Goal: Task Accomplishment & Management: Manage account settings

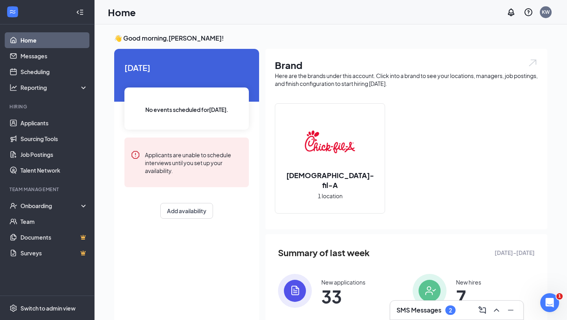
click at [429, 319] on div "SMS Messages 2" at bounding box center [457, 310] width 134 height 20
click at [429, 309] on h3 "SMS Messages" at bounding box center [419, 310] width 45 height 9
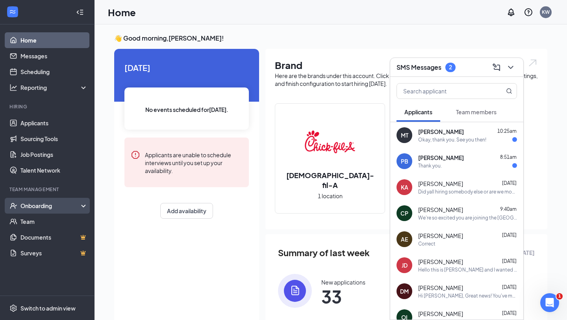
click at [38, 208] on div "Onboarding" at bounding box center [50, 206] width 61 height 8
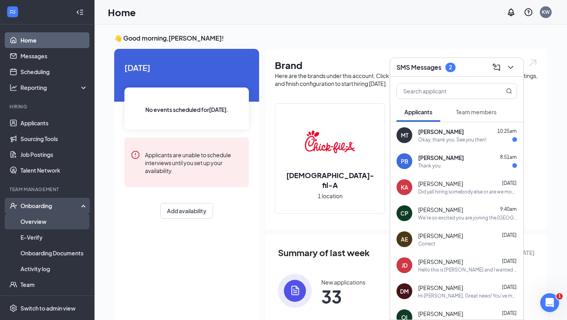
click at [39, 226] on link "Overview" at bounding box center [53, 221] width 67 height 16
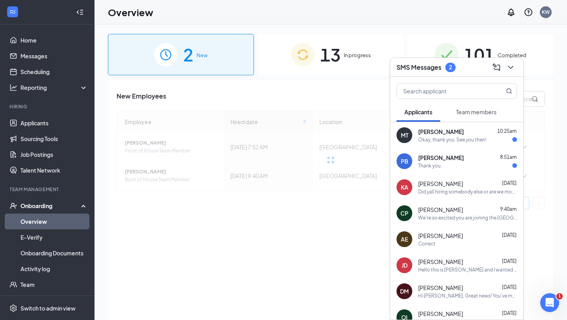
click at [321, 40] on div "13 In progress" at bounding box center [331, 54] width 146 height 41
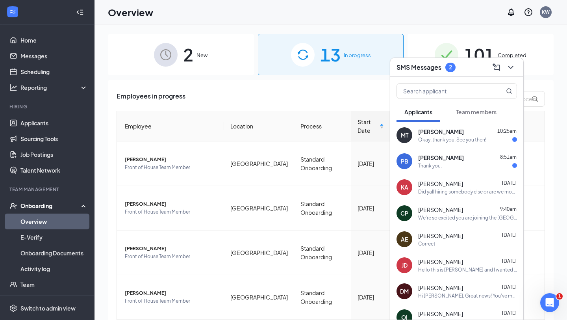
click at [175, 59] on img at bounding box center [166, 55] width 24 height 24
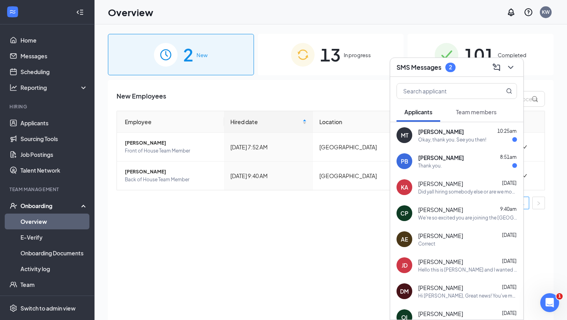
click at [515, 66] on icon "ChevronDown" at bounding box center [510, 67] width 9 height 9
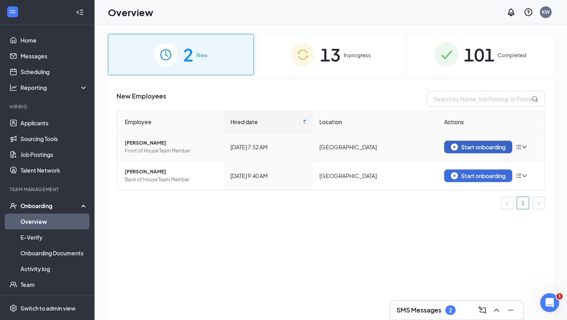
click at [476, 150] on div "Start onboarding" at bounding box center [478, 146] width 55 height 7
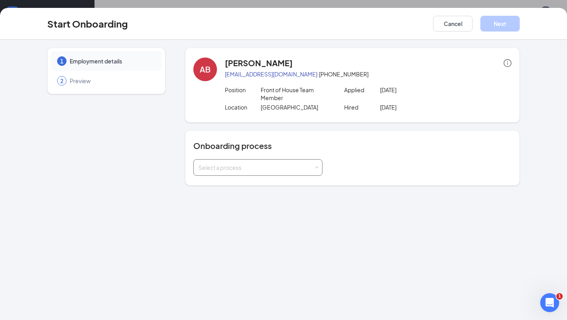
click at [268, 170] on div "Select a process" at bounding box center [256, 167] width 115 height 8
click at [244, 192] on li "Standard Onboarding copy2025-08-11 17:43:12 (not ready)" at bounding box center [257, 198] width 129 height 14
click at [237, 181] on span "Standard Onboarding" at bounding box center [225, 183] width 56 height 7
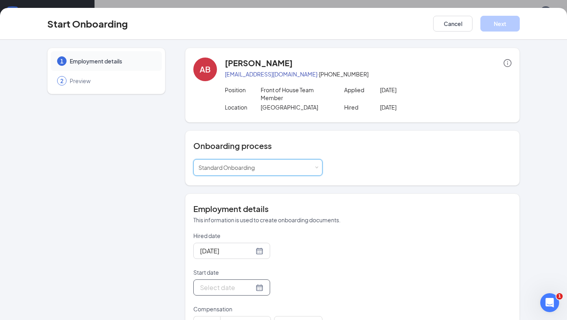
click at [252, 288] on div at bounding box center [231, 287] width 63 height 10
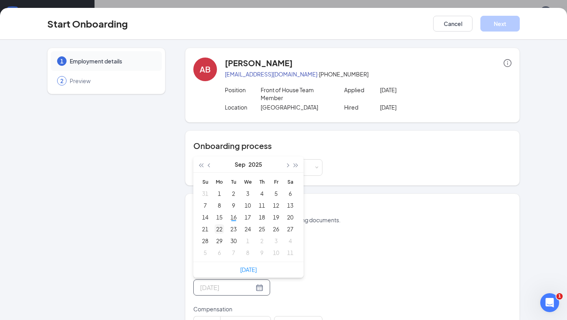
type input "[DATE]"
click at [220, 229] on div "22" at bounding box center [219, 228] width 9 height 9
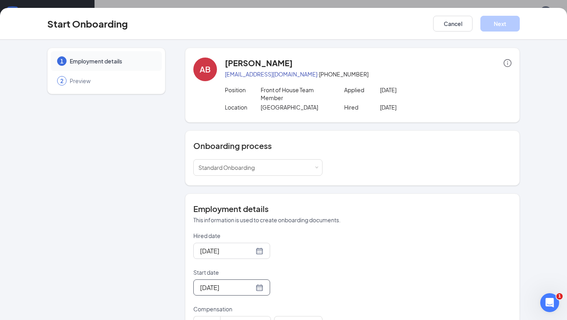
click at [303, 272] on p "Start date" at bounding box center [257, 272] width 129 height 8
click at [254, 282] on input "[DATE]" at bounding box center [227, 287] width 54 height 10
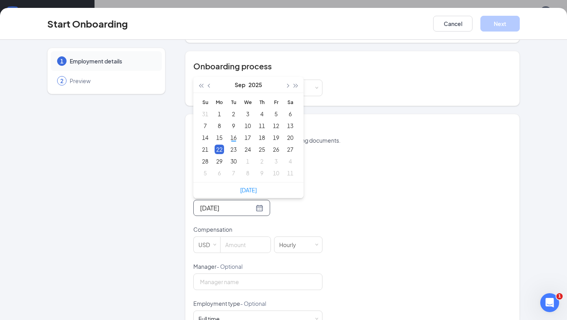
scroll to position [83, 0]
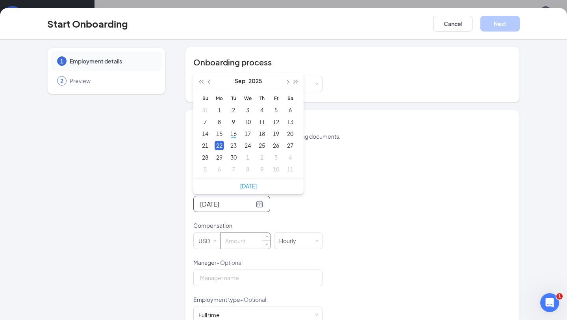
click at [245, 241] on input at bounding box center [246, 241] width 50 height 16
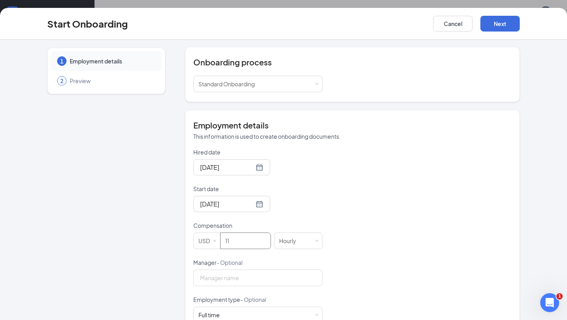
type input "11"
click at [408, 223] on div "Hired date [DATE] Start date [DATE] [DATE] Su Mo Tu We Th Fr Sa 31 1 2 3 4 5 6 …" at bounding box center [352, 258] width 318 height 221
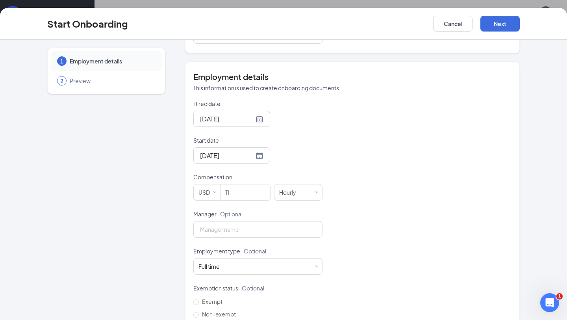
scroll to position [150, 0]
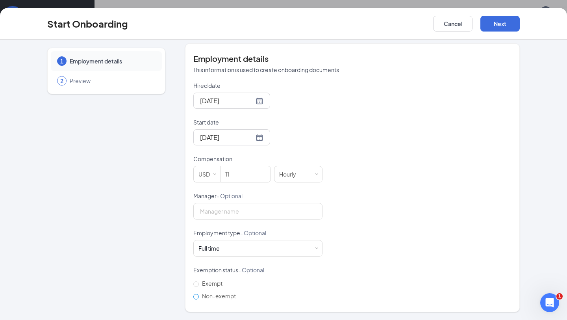
click at [202, 298] on span "Non-exempt" at bounding box center [219, 295] width 40 height 7
click at [199, 298] on input "Non-exempt" at bounding box center [196, 297] width 6 height 6
radio input "true"
click at [237, 251] on div "Full time Works 30+ hours per week and is reasonably expected to work" at bounding box center [258, 248] width 119 height 16
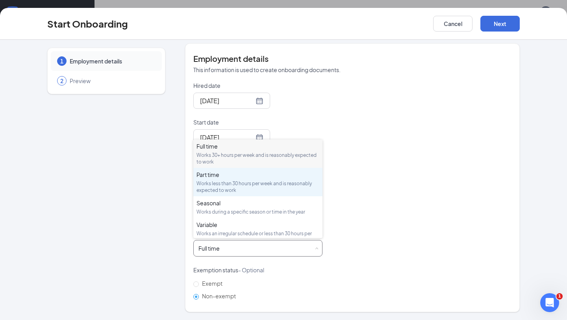
click at [241, 184] on div "Works less than 30 hours per week and is reasonably expected to work" at bounding box center [258, 186] width 123 height 13
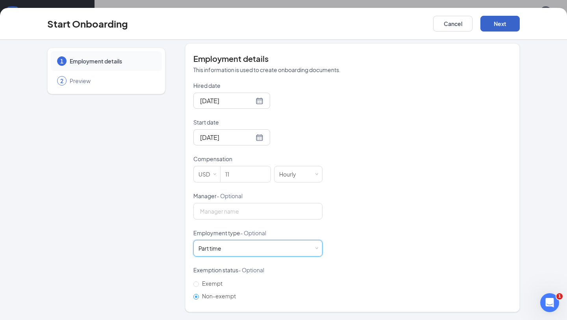
click at [492, 27] on button "Next" at bounding box center [500, 24] width 39 height 16
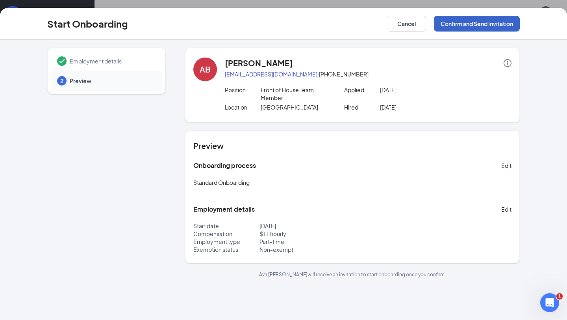
click at [470, 24] on button "Confirm and Send Invitation" at bounding box center [477, 24] width 86 height 16
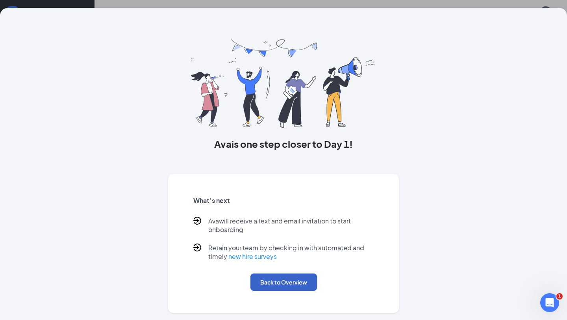
click at [299, 276] on button "Back to Overview" at bounding box center [283, 281] width 67 height 17
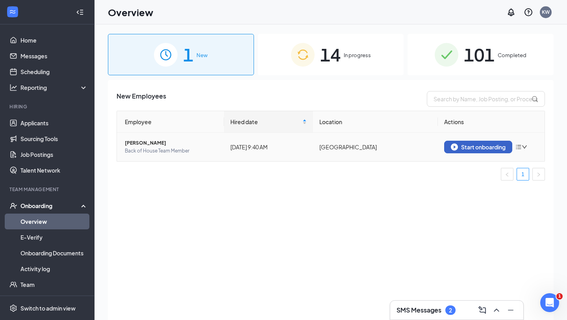
click at [483, 146] on div "Start onboarding" at bounding box center [478, 146] width 55 height 7
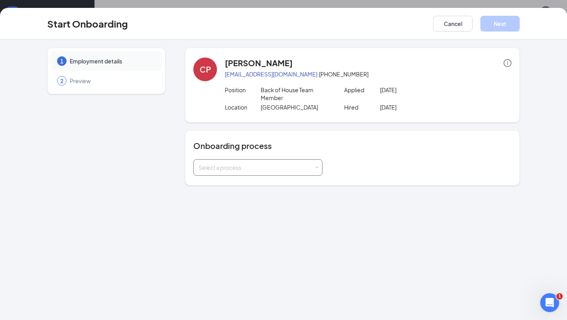
click at [259, 171] on div "Select a process" at bounding box center [256, 167] width 115 height 8
click at [258, 185] on li "Standard Onboarding" at bounding box center [257, 184] width 129 height 14
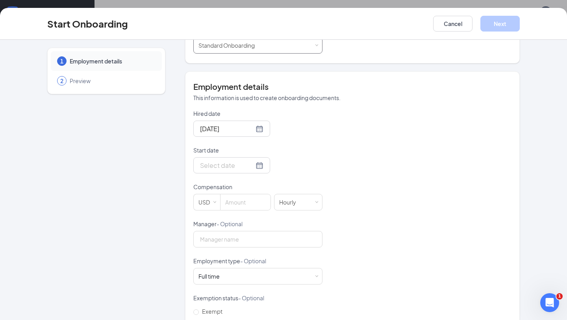
scroll to position [123, 0]
click at [226, 275] on div "Full time Works 30+ hours per week and is reasonably expected to work" at bounding box center [258, 275] width 119 height 16
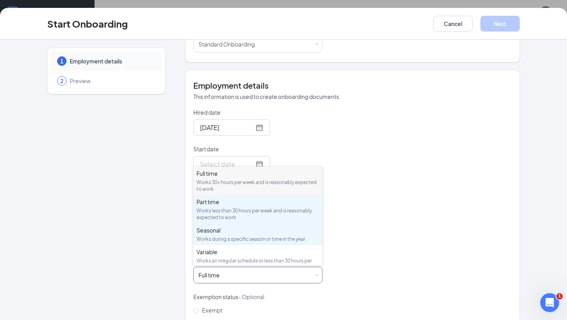
click at [223, 217] on div "Works less than 30 hours per week and is reasonably expected to work" at bounding box center [258, 213] width 123 height 13
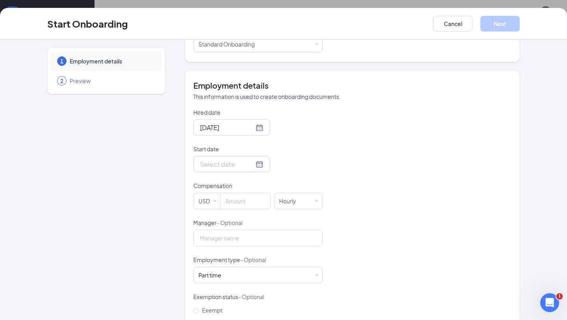
click at [378, 273] on div "Hired date Sep 16, 2025 Start date Compensation USD Hourly Manager - Optional E…" at bounding box center [352, 218] width 318 height 221
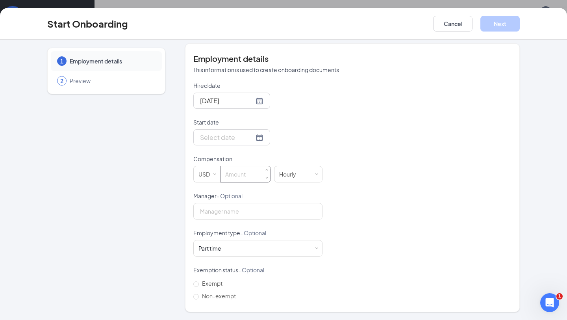
click at [243, 168] on input at bounding box center [246, 174] width 50 height 16
type input "8"
click at [383, 234] on div "Hired date Sep 16, 2025 Start date Compensation USD 8 Hourly Manager - Optional…" at bounding box center [352, 192] width 318 height 221
click at [214, 297] on span "Non-exempt" at bounding box center [219, 295] width 40 height 7
click at [199, 297] on input "Non-exempt" at bounding box center [196, 297] width 6 height 6
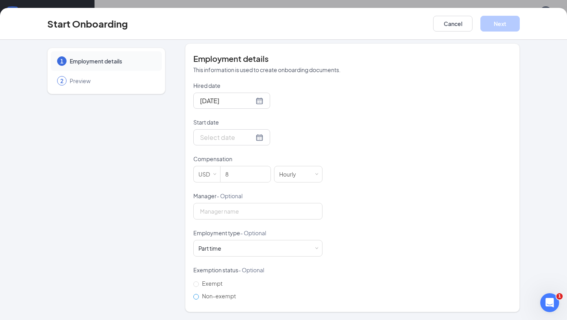
radio input "true"
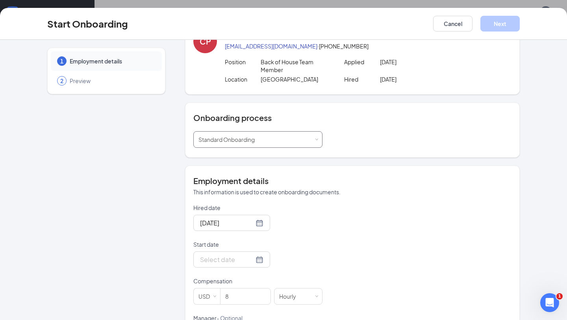
click at [302, 147] on div "Select a process Standard Onboarding" at bounding box center [257, 139] width 129 height 17
click at [286, 158] on li "Standard Onboarding" at bounding box center [257, 156] width 129 height 14
click at [424, 155] on div "Onboarding process Select a process Standard Onboarding" at bounding box center [352, 129] width 335 height 55
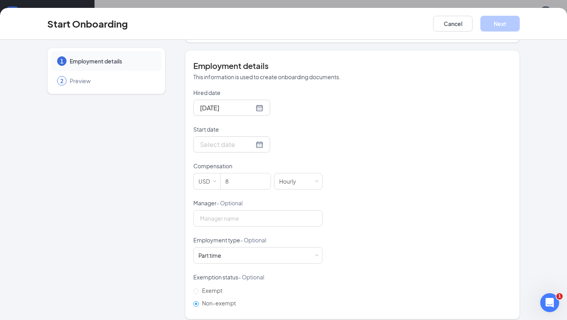
scroll to position [150, 0]
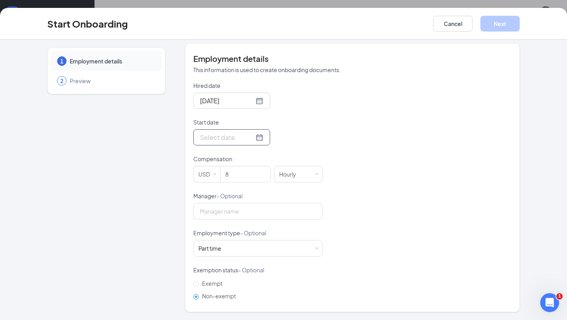
click at [255, 135] on div at bounding box center [231, 137] width 77 height 16
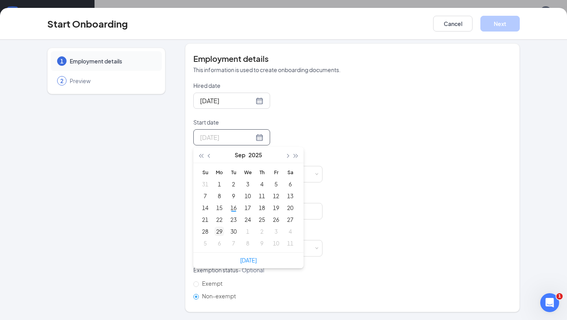
type input "Sep 29, 2025"
click at [221, 231] on div "29" at bounding box center [219, 230] width 9 height 9
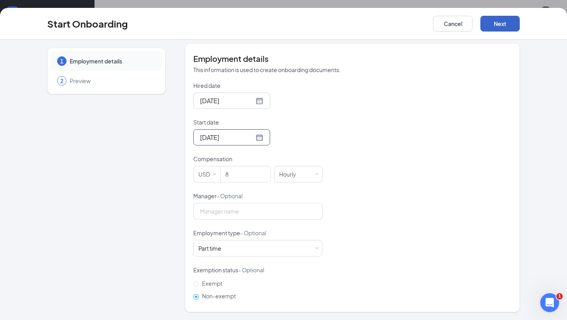
click at [503, 20] on button "Next" at bounding box center [500, 24] width 39 height 16
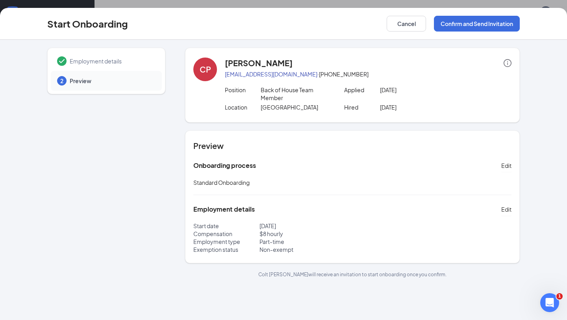
scroll to position [0, 0]
click at [492, 22] on button "Confirm and Send Invitation" at bounding box center [477, 24] width 86 height 16
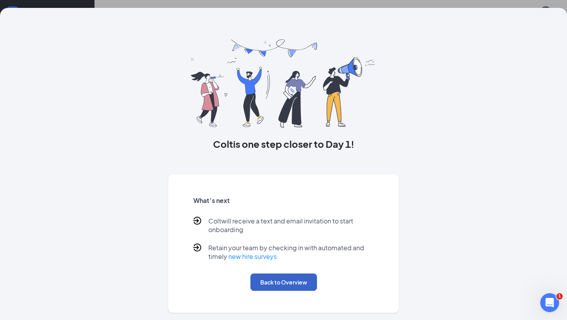
click at [281, 284] on button "Back to Overview" at bounding box center [283, 281] width 67 height 17
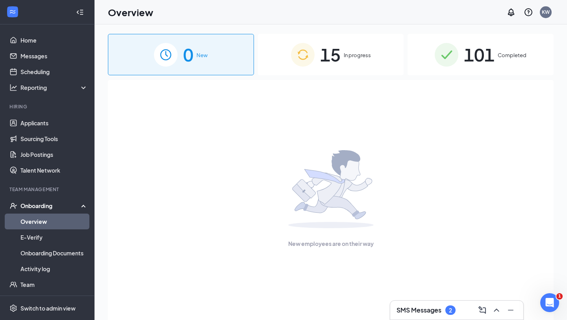
click at [344, 57] on span "In progress" at bounding box center [357, 55] width 27 height 8
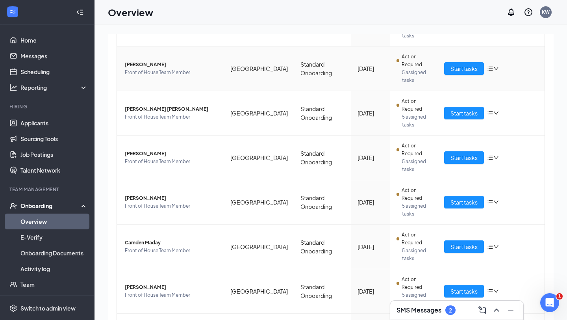
scroll to position [185, 0]
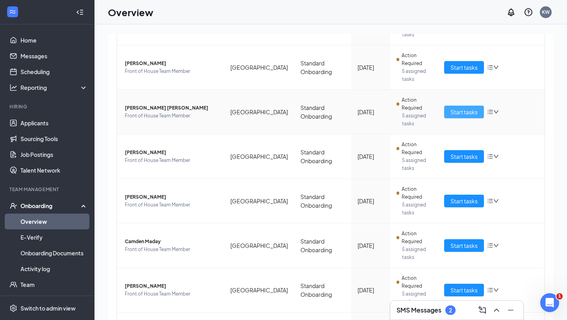
click at [455, 111] on span "Start tasks" at bounding box center [464, 112] width 27 height 9
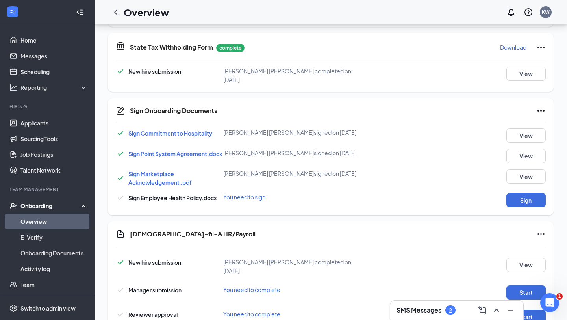
scroll to position [324, 0]
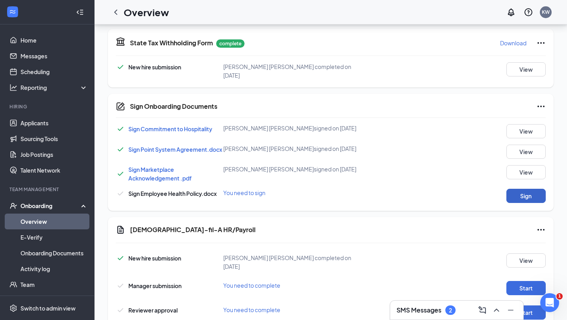
click at [529, 189] on button "Sign" at bounding box center [525, 196] width 39 height 14
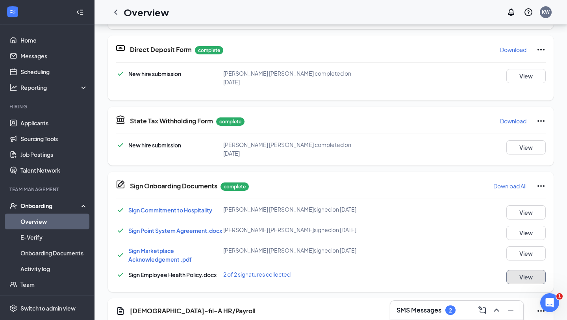
scroll to position [223, 0]
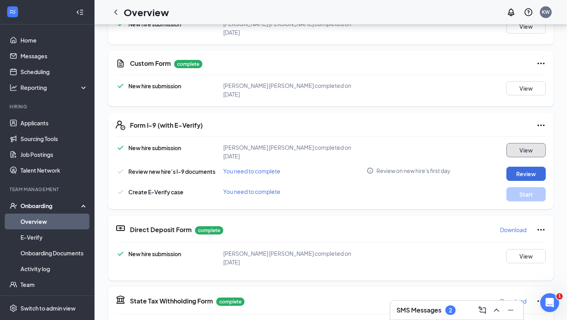
click at [539, 143] on button "View" at bounding box center [525, 150] width 39 height 14
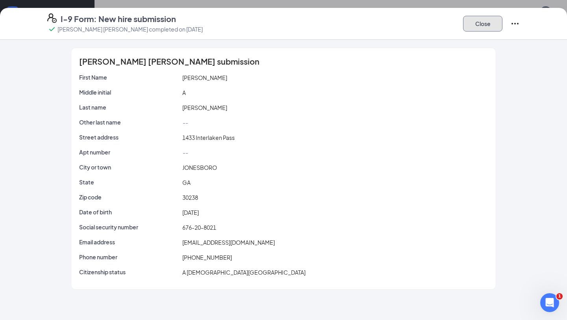
click at [481, 22] on button "Close" at bounding box center [482, 24] width 39 height 16
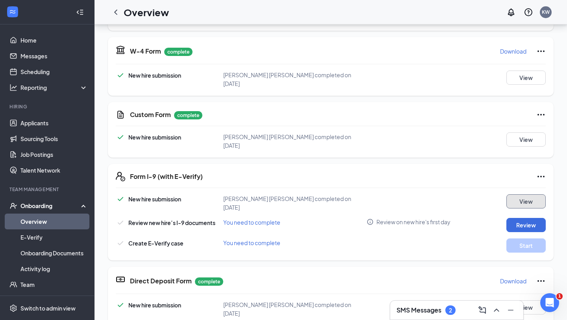
scroll to position [172, 0]
click at [514, 132] on button "View" at bounding box center [525, 139] width 39 height 14
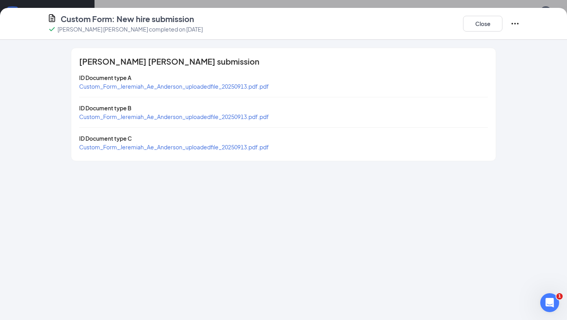
click at [219, 120] on div "Custom_Form_Jeremiah_Ae_Anderson_uploadedfile_20250913.pdf.pdf" at bounding box center [174, 116] width 190 height 9
click at [219, 87] on span "Custom_Form_Jeremiah_Ae_Anderson_uploadedfile_20250913.pdf.pdf" at bounding box center [174, 86] width 190 height 7
click at [488, 21] on button "Close" at bounding box center [482, 24] width 39 height 16
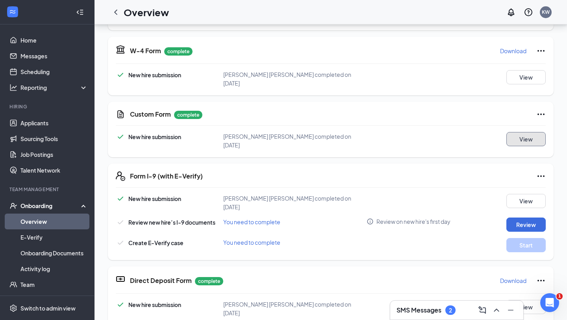
click at [532, 132] on button "View" at bounding box center [525, 139] width 39 height 14
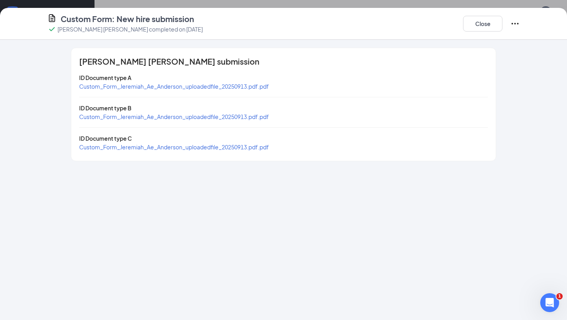
click at [230, 118] on span "Custom_Form_Jeremiah_Ae_Anderson_uploadedfile_20250913.pdf.pdf" at bounding box center [174, 116] width 190 height 7
click at [225, 147] on span "Custom_Form_Jeremiah_Ae_Anderson_uploadedfile_20250913.pdf.pdf" at bounding box center [174, 146] width 190 height 7
click at [491, 19] on button "Close" at bounding box center [482, 24] width 39 height 16
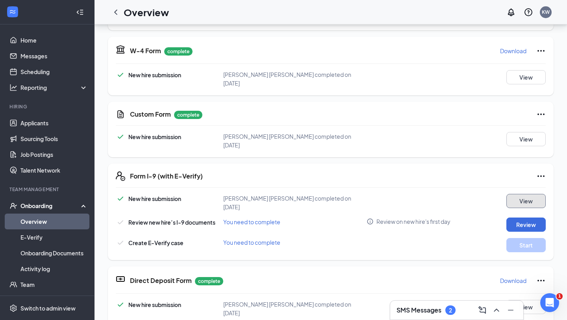
click at [523, 194] on button "View" at bounding box center [525, 201] width 39 height 14
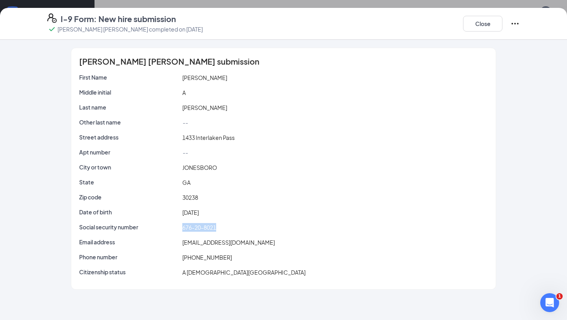
drag, startPoint x: 181, startPoint y: 228, endPoint x: 219, endPoint y: 228, distance: 37.4
click at [219, 228] on div "676-20-8021" at bounding box center [335, 227] width 309 height 9
copy span "676-20-8021"
click at [489, 24] on button "Close" at bounding box center [482, 24] width 39 height 16
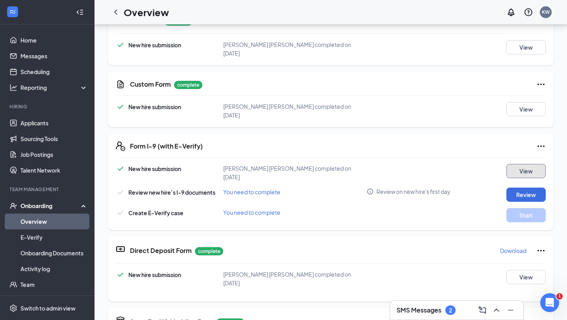
scroll to position [48, 0]
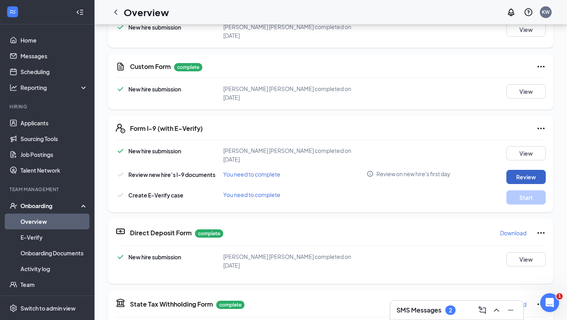
click at [521, 170] on button "Review" at bounding box center [525, 177] width 39 height 14
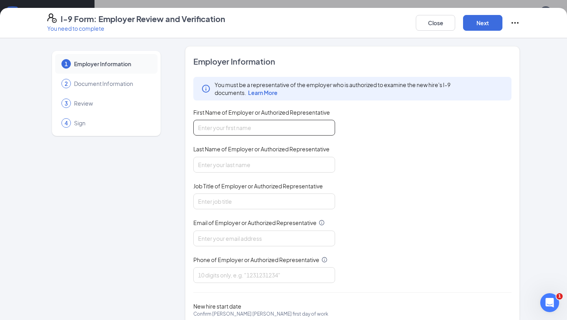
click at [274, 130] on input "First Name of Employer or Authorized Representative" at bounding box center [264, 128] width 142 height 16
type input "mackenzie"
type input "mardis"
type input "mackenzieamardis@gmail.com"
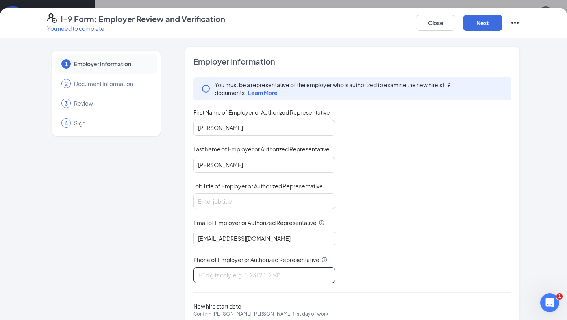
type input "6784905072"
click at [236, 198] on input "Job Title of Employer or Authorized Representative" at bounding box center [264, 201] width 142 height 16
type input "director"
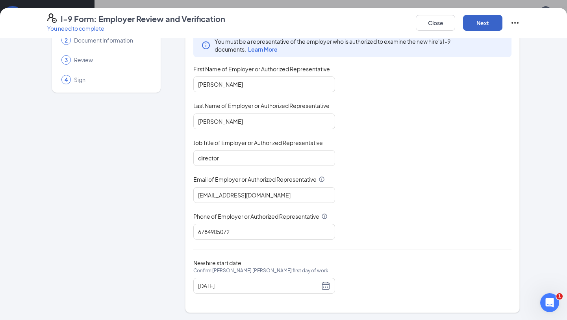
click at [490, 23] on button "Next" at bounding box center [482, 23] width 39 height 16
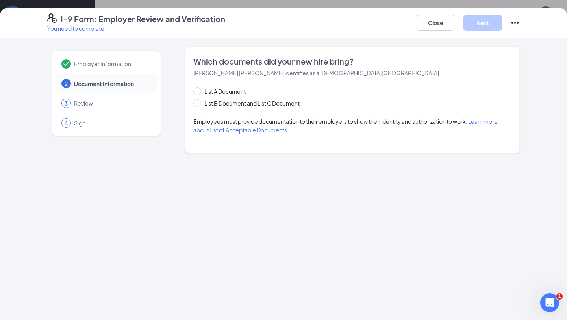
scroll to position [0, 0]
click at [255, 102] on span "List B Document and List C Document" at bounding box center [252, 103] width 102 height 9
click at [199, 102] on input "List B Document and List C Document" at bounding box center [196, 102] width 6 height 6
radio input "true"
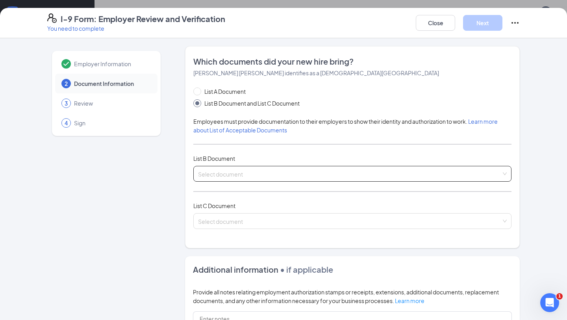
click at [230, 172] on input "search" at bounding box center [349, 172] width 303 height 12
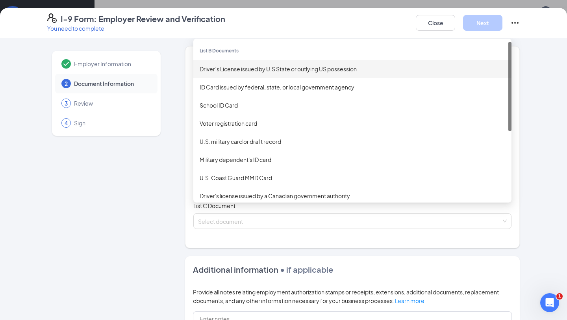
click at [247, 70] on div "Driver’s License issued by U.S State or outlying US possession" at bounding box center [353, 69] width 306 height 9
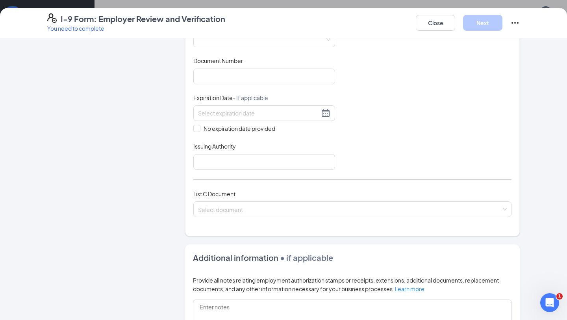
scroll to position [174, 0]
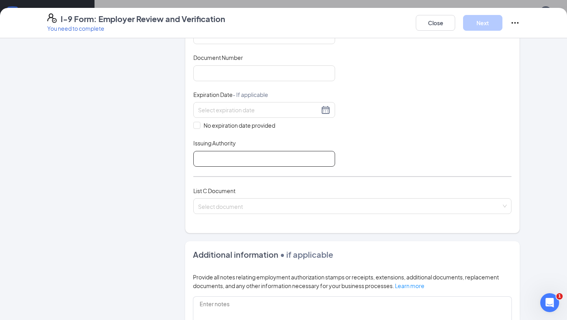
click at [241, 159] on input "Issuing Authority" at bounding box center [264, 159] width 142 height 16
type input "GA"
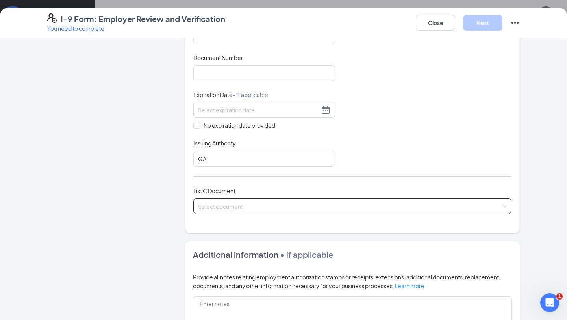
click at [244, 199] on input "search" at bounding box center [349, 205] width 303 height 12
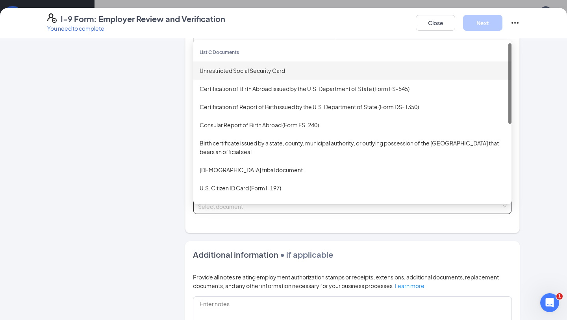
click at [254, 66] on div "Unrestricted Social Security Card" at bounding box center [353, 70] width 306 height 9
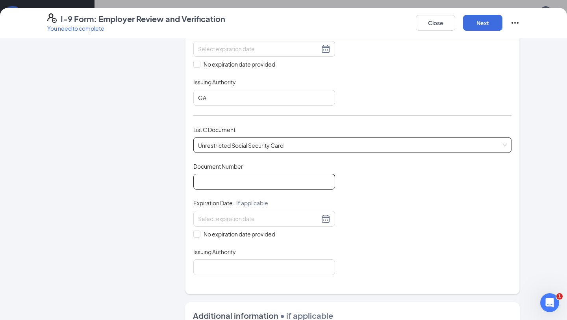
scroll to position [236, 0]
click at [239, 183] on input "Document Number" at bounding box center [264, 181] width 142 height 16
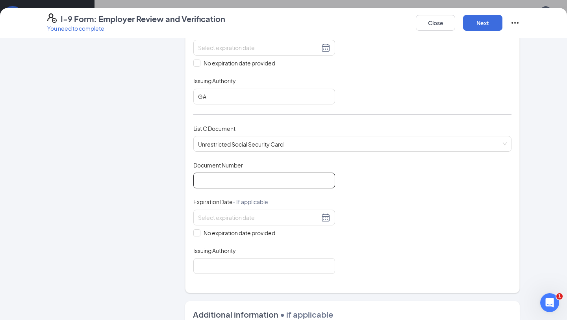
click at [233, 181] on input "Document Number" at bounding box center [264, 181] width 142 height 16
paste input "676-20-8021"
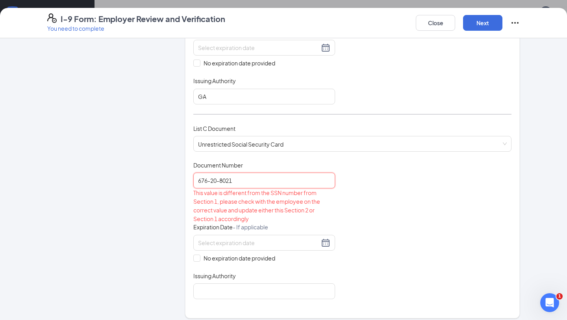
click at [222, 179] on input "676-20-8021" at bounding box center [264, 181] width 142 height 16
click at [211, 179] on input "676-208021" at bounding box center [264, 181] width 142 height 16
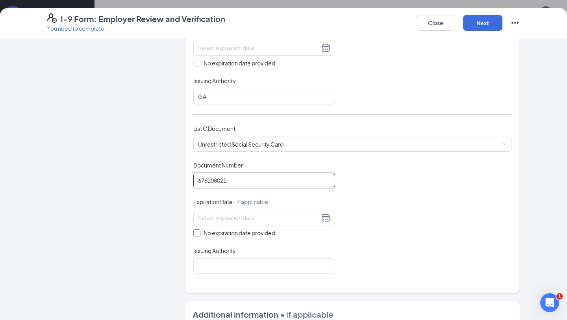
type input "676208021"
click at [201, 231] on span "No expiration date provided" at bounding box center [239, 232] width 78 height 9
click at [199, 231] on input "No expiration date provided" at bounding box center [196, 232] width 6 height 6
checkbox input "true"
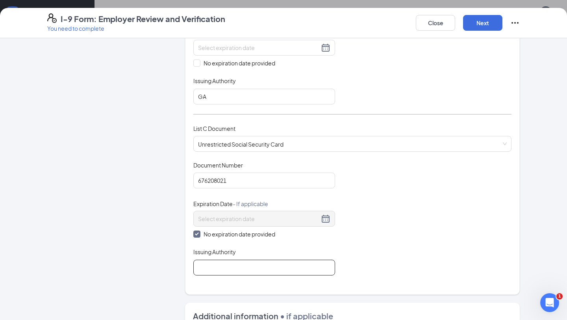
click at [210, 262] on input "Issuing Authority" at bounding box center [264, 268] width 142 height 16
type input "Social Security Administration"
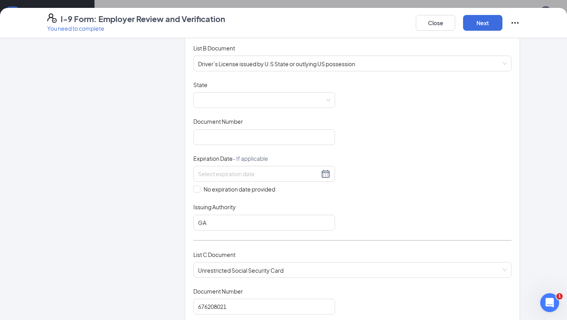
scroll to position [69, 0]
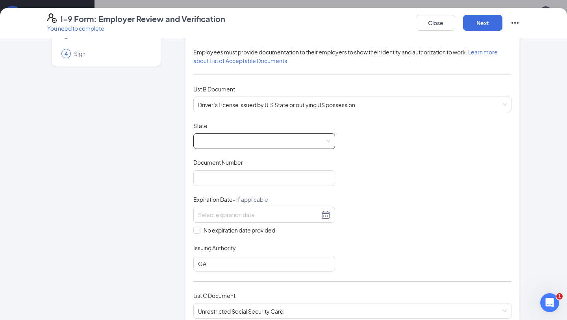
click at [308, 145] on span at bounding box center [264, 141] width 132 height 15
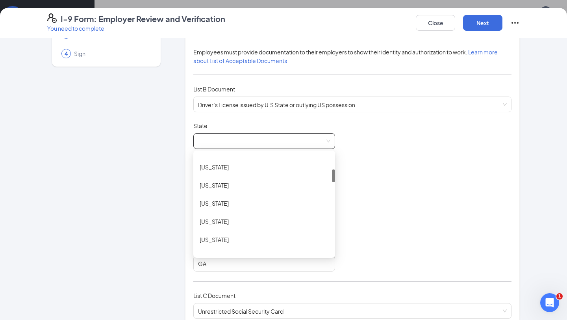
scroll to position [124, 0]
click at [252, 236] on div "Georgia" at bounding box center [264, 238] width 129 height 9
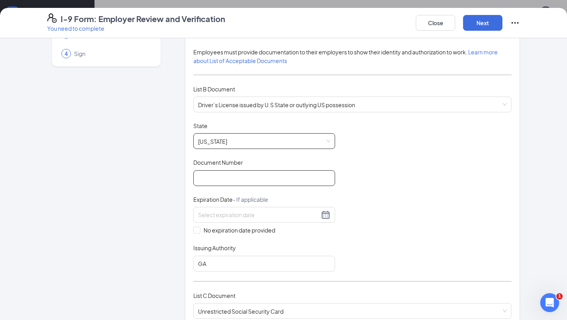
click at [230, 173] on input "Document Number" at bounding box center [264, 178] width 142 height 16
paste input "070164286"
type input "070164286"
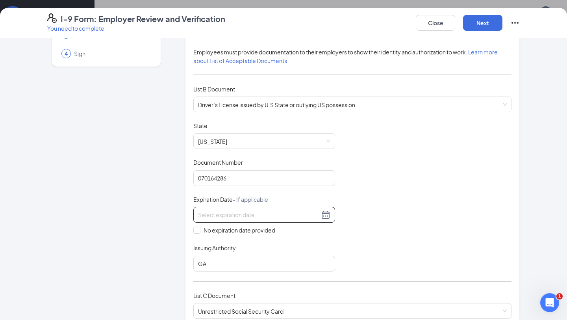
click at [235, 210] on input at bounding box center [258, 214] width 121 height 9
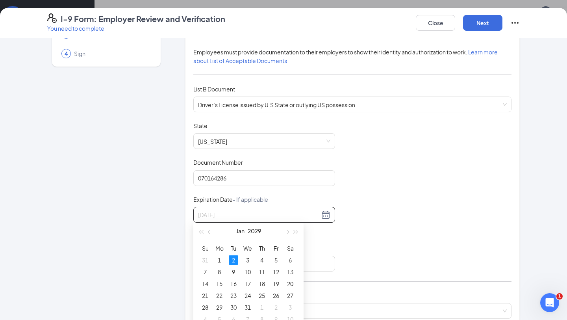
click at [234, 261] on div "2" at bounding box center [233, 259] width 9 height 9
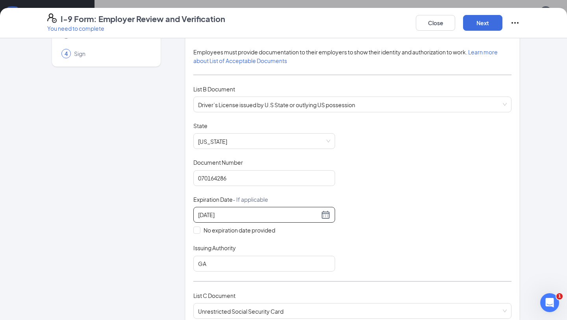
type input "01/02/2029"
click at [372, 256] on div "Document Title Driver’s License issued by U.S State or outlying US possession S…" at bounding box center [352, 197] width 318 height 150
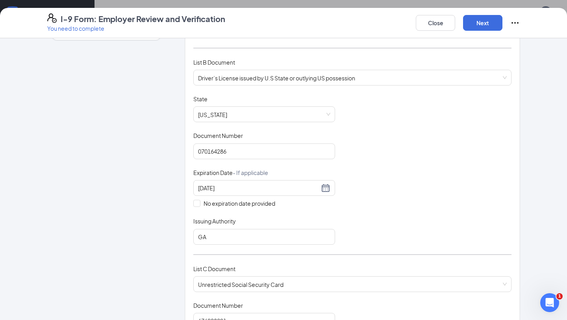
scroll to position [0, 0]
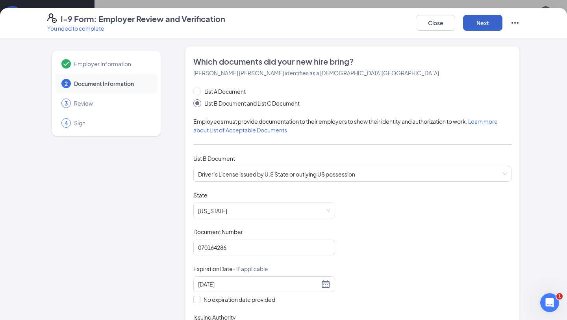
click at [487, 30] on button "Next" at bounding box center [482, 23] width 39 height 16
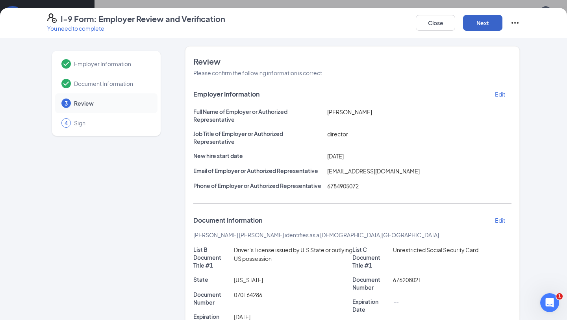
click at [487, 30] on button "Next" at bounding box center [482, 23] width 39 height 16
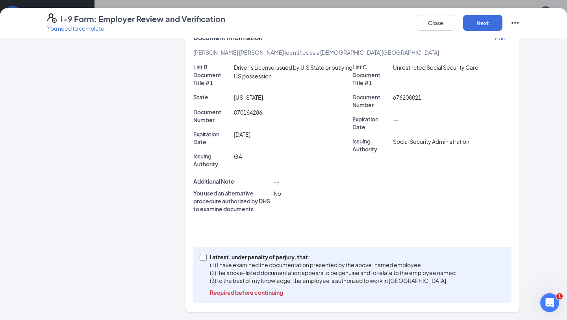
click at [255, 265] on p "(1) I have examined the documentation presented by the above-named employee" at bounding box center [333, 265] width 246 height 8
click at [205, 259] on input "I attest, under penalty of perjury, that: (1) I have examined the documentation…" at bounding box center [203, 257] width 6 height 6
checkbox input "true"
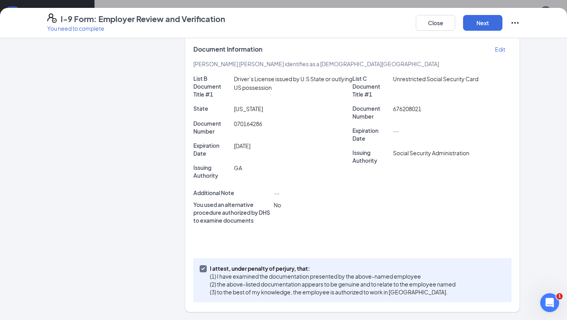
scroll to position [171, 0]
click at [488, 17] on button "Next" at bounding box center [482, 23] width 39 height 16
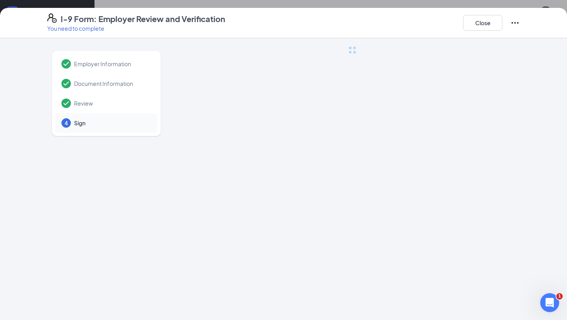
scroll to position [0, 0]
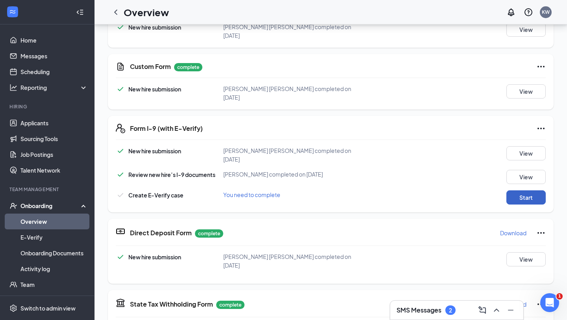
click at [524, 190] on button "Start" at bounding box center [525, 197] width 39 height 14
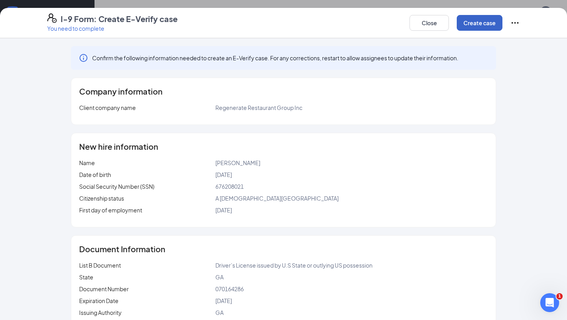
click at [477, 22] on button "Create case" at bounding box center [480, 23] width 46 height 16
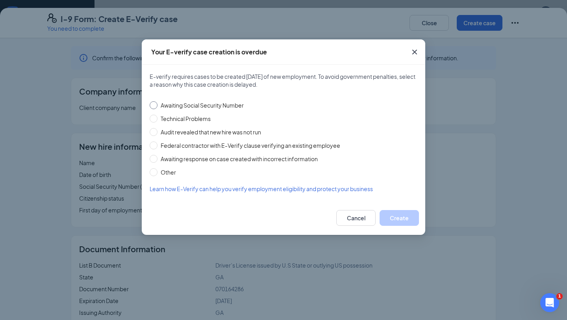
click at [188, 104] on span "Awaiting Social Security Number" at bounding box center [202, 105] width 89 height 9
click at [158, 104] on input "Awaiting Social Security Number" at bounding box center [154, 105] width 8 height 8
radio input "true"
click at [403, 218] on button "Create" at bounding box center [399, 218] width 39 height 16
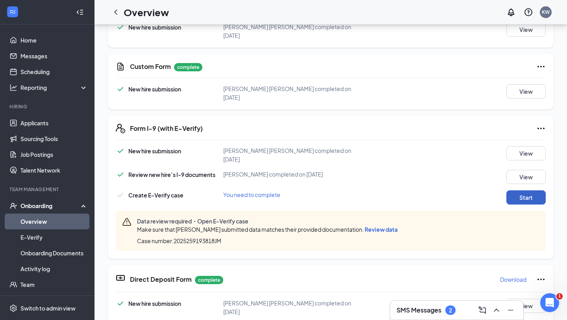
scroll to position [63, 0]
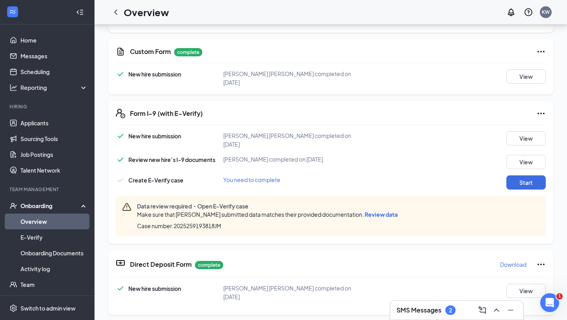
click at [391, 211] on span "Review data" at bounding box center [381, 214] width 33 height 7
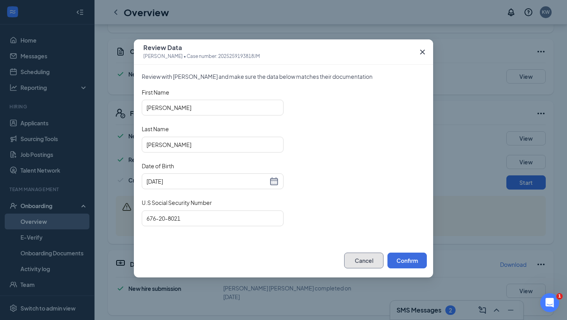
click at [362, 263] on button "Cancel" at bounding box center [363, 260] width 39 height 16
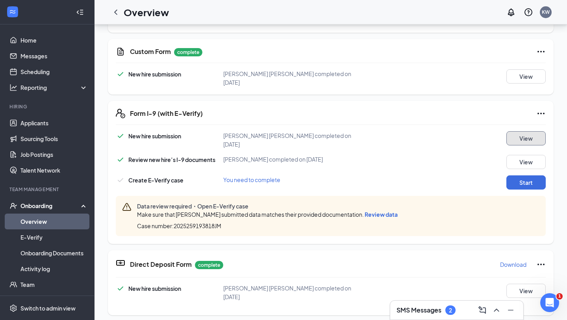
click at [518, 131] on button "View" at bounding box center [525, 138] width 39 height 14
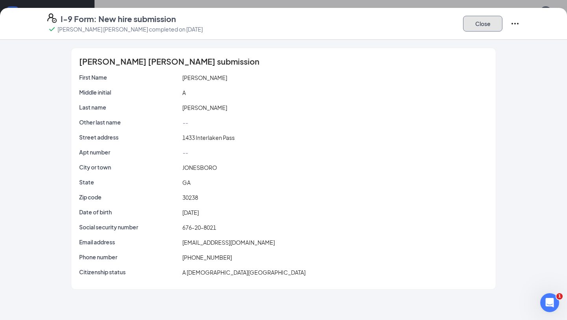
click at [481, 24] on button "Close" at bounding box center [482, 24] width 39 height 16
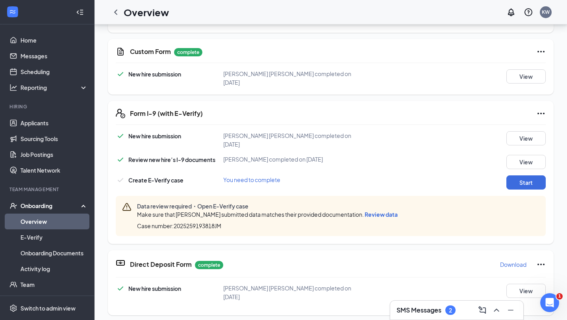
click at [398, 211] on span "Review data" at bounding box center [381, 214] width 33 height 7
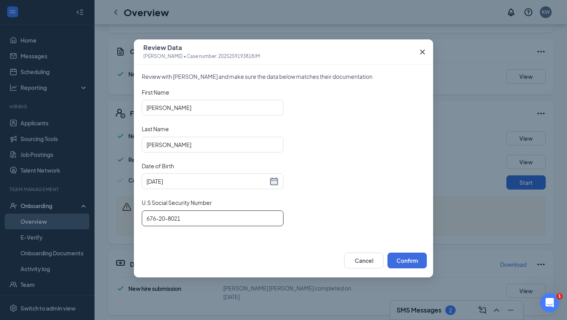
click at [153, 217] on input "676-20-8021" at bounding box center [213, 218] width 142 height 16
type input "626-20-8021"
click at [455, 59] on div "Review Data Jeremiah Anderson • Case number: 2025259193818JM Review with Jeremi…" at bounding box center [283, 160] width 567 height 320
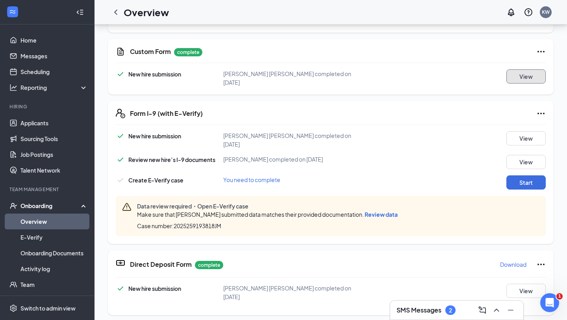
click at [515, 74] on button "View" at bounding box center [525, 76] width 39 height 14
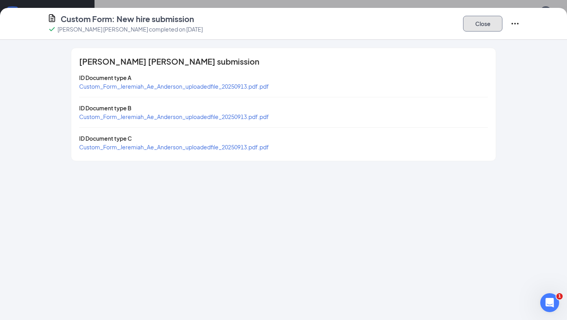
click at [492, 26] on button "Close" at bounding box center [482, 24] width 39 height 16
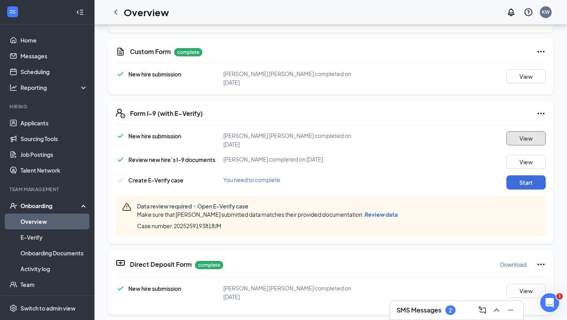
click at [521, 131] on button "View" at bounding box center [525, 138] width 39 height 14
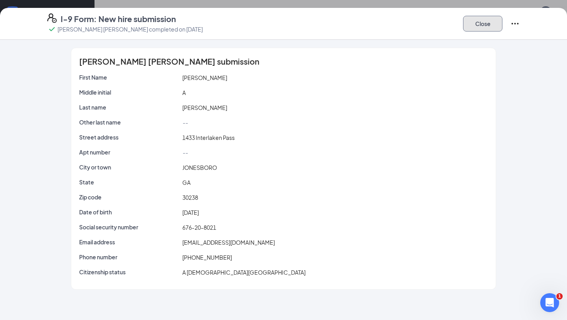
click at [485, 25] on button "Close" at bounding box center [482, 24] width 39 height 16
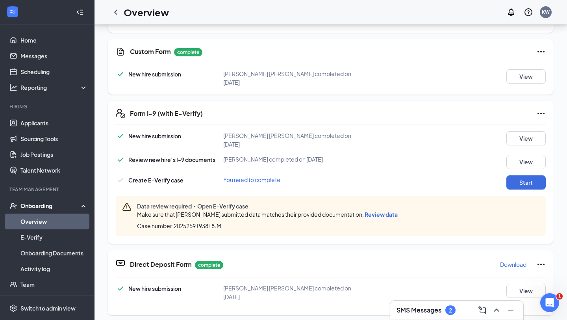
click at [386, 211] on span "Review data" at bounding box center [381, 214] width 33 height 7
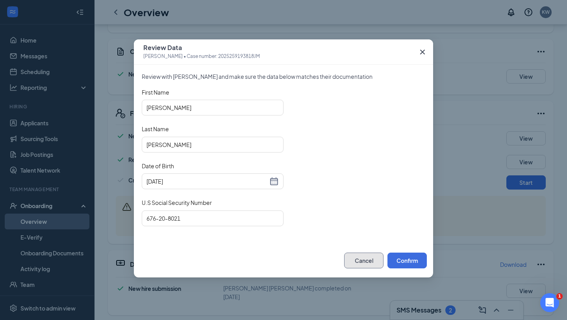
click at [373, 256] on button "Cancel" at bounding box center [363, 260] width 39 height 16
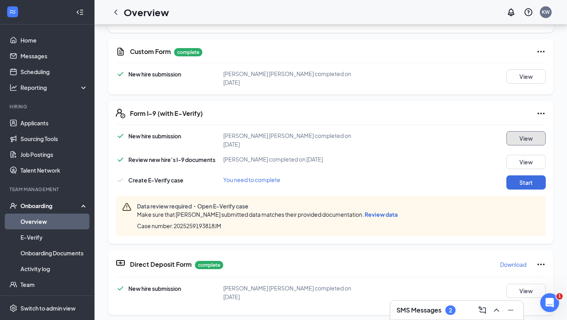
click at [515, 131] on button "View" at bounding box center [525, 138] width 39 height 14
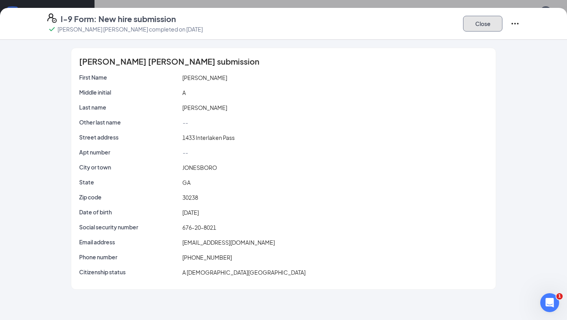
click at [482, 24] on button "Close" at bounding box center [482, 24] width 39 height 16
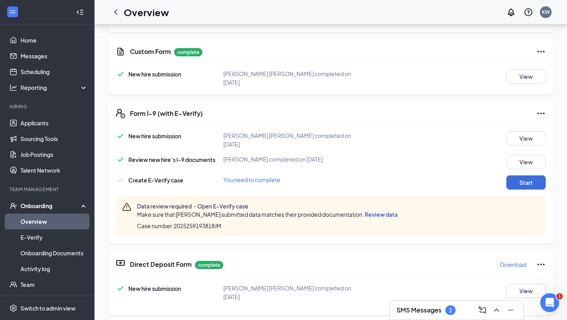
click at [381, 211] on span "Review data" at bounding box center [381, 214] width 33 height 7
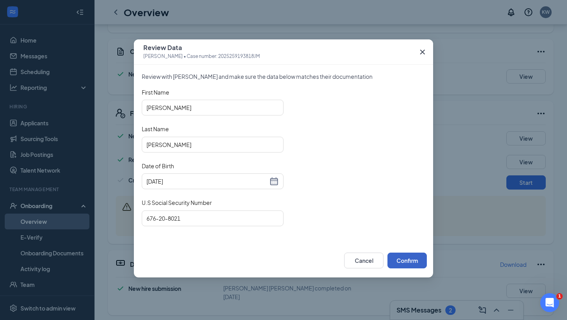
click at [416, 256] on button "Confirm" at bounding box center [407, 260] width 39 height 16
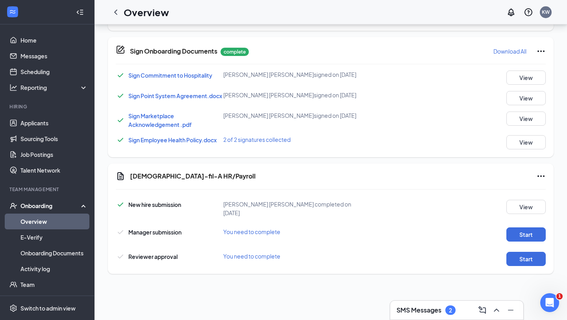
scroll to position [435, 0]
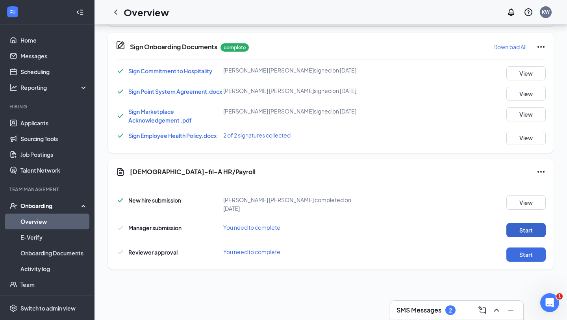
click at [517, 223] on button "Start" at bounding box center [525, 230] width 39 height 14
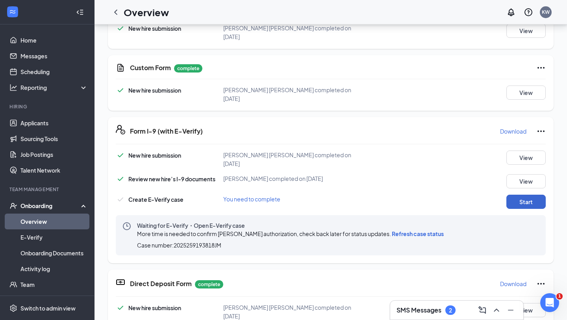
scroll to position [66, 0]
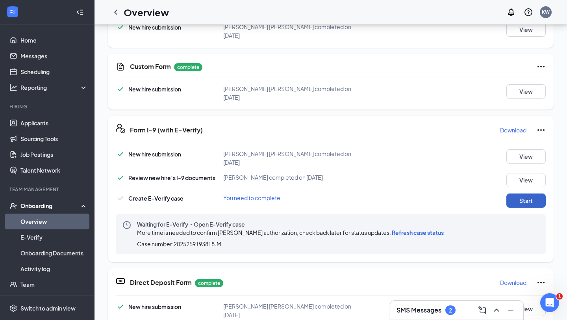
click at [520, 193] on button "Start" at bounding box center [525, 200] width 39 height 14
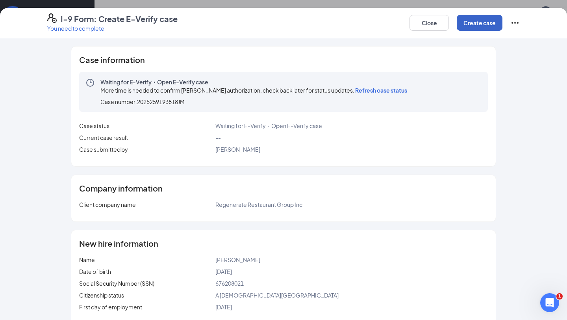
click at [481, 18] on button "Create case" at bounding box center [480, 23] width 46 height 16
click at [429, 16] on button "Close" at bounding box center [435, 23] width 39 height 16
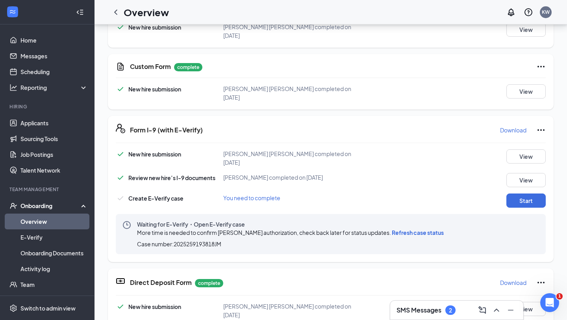
click at [422, 229] on span "Refresh case status" at bounding box center [418, 232] width 52 height 7
click at [65, 224] on link "Overview" at bounding box center [53, 221] width 67 height 16
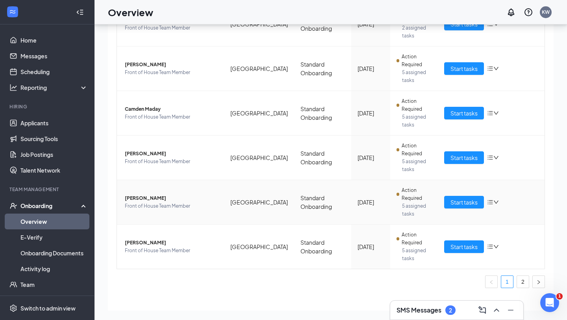
scroll to position [294, 0]
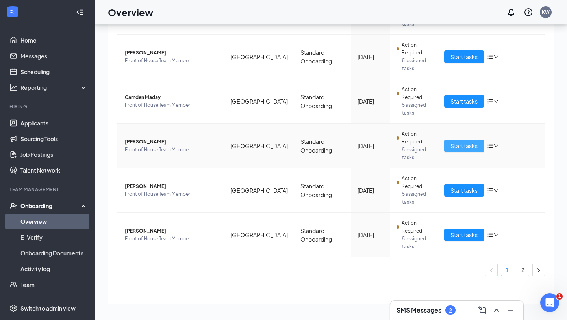
click at [452, 147] on span "Start tasks" at bounding box center [464, 145] width 27 height 9
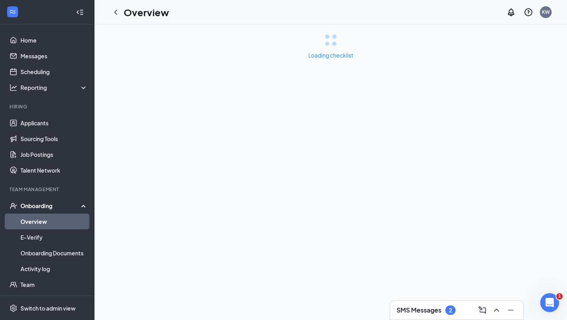
click at [452, 147] on div "Loading checklist" at bounding box center [331, 171] width 473 height 295
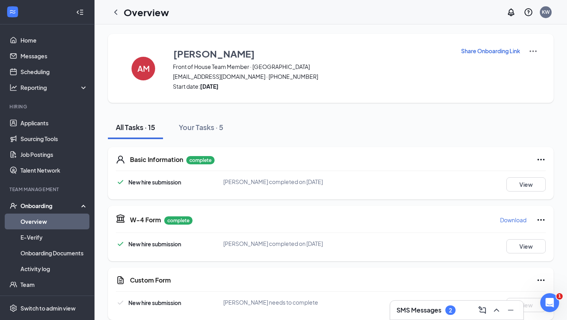
click at [478, 53] on p "Share Onboarding Link" at bounding box center [490, 51] width 59 height 8
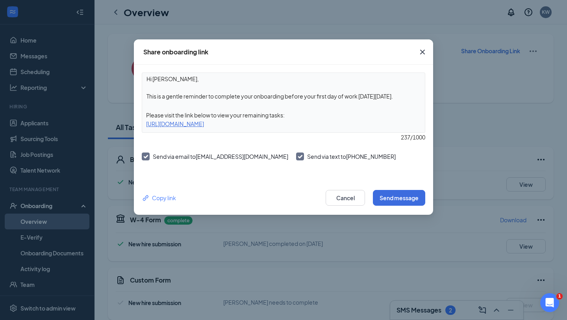
drag, startPoint x: 404, startPoint y: 97, endPoint x: 287, endPoint y: 99, distance: 117.8
click at [287, 99] on textarea "Hi Angeline, This is a gentle reminder to complete your onboarding before your …" at bounding box center [283, 87] width 283 height 29
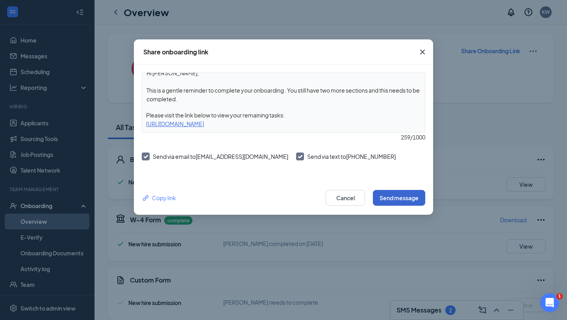
type textarea "Hi Angeline, This is a gentle reminder to complete your onboarding . You still …"
click at [409, 201] on button "Send message" at bounding box center [399, 198] width 52 height 16
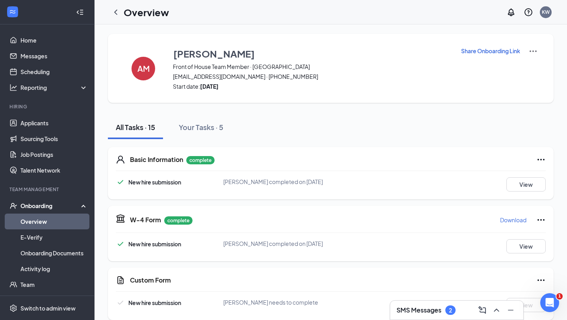
click at [47, 224] on link "Overview" at bounding box center [53, 221] width 67 height 16
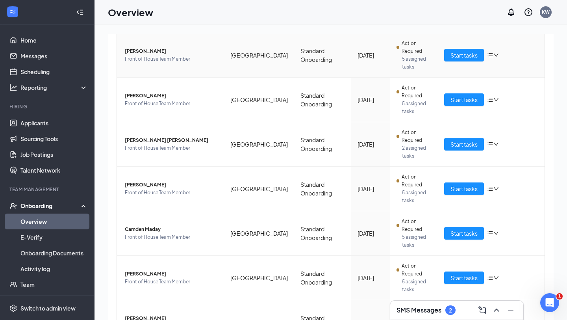
scroll to position [294, 0]
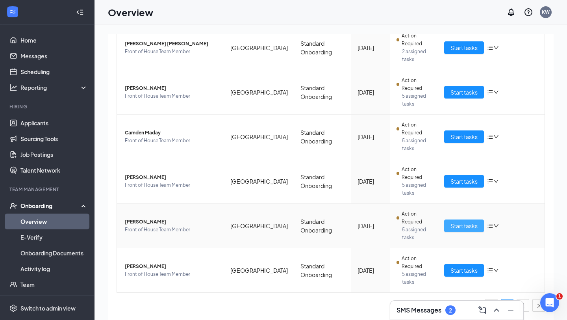
click at [469, 228] on span "Start tasks" at bounding box center [464, 225] width 27 height 9
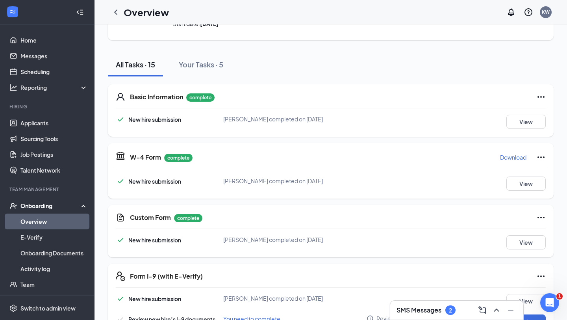
scroll to position [161, 0]
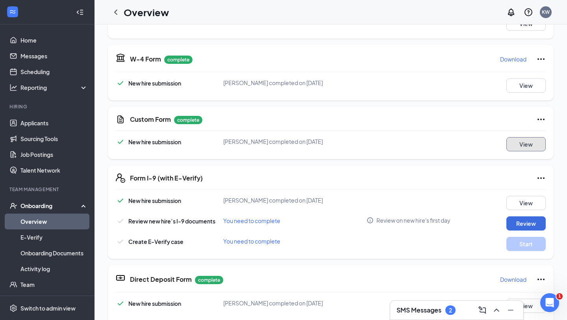
click at [523, 146] on button "View" at bounding box center [525, 144] width 39 height 14
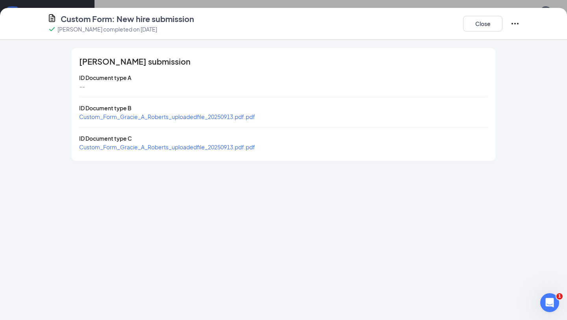
click at [215, 115] on span "Custom_Form_Gracie_A_Roberts_uploadedfile_20250913.pdf.pdf" at bounding box center [167, 116] width 176 height 7
click at [232, 145] on span "Custom_Form_Gracie_A_Roberts_uploadedfile_20250913.pdf.pdf" at bounding box center [167, 146] width 176 height 7
click at [470, 27] on button "Close" at bounding box center [482, 24] width 39 height 16
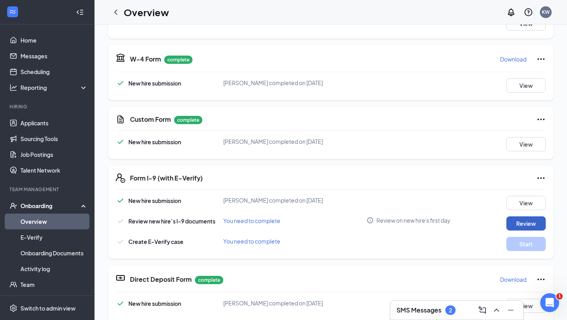
click at [525, 219] on button "Review" at bounding box center [525, 223] width 39 height 14
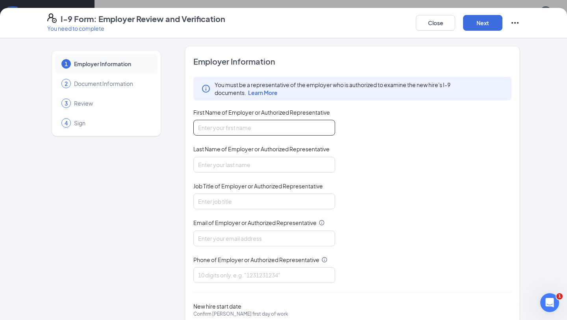
click at [270, 128] on input "First Name of Employer or Authorized Representative" at bounding box center [264, 128] width 142 height 16
type input "mackenzie"
type input "mardis"
type input "mackenzieamardis@gmail.com"
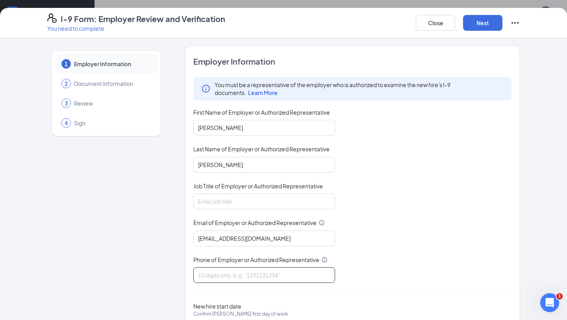
type input "6784905072"
click at [237, 196] on input "Job Title of Employer or Authorized Representative" at bounding box center [264, 201] width 142 height 16
type input "director"
click at [398, 228] on div "You must be a representative of the employer who is authorized to examine the n…" at bounding box center [352, 180] width 318 height 206
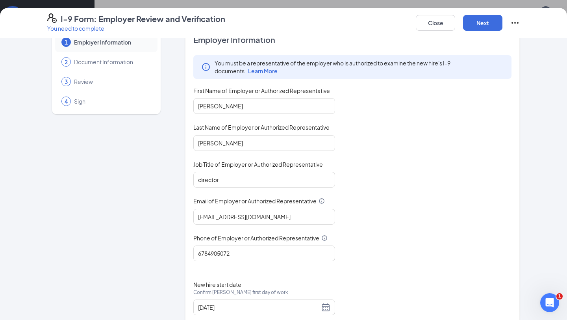
scroll to position [17, 0]
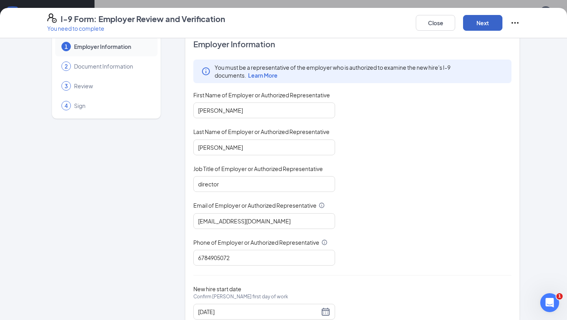
click at [490, 21] on button "Next" at bounding box center [482, 23] width 39 height 16
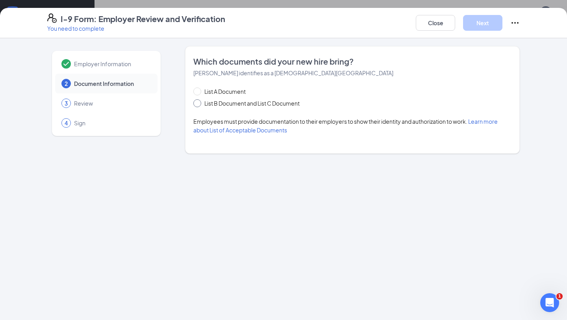
click at [250, 105] on span "List B Document and List C Document" at bounding box center [252, 103] width 102 height 9
click at [199, 105] on input "List B Document and List C Document" at bounding box center [196, 102] width 6 height 6
radio input "true"
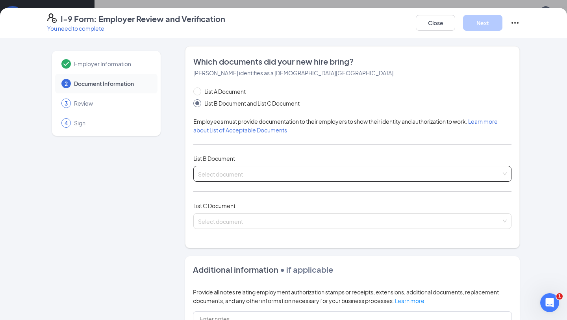
click at [231, 177] on input "search" at bounding box center [349, 172] width 303 height 12
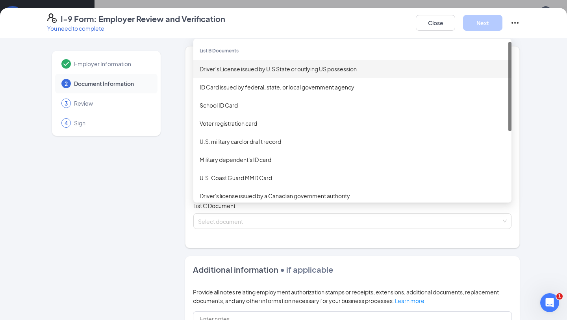
click at [266, 72] on div "Driver’s License issued by U.S State or outlying US possession" at bounding box center [353, 69] width 306 height 9
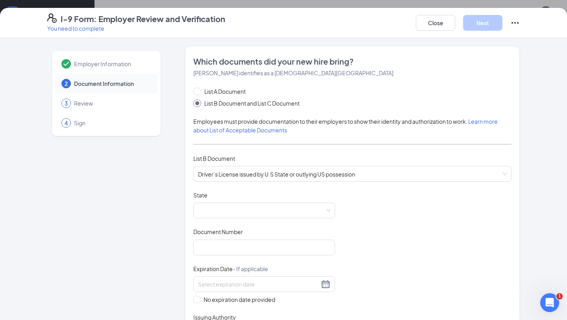
click at [349, 247] on div "Document Title Driver’s License issued by U.S State or outlying US possession S…" at bounding box center [352, 266] width 318 height 150
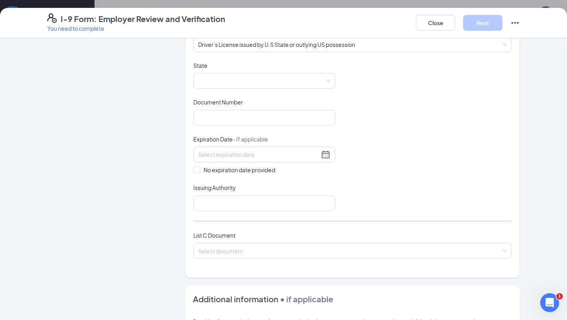
scroll to position [145, 0]
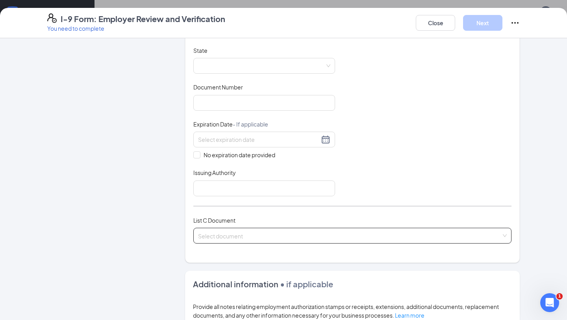
click at [315, 238] on span at bounding box center [349, 235] width 303 height 15
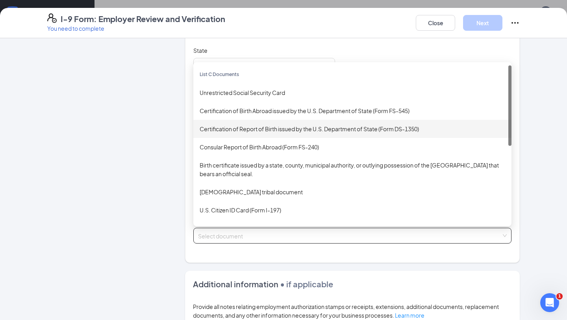
click at [298, 129] on div "Certification of Report of Birth issued by the U.S. Department of State (Form D…" at bounding box center [353, 128] width 306 height 9
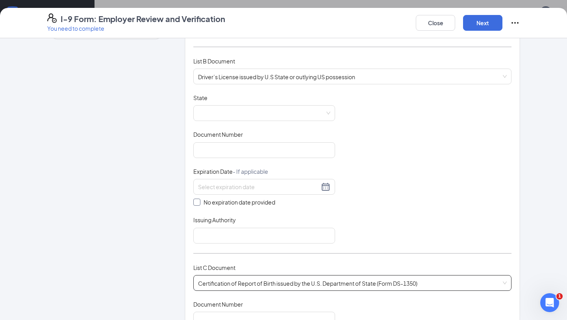
scroll to position [97, 0]
click at [282, 116] on span at bounding box center [264, 113] width 132 height 15
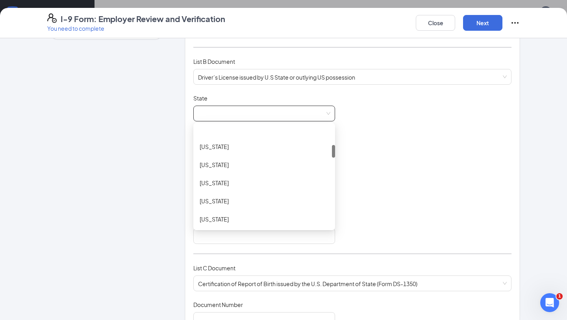
scroll to position [148, 0]
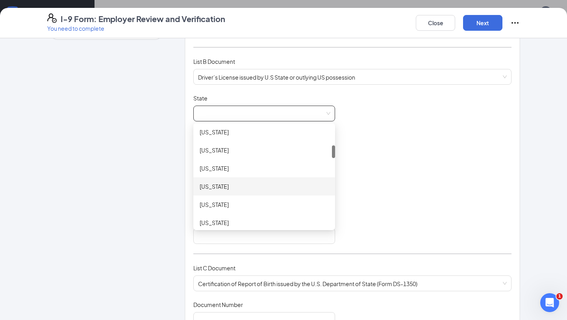
click at [248, 185] on div "Georgia" at bounding box center [264, 186] width 129 height 9
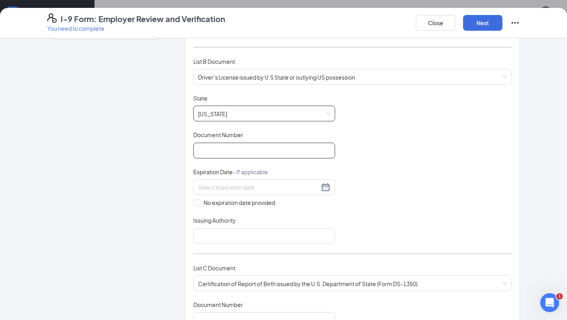
click at [239, 152] on input "Document Number" at bounding box center [264, 151] width 142 height 16
paste input "072237218"
type input "072237218"
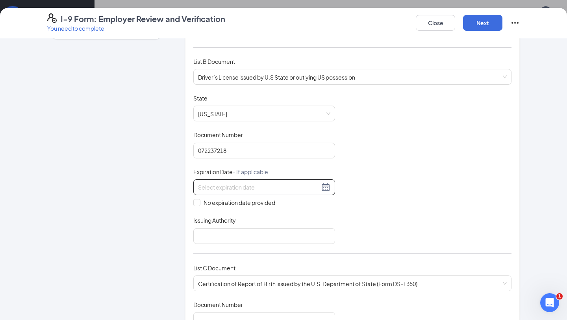
click at [226, 187] on input at bounding box center [258, 187] width 121 height 9
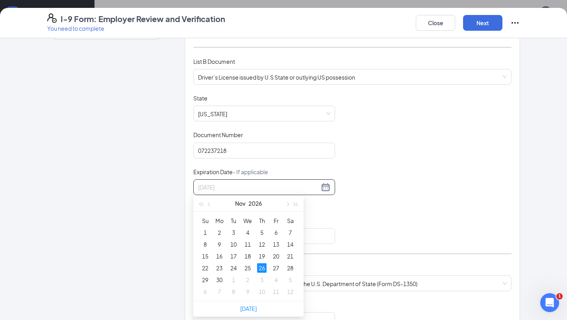
click at [264, 270] on div "26" at bounding box center [261, 267] width 9 height 9
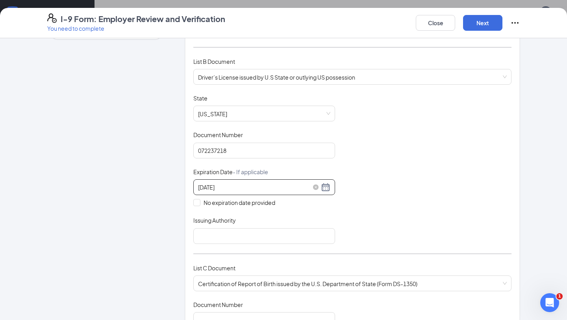
click at [211, 188] on input "11/26/2026" at bounding box center [258, 187] width 121 height 9
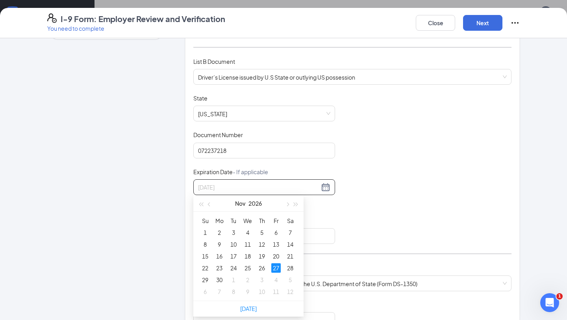
click at [273, 264] on div "27" at bounding box center [275, 267] width 9 height 9
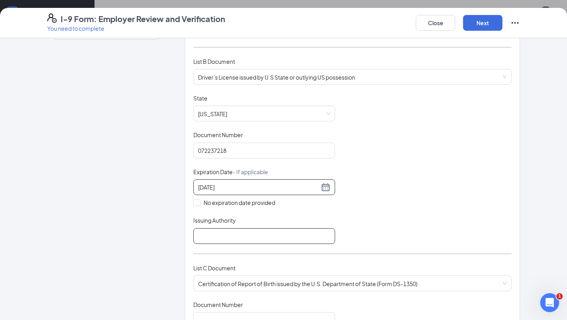
type input "11/27/2026"
click at [228, 232] on input "Issuing Authority" at bounding box center [264, 236] width 142 height 16
type input "GA"
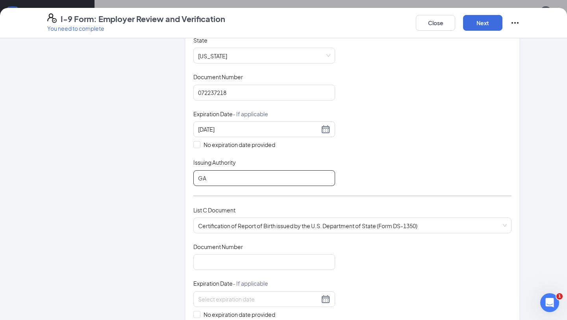
scroll to position [156, 0]
click at [384, 249] on div "Document Title Certification of Report of Birth issued by the U.S. Department o…" at bounding box center [352, 297] width 318 height 113
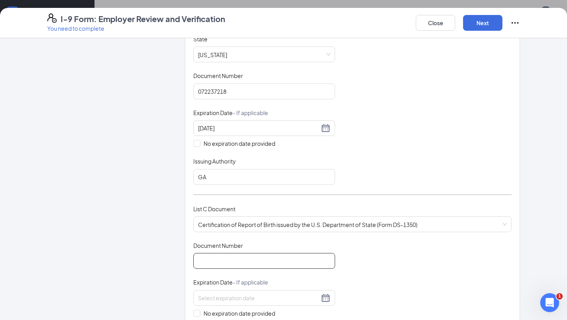
click at [283, 258] on input "Document Number" at bounding box center [264, 261] width 142 height 16
paste input "2009GA000104896"
type input "2009GA000104896"
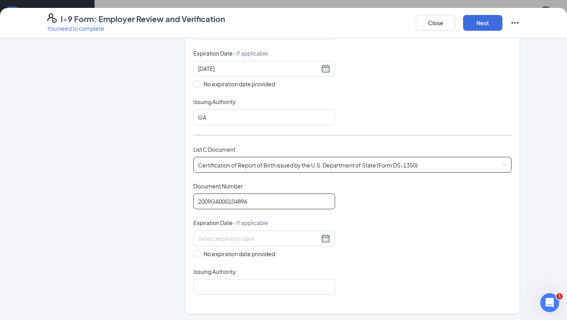
scroll to position [239, 0]
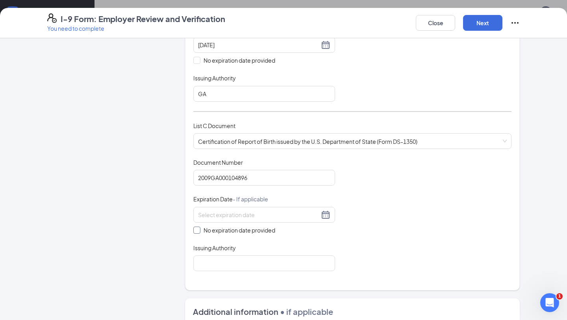
click at [230, 228] on span "No expiration date provided" at bounding box center [239, 230] width 78 height 9
click at [199, 228] on input "No expiration date provided" at bounding box center [196, 229] width 6 height 6
checkbox input "true"
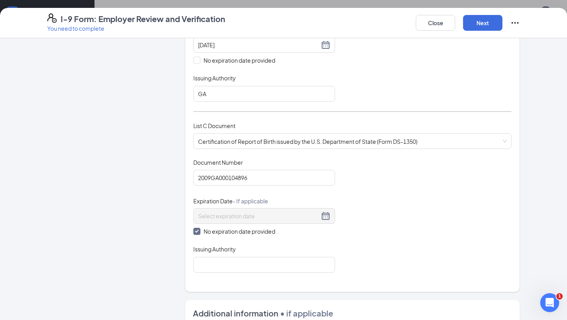
click at [379, 255] on div "Document Title Certification of Report of Birth issued by the U.S. Department o…" at bounding box center [352, 215] width 318 height 114
click at [313, 262] on input "Issuing Authority" at bounding box center [264, 265] width 142 height 16
type input "Georgia"
click at [379, 241] on div "Document Title Certification of Report of Birth issued by the U.S. Department o…" at bounding box center [352, 215] width 318 height 114
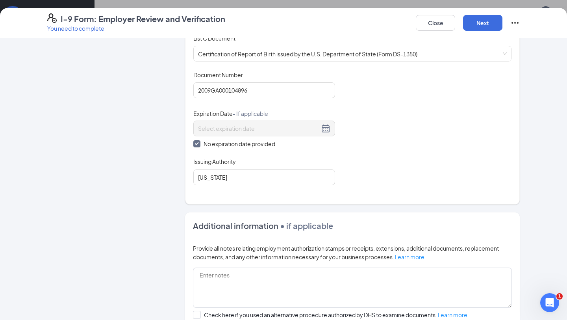
scroll to position [417, 0]
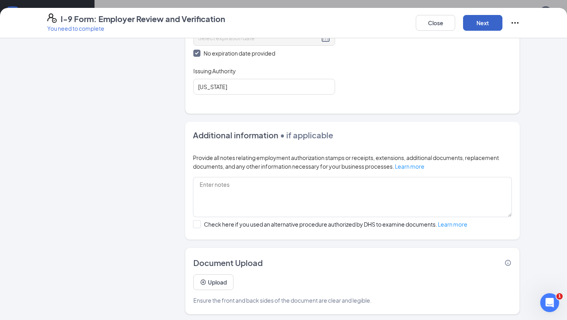
click at [482, 28] on button "Next" at bounding box center [482, 23] width 39 height 16
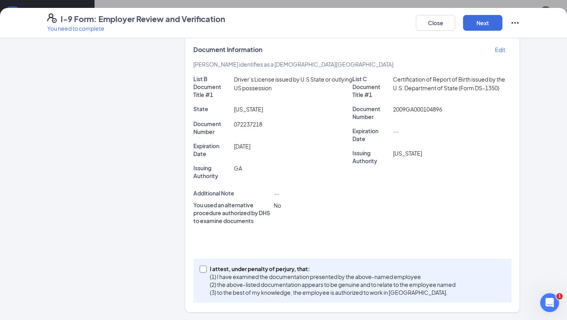
click at [263, 265] on p "I attest, under penalty of perjury, that:" at bounding box center [333, 269] width 246 height 8
click at [205, 265] on input "I attest, under penalty of perjury, that: (1) I have examined the documentation…" at bounding box center [203, 268] width 6 height 6
checkbox input "true"
click at [480, 22] on button "Next" at bounding box center [482, 23] width 39 height 16
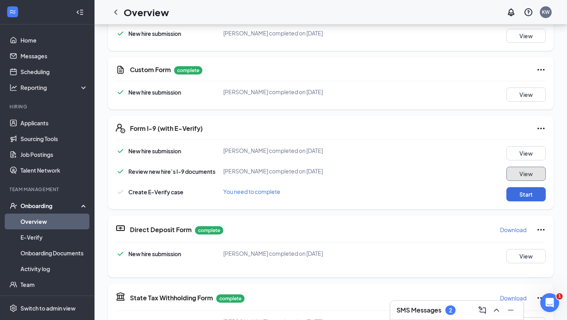
scroll to position [124, 0]
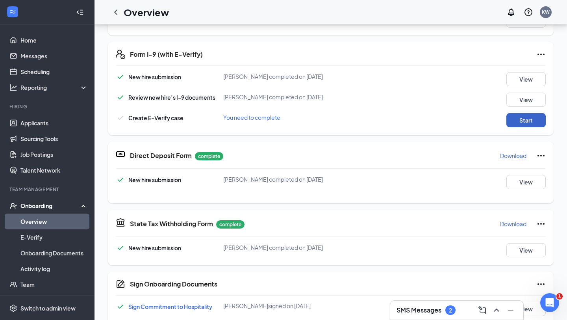
click at [521, 119] on button "Start" at bounding box center [525, 120] width 39 height 14
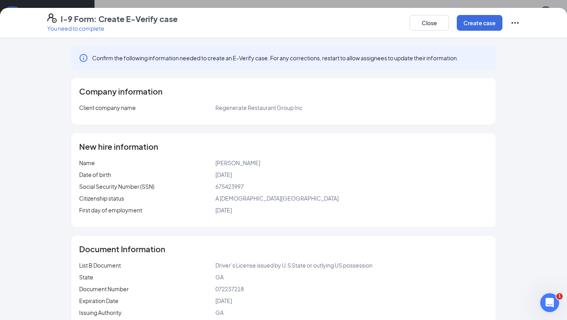
scroll to position [70, 0]
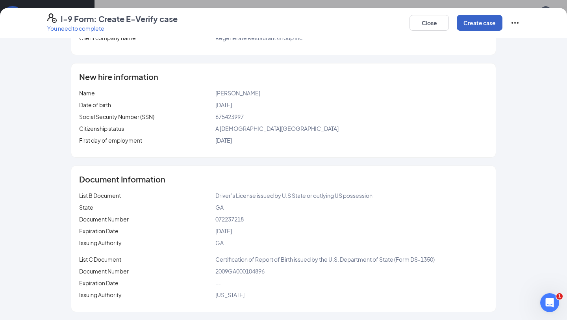
click at [475, 28] on button "Create case" at bounding box center [480, 23] width 46 height 16
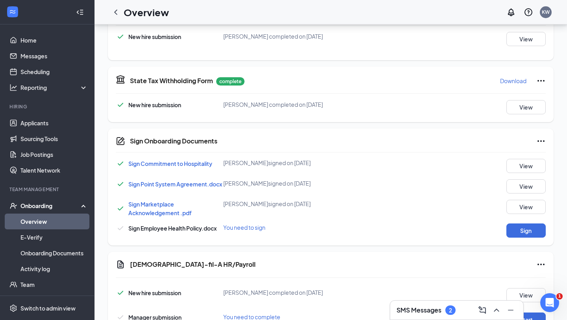
scroll to position [388, 0]
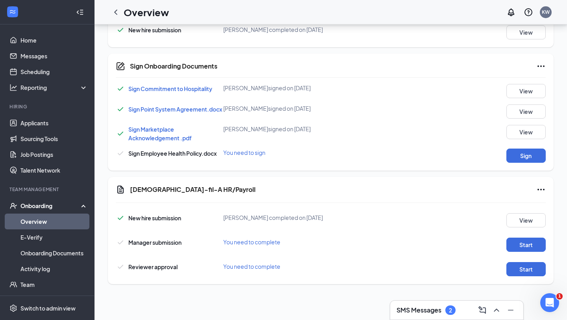
click at [521, 165] on div "Sign Onboarding Documents Sign Commitment to Hospitality Gracie A Roberts signe…" at bounding box center [331, 112] width 446 height 117
click at [517, 154] on button "Sign" at bounding box center [525, 155] width 39 height 14
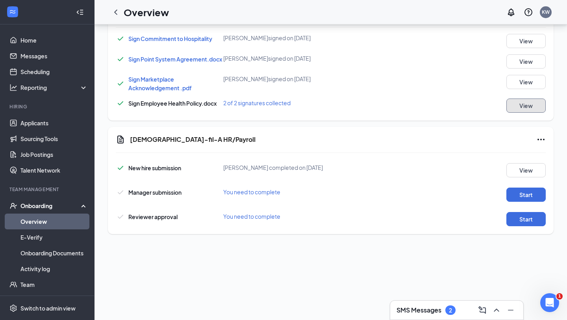
scroll to position [449, 0]
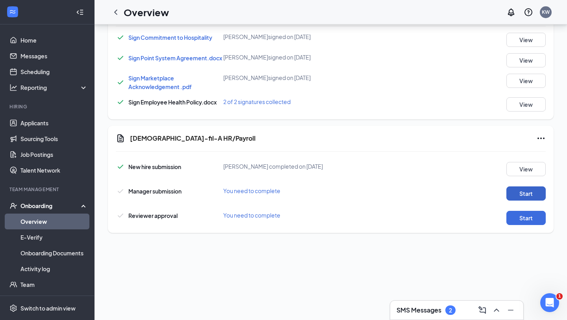
click at [526, 189] on button "Start" at bounding box center [525, 193] width 39 height 14
click at [521, 217] on button "Start" at bounding box center [525, 218] width 39 height 14
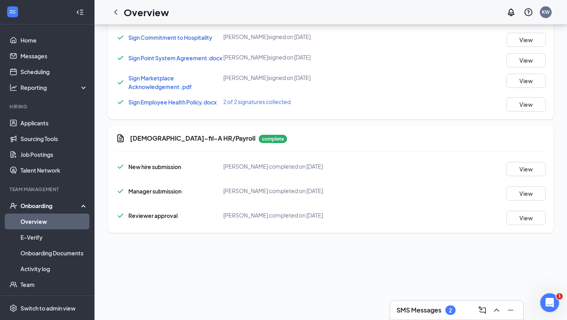
click at [50, 219] on link "Overview" at bounding box center [53, 221] width 67 height 16
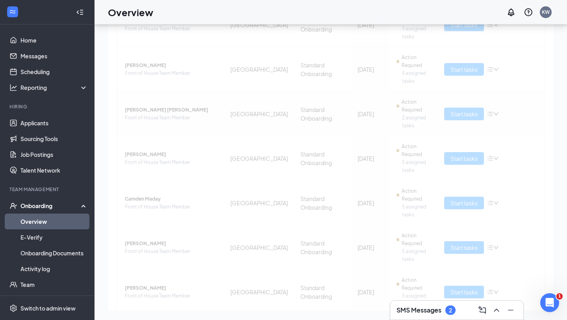
scroll to position [294, 0]
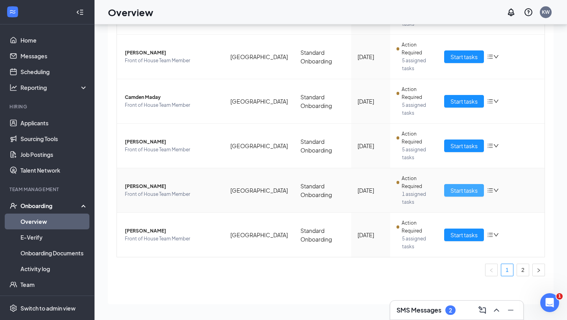
click at [462, 189] on span "Start tasks" at bounding box center [464, 190] width 27 height 9
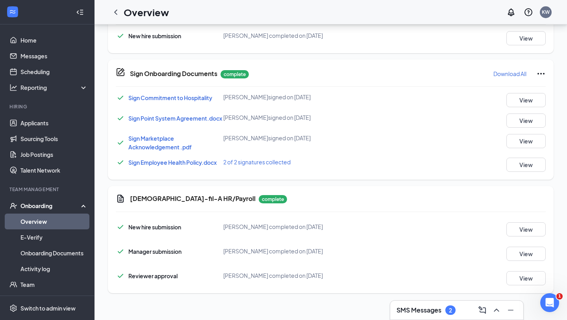
scroll to position [535, 0]
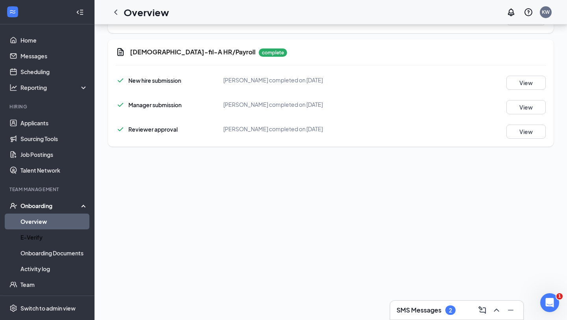
click at [77, 223] on link "Overview" at bounding box center [53, 221] width 67 height 16
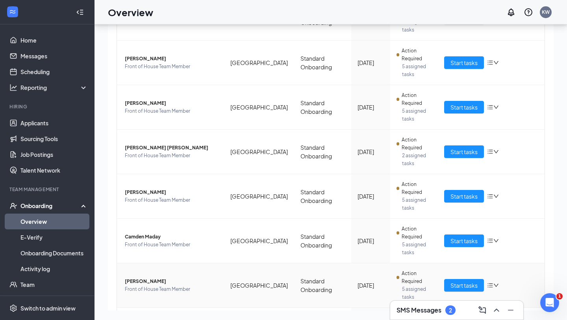
scroll to position [294, 0]
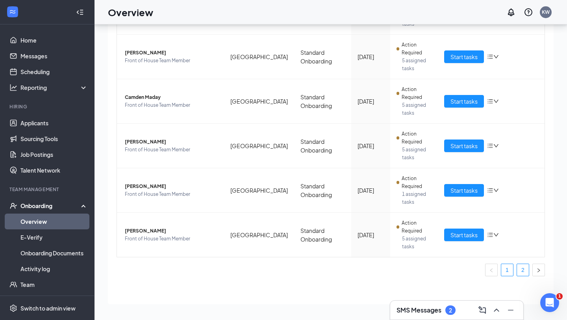
click at [521, 271] on link "2" at bounding box center [523, 270] width 12 height 12
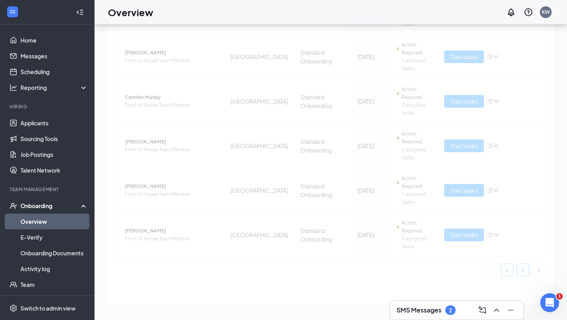
scroll to position [71, 0]
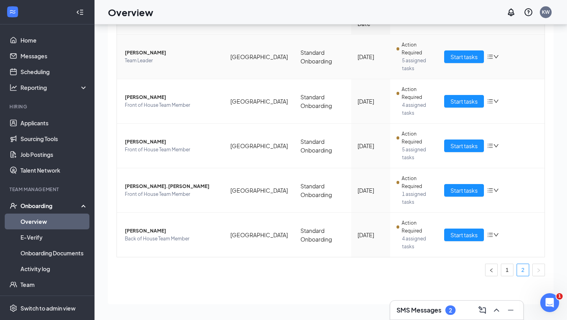
click at [497, 58] on icon "down" at bounding box center [497, 57] width 6 height 6
click at [430, 109] on div "Remove from onboarding" at bounding box center [451, 108] width 85 height 8
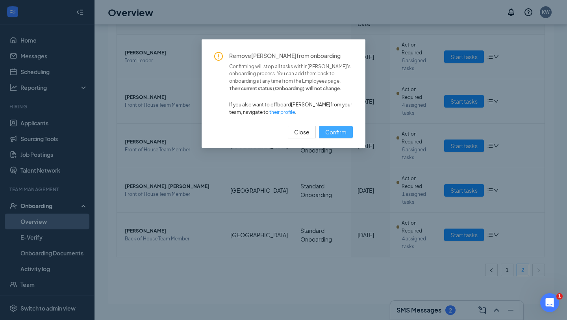
click at [327, 132] on span "Confirm" at bounding box center [335, 132] width 21 height 9
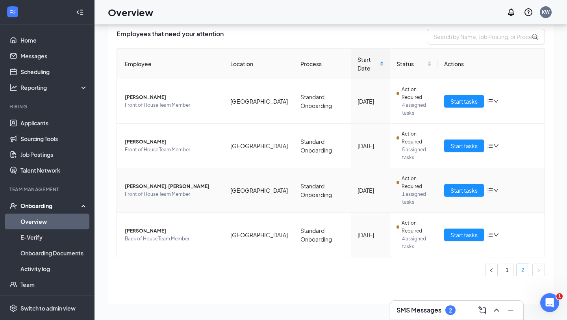
scroll to position [27, 0]
click at [468, 144] on span "Start tasks" at bounding box center [464, 145] width 27 height 9
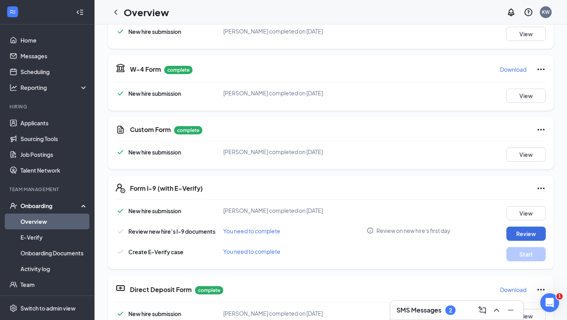
scroll to position [161, 0]
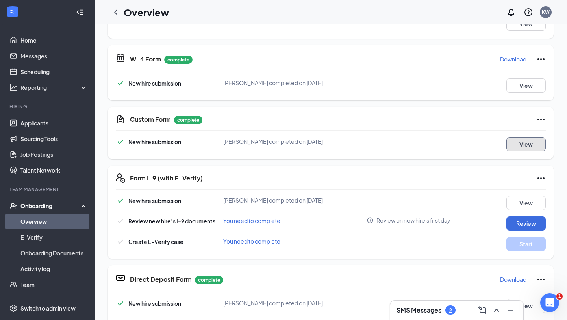
click at [518, 143] on button "View" at bounding box center [525, 144] width 39 height 14
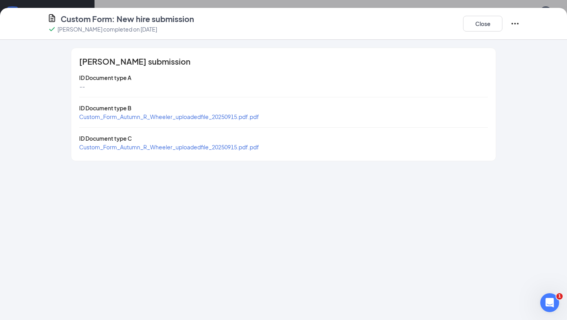
click at [234, 116] on span "Custom_Form_Autumn_R_Wheeler_uploadedfile_20250915.pdf.pdf" at bounding box center [169, 116] width 180 height 7
click at [176, 145] on span "Custom_Form_Autumn_R_Wheeler_uploadedfile_20250915.pdf.pdf" at bounding box center [169, 146] width 180 height 7
click at [493, 26] on button "Close" at bounding box center [482, 24] width 39 height 16
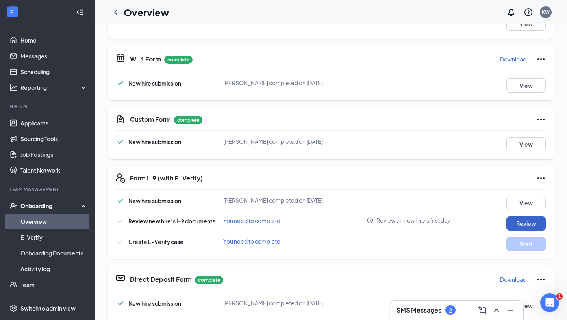
click at [523, 222] on button "Review" at bounding box center [525, 223] width 39 height 14
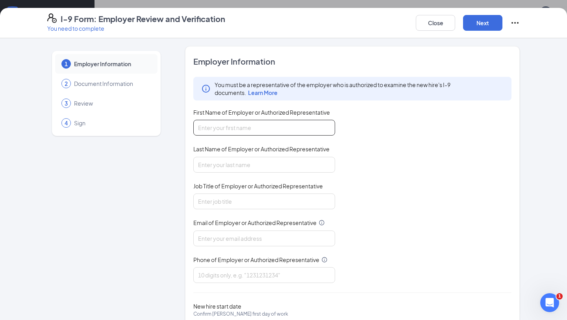
click at [254, 126] on input "First Name of Employer or Authorized Representative" at bounding box center [264, 128] width 142 height 16
type input "mackenzie"
type input "mardis"
type input "mackenzieamardis@gmail.com"
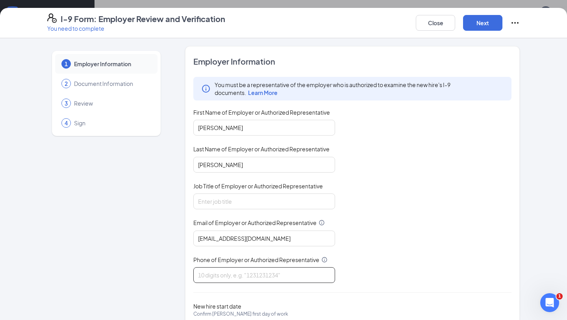
type input "6784905072"
click at [239, 200] on input "Job Title of Employer or Authorized Representative" at bounding box center [264, 201] width 142 height 16
type input "director"
click at [388, 225] on div "You must be a representative of the employer who is authorized to examine the n…" at bounding box center [352, 180] width 318 height 206
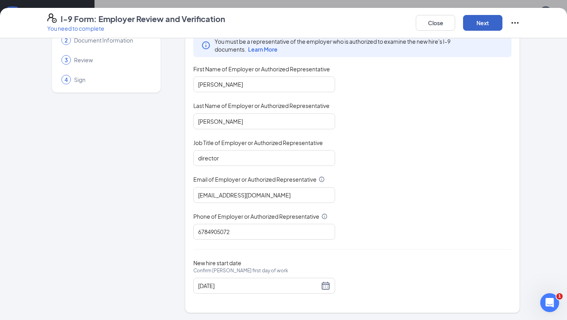
click at [482, 17] on button "Next" at bounding box center [482, 23] width 39 height 16
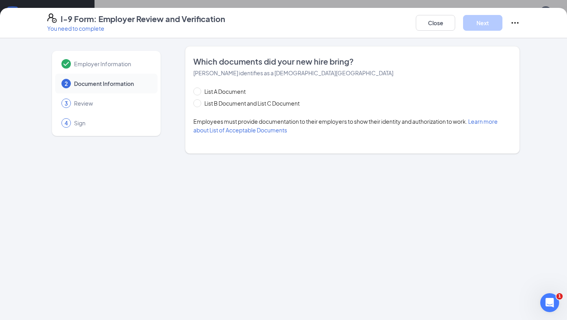
scroll to position [0, 0]
click at [277, 104] on span "List B Document and List C Document" at bounding box center [252, 103] width 102 height 9
click at [199, 104] on input "List B Document and List C Document" at bounding box center [196, 102] width 6 height 6
radio input "true"
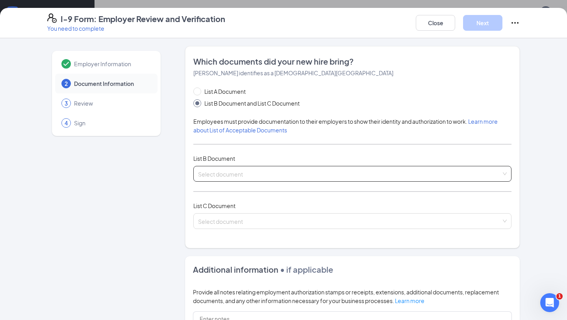
click at [250, 169] on input "search" at bounding box center [349, 172] width 303 height 12
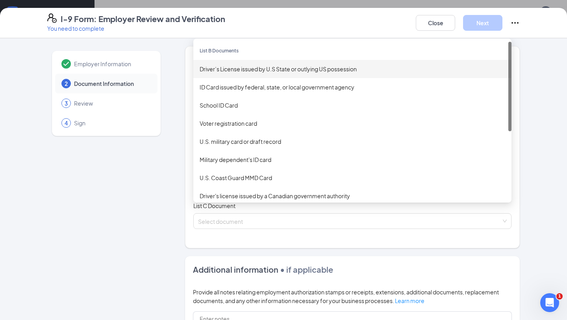
click at [262, 70] on div "Driver’s License issued by U.S State or outlying US possession" at bounding box center [353, 69] width 306 height 9
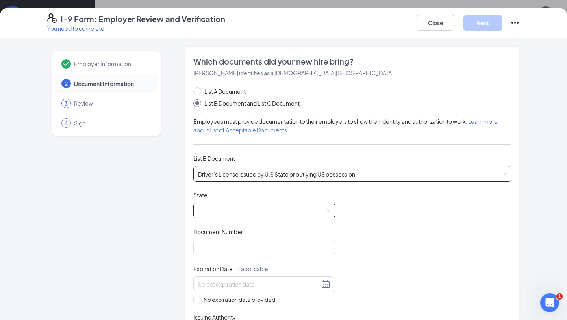
click at [242, 214] on span at bounding box center [264, 210] width 132 height 15
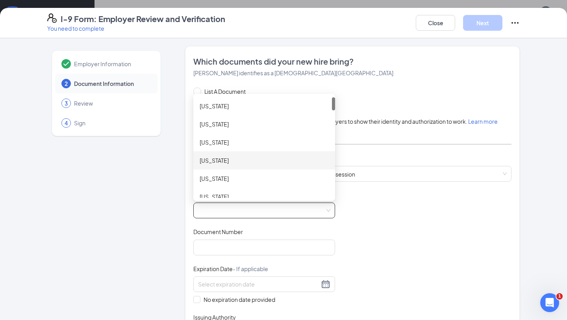
scroll to position [120, 0]
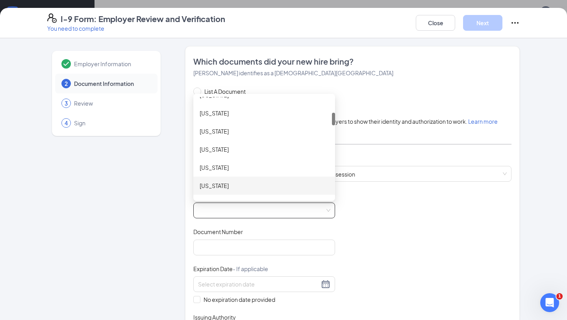
click at [236, 182] on div "Georgia" at bounding box center [264, 185] width 129 height 9
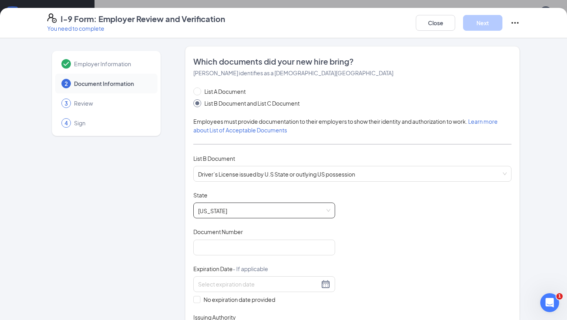
click at [362, 229] on div "Document Title Driver’s License issued by U.S State or outlying US possession S…" at bounding box center [352, 266] width 318 height 150
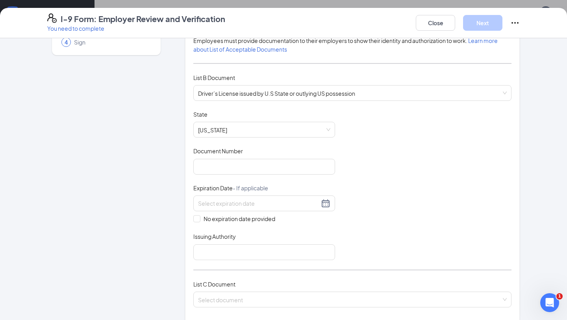
scroll to position [103, 0]
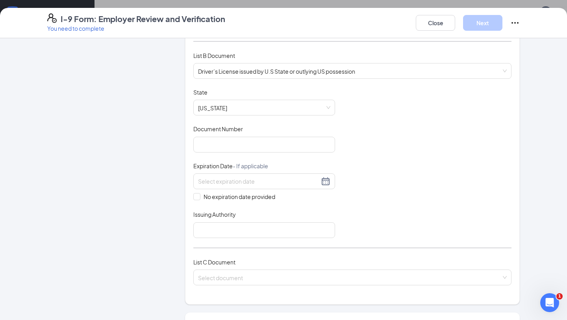
click at [266, 265] on div "List C Document Select document" at bounding box center [352, 276] width 318 height 37
click at [266, 276] on input "search" at bounding box center [349, 276] width 303 height 12
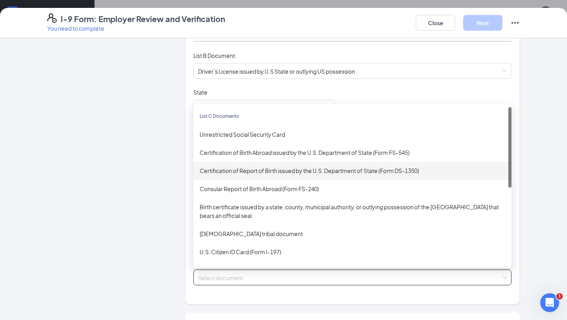
click at [275, 166] on div "Certification of Report of Birth issued by the U.S. Department of State (Form D…" at bounding box center [353, 170] width 306 height 9
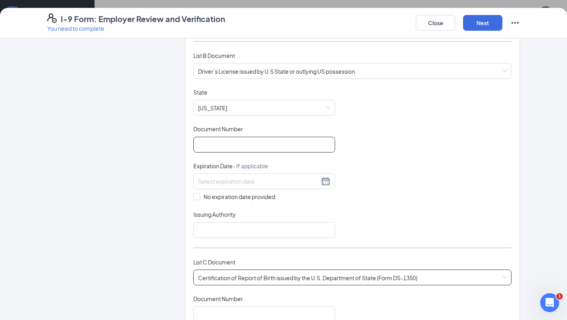
click at [265, 147] on input "Document Number" at bounding box center [264, 145] width 142 height 16
paste input "070726129"
type input "070726129"
click at [249, 180] on input at bounding box center [258, 181] width 121 height 9
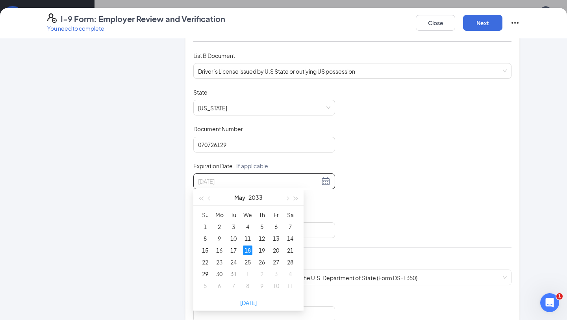
click at [250, 248] on div "18" at bounding box center [247, 249] width 9 height 9
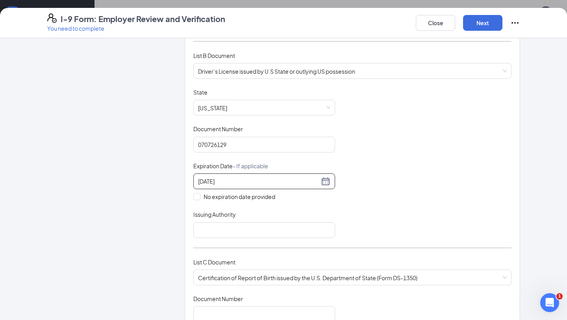
type input "05/18/2033"
click at [345, 247] on div "List A Document List B Document and List C Document Employees must provide docu…" at bounding box center [352, 195] width 318 height 423
click at [252, 230] on input "Issuing Authority" at bounding box center [264, 230] width 142 height 16
type input "GA"
click at [388, 230] on div "Document Title Driver’s License issued by U.S State or outlying US possession S…" at bounding box center [352, 163] width 318 height 150
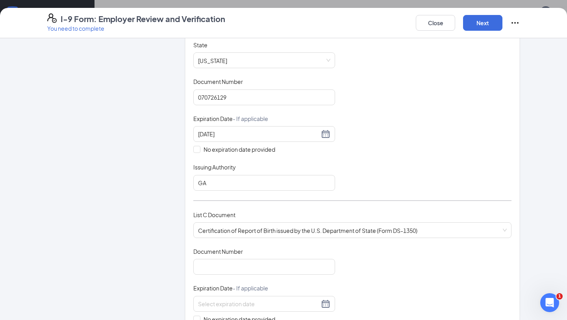
scroll to position [159, 0]
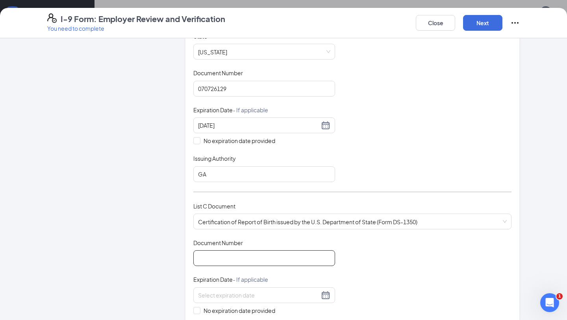
click at [297, 256] on input "Document Number" at bounding box center [264, 258] width 142 height 16
type input "110075830"
click at [232, 306] on span "No expiration date provided" at bounding box center [239, 310] width 78 height 9
click at [199, 307] on input "No expiration date provided" at bounding box center [196, 310] width 6 height 6
checkbox input "true"
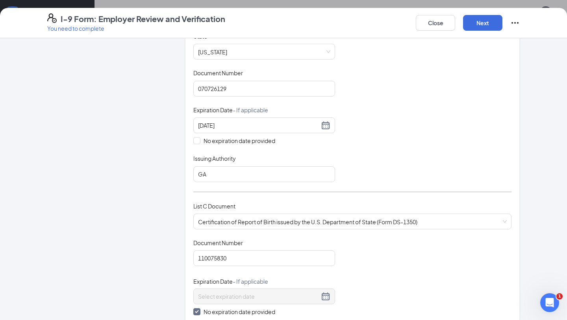
click at [409, 278] on div "Document Title Certification of Report of Birth issued by the U.S. Department o…" at bounding box center [352, 296] width 318 height 114
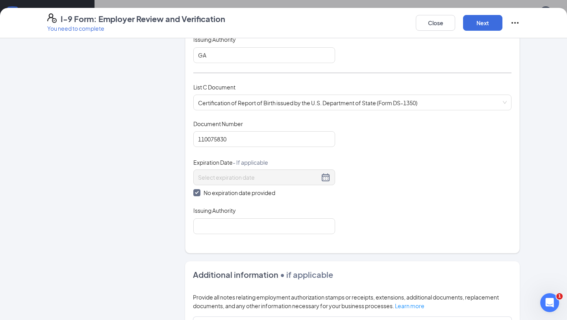
scroll to position [288, 0]
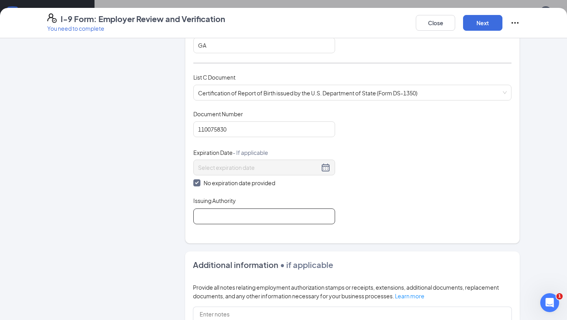
click at [278, 213] on input "Issuing Authority" at bounding box center [264, 216] width 142 height 16
type input "Georgia"
click at [368, 210] on div "Document Title Certification of Report of Birth issued by the U.S. Department o…" at bounding box center [352, 167] width 318 height 114
click at [396, 185] on div "Document Title Certification of Report of Birth issued by the U.S. Department o…" at bounding box center [352, 167] width 318 height 114
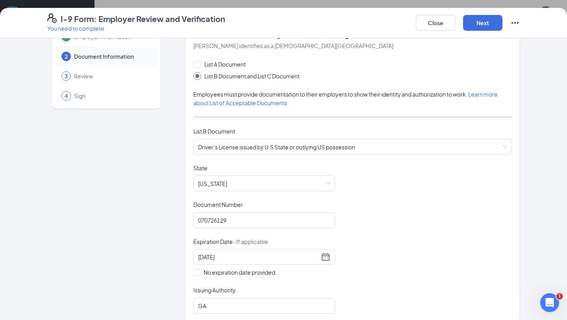
scroll to position [0, 0]
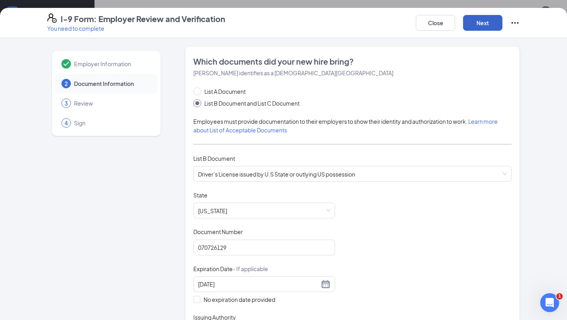
click at [476, 22] on button "Next" at bounding box center [482, 23] width 39 height 16
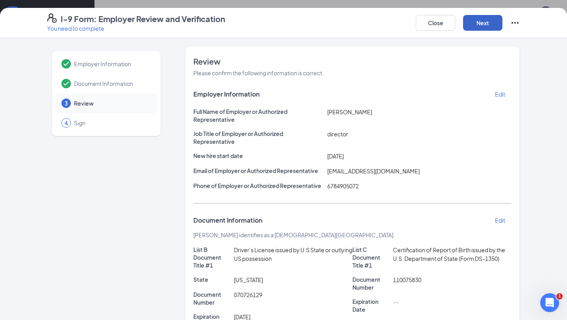
scroll to position [171, 0]
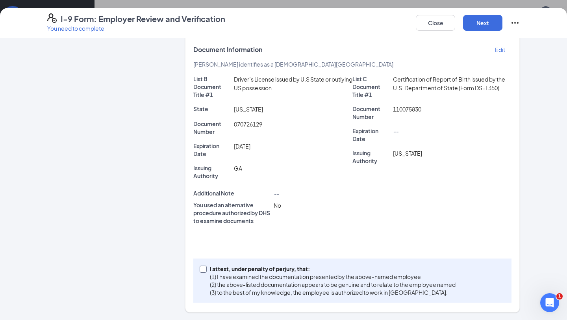
click at [265, 287] on p "(2) the above-listed documentation appears to be genuine and to relate to the e…" at bounding box center [333, 284] width 246 height 8
click at [205, 271] on input "I attest, under penalty of perjury, that: (1) I have examined the documentation…" at bounding box center [203, 268] width 6 height 6
checkbox input "true"
click at [483, 24] on button "Next" at bounding box center [482, 23] width 39 height 16
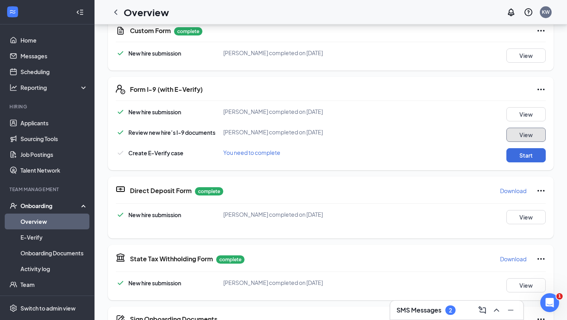
scroll to position [89, 0]
click at [524, 153] on button "Start" at bounding box center [525, 155] width 39 height 14
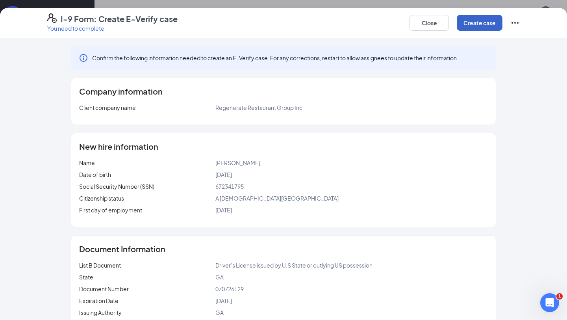
click at [473, 15] on button "Create case" at bounding box center [480, 23] width 46 height 16
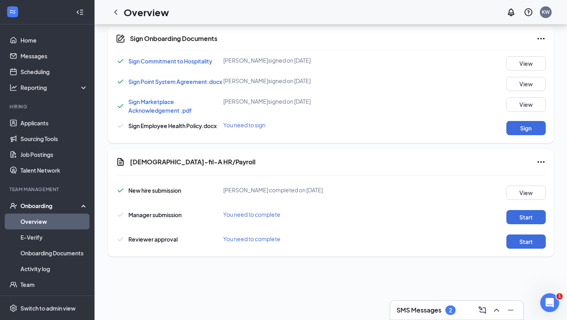
scroll to position [47, 0]
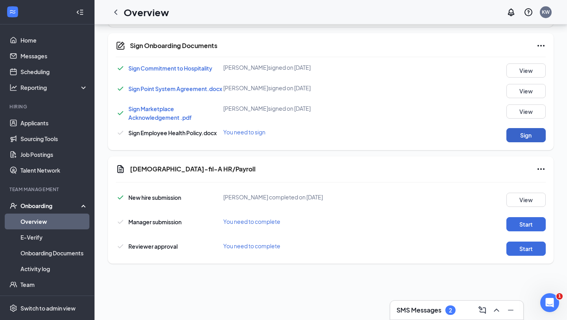
click at [525, 136] on button "Sign" at bounding box center [525, 135] width 39 height 14
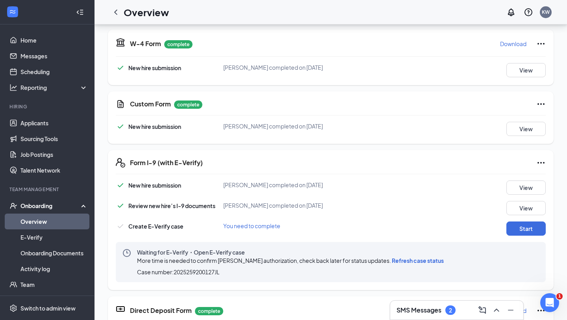
scroll to position [80, 0]
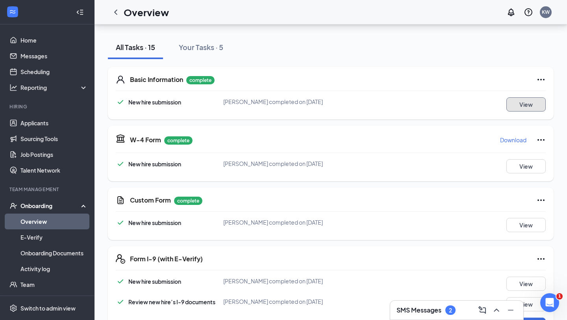
click at [516, 109] on button "View" at bounding box center [525, 104] width 39 height 14
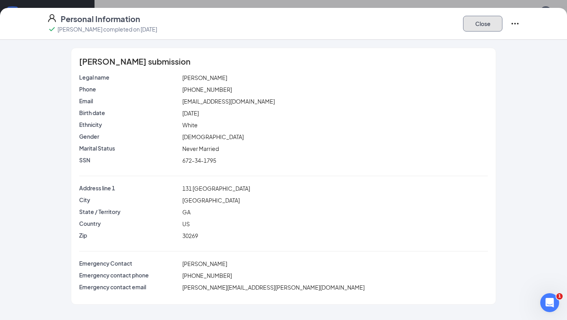
click at [481, 19] on button "Close" at bounding box center [482, 24] width 39 height 16
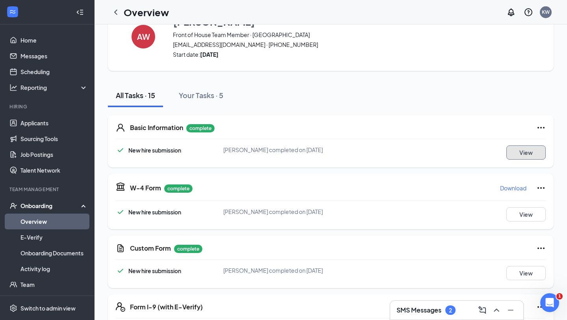
scroll to position [0, 0]
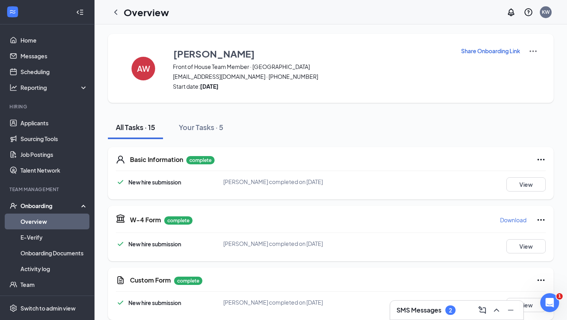
click at [529, 50] on img at bounding box center [533, 50] width 9 height 9
click at [529, 64] on span "View details" at bounding box center [533, 65] width 31 height 9
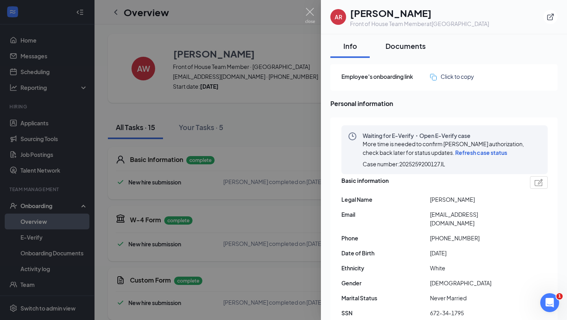
click at [411, 46] on div "Documents" at bounding box center [406, 46] width 40 height 10
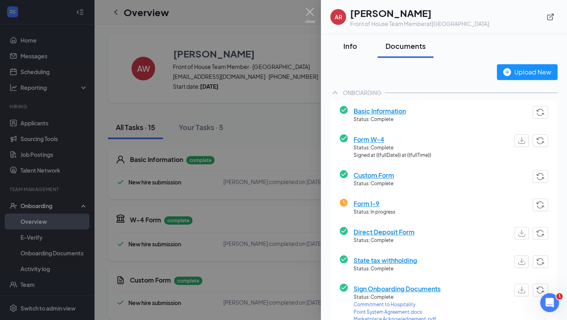
click at [353, 44] on div "Info" at bounding box center [350, 46] width 24 height 10
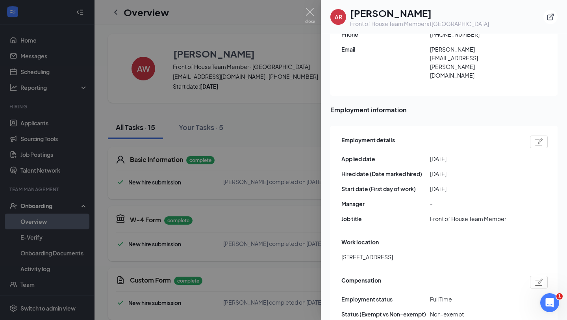
scroll to position [468, 0]
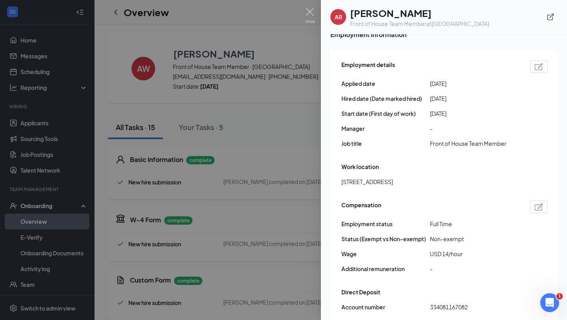
click at [266, 152] on div at bounding box center [283, 160] width 567 height 320
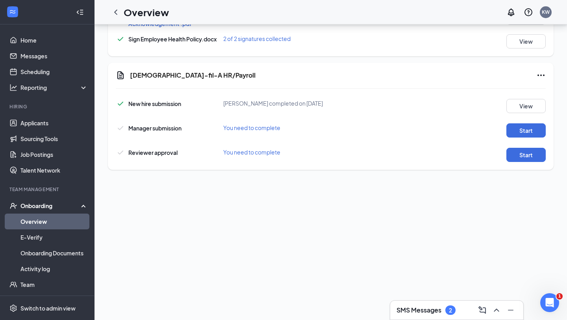
scroll to position [532, 0]
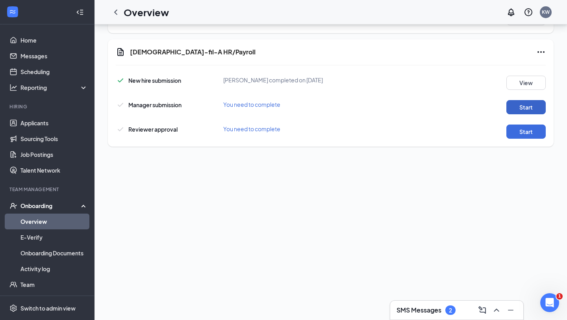
click at [525, 110] on button "Start" at bounding box center [525, 107] width 39 height 14
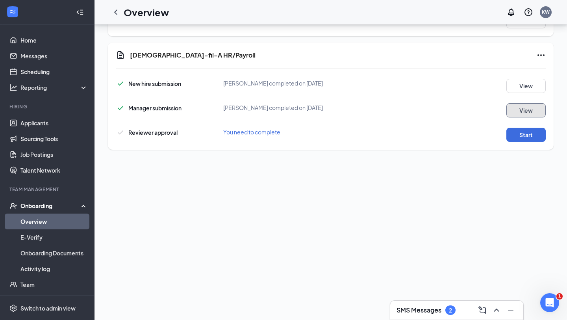
scroll to position [535, 0]
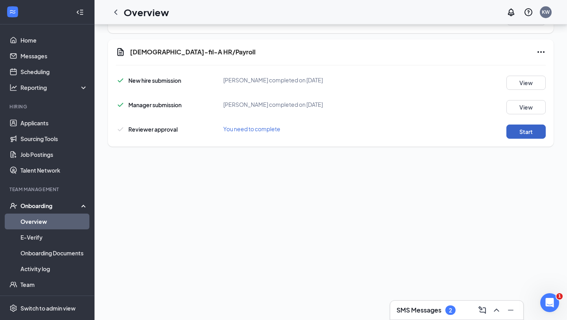
click at [526, 132] on button "Start" at bounding box center [525, 131] width 39 height 14
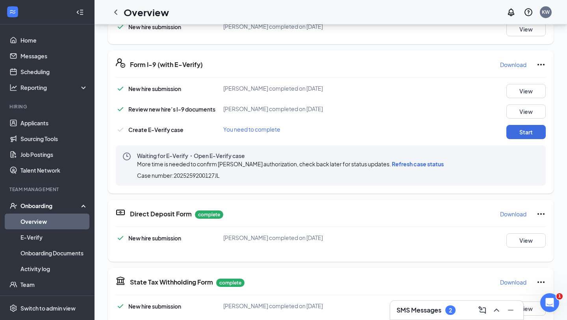
scroll to position [276, 0]
click at [417, 164] on span "Refresh case status" at bounding box center [418, 163] width 52 height 7
click at [71, 224] on link "Overview" at bounding box center [53, 221] width 67 height 16
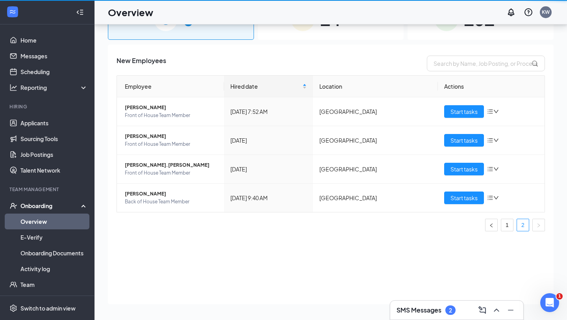
scroll to position [35, 0]
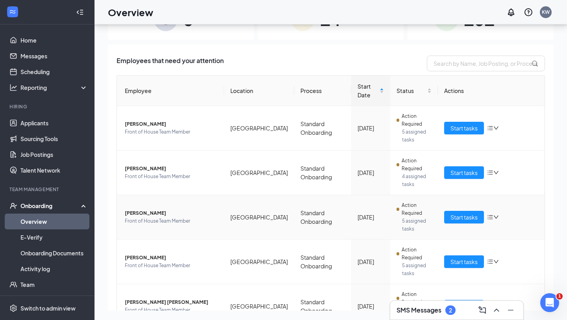
scroll to position [294, 0]
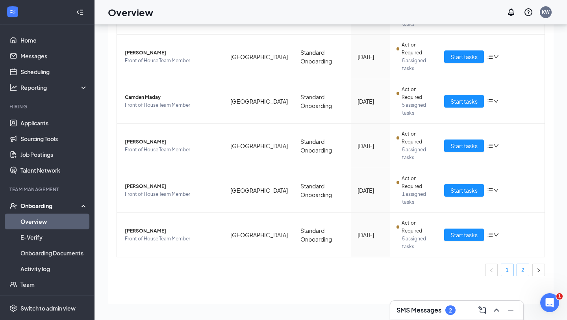
click at [527, 271] on link "2" at bounding box center [523, 270] width 12 height 12
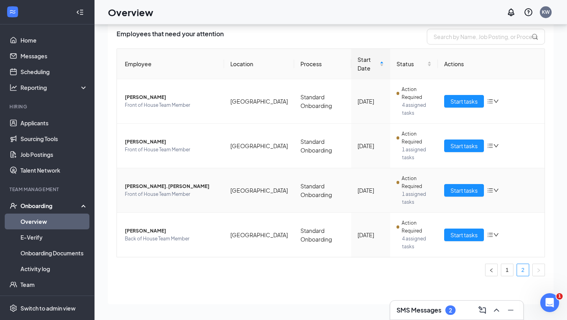
scroll to position [27, 0]
click at [465, 187] on span "Start tasks" at bounding box center [464, 190] width 27 height 9
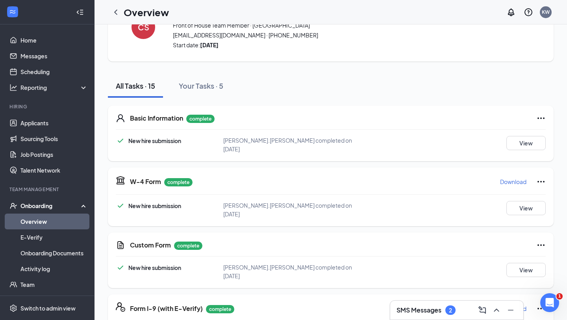
scroll to position [112, 0]
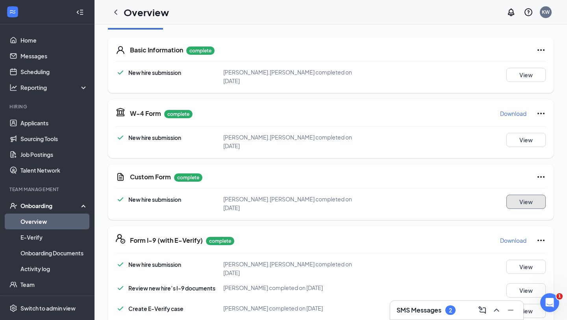
click at [527, 195] on button "View" at bounding box center [525, 202] width 39 height 14
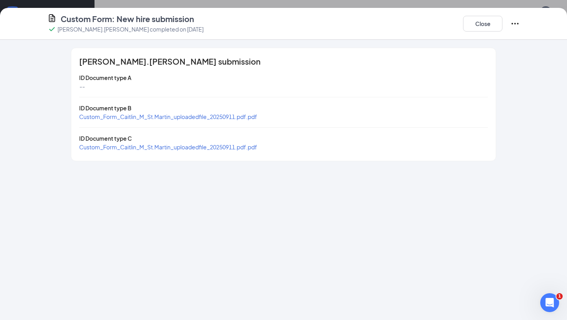
click at [239, 115] on span "Custom_Form_Caitlin_M_St.Martin_uploadedfile_20250911.pdf.pdf" at bounding box center [168, 116] width 178 height 7
click at [493, 28] on button "Close" at bounding box center [482, 24] width 39 height 16
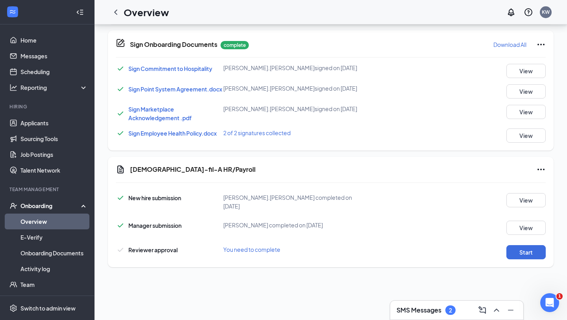
scroll to position [533, 0]
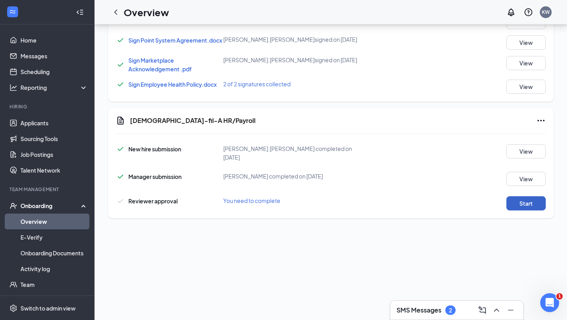
click at [516, 196] on button "Start" at bounding box center [525, 203] width 39 height 14
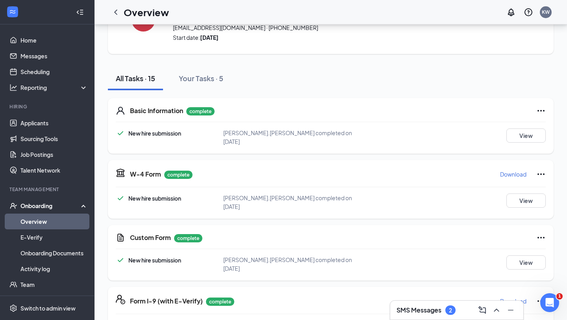
scroll to position [48, 0]
click at [45, 204] on div "Onboarding" at bounding box center [50, 206] width 61 height 8
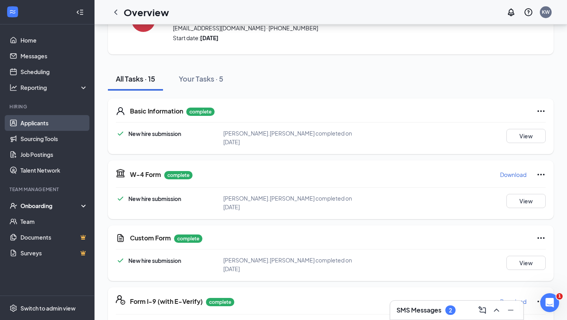
click at [61, 122] on link "Applicants" at bounding box center [53, 123] width 67 height 16
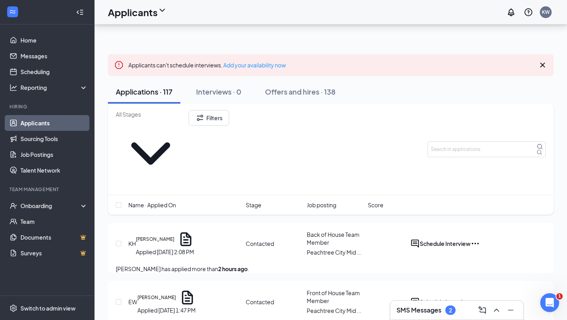
scroll to position [71, 0]
click at [33, 305] on div "Switch to admin view" at bounding box center [47, 308] width 55 height 8
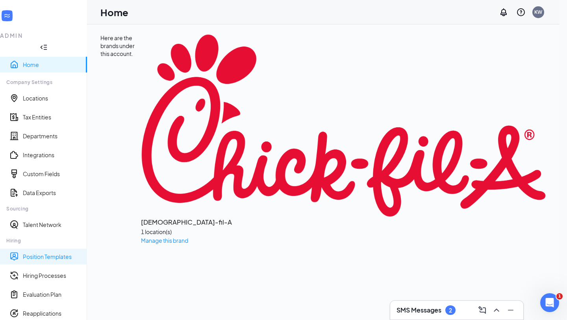
scroll to position [43, 0]
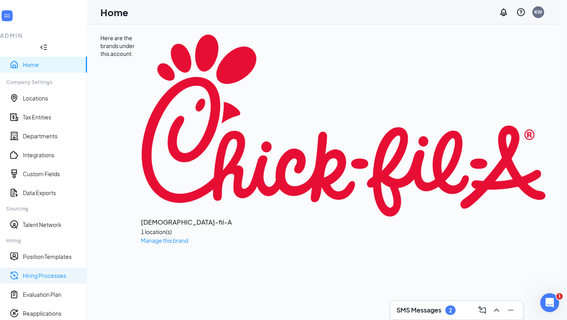
click at [43, 271] on link "Hiring Processes" at bounding box center [52, 275] width 58 height 8
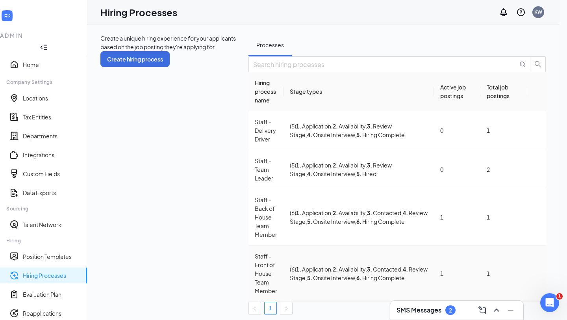
click at [287, 245] on td "( 6 ) 1 . Application , 2 . Availability , 3 . Contacted , 4 . Review Stage , 5…" at bounding box center [359, 273] width 150 height 56
click at [336, 265] on span ", 4 . Review Stage" at bounding box center [359, 273] width 138 height 16
click at [537, 273] on icon "Ellipses" at bounding box center [537, 273] width 0 height 0
click at [490, 228] on span "Edit" at bounding box center [497, 223] width 71 height 9
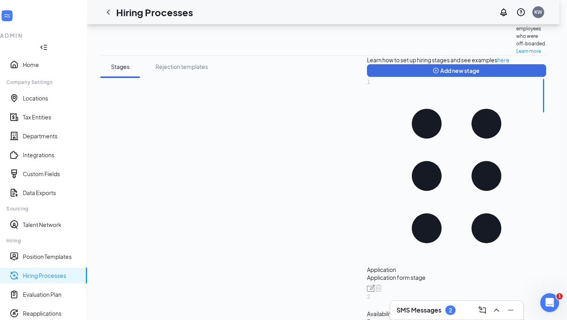
scroll to position [86, 0]
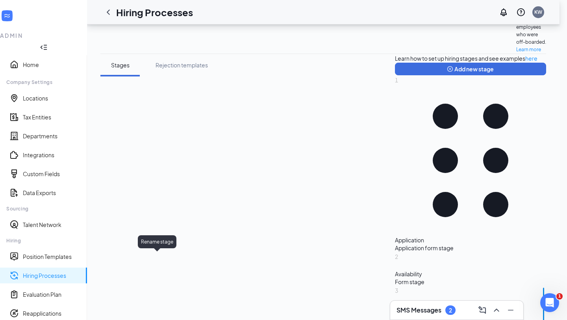
click at [395, 319] on img at bounding box center [399, 326] width 8 height 7
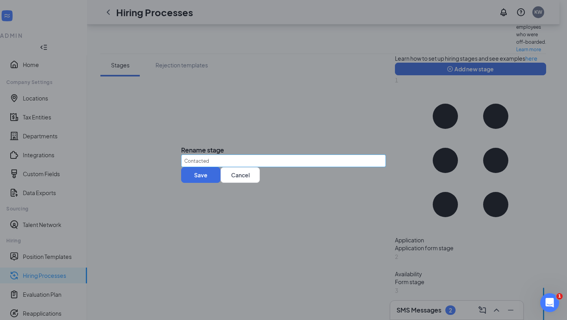
click at [273, 156] on input "Contacted" at bounding box center [283, 160] width 205 height 13
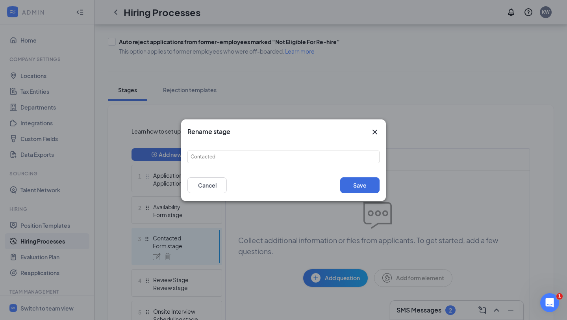
scroll to position [43, 0]
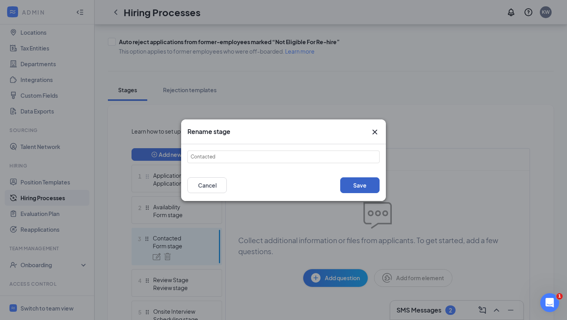
click at [368, 183] on button "Save" at bounding box center [359, 185] width 39 height 16
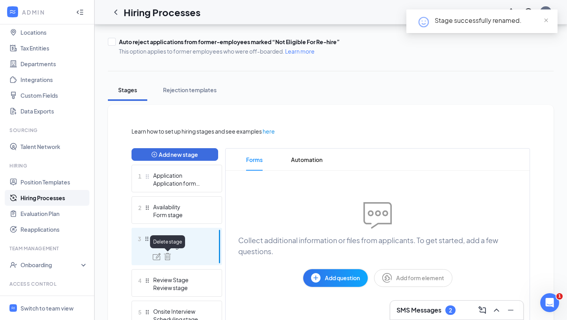
click at [169, 257] on img at bounding box center [167, 256] width 7 height 7
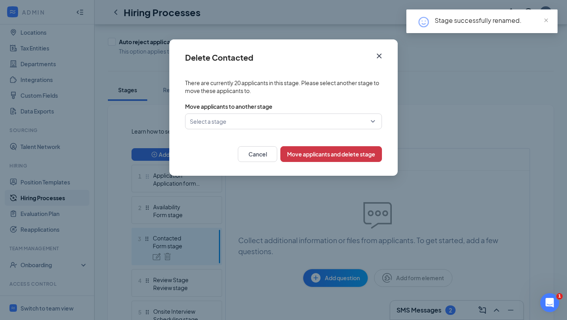
click at [322, 114] on input "search" at bounding box center [281, 121] width 182 height 15
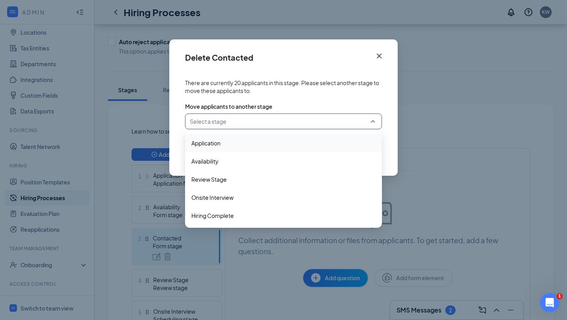
click at [310, 104] on div "Move applicants to another stage" at bounding box center [283, 106] width 197 height 8
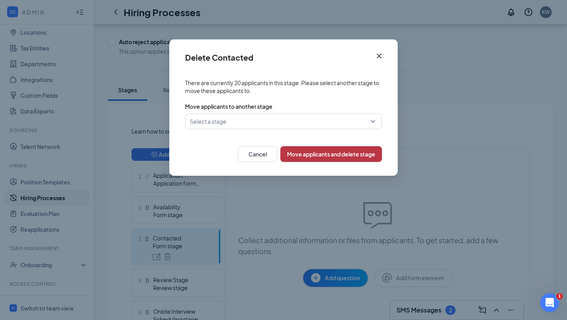
click at [324, 154] on button "Move applicants and delete stage" at bounding box center [331, 154] width 102 height 16
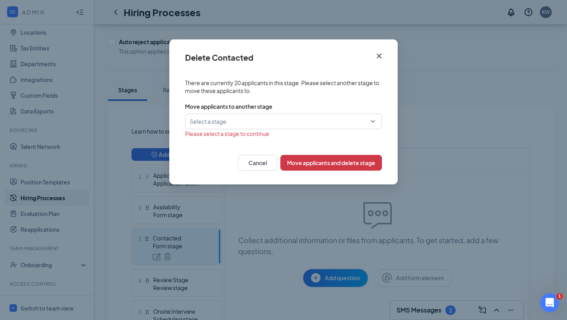
click at [304, 121] on input "search" at bounding box center [281, 121] width 182 height 15
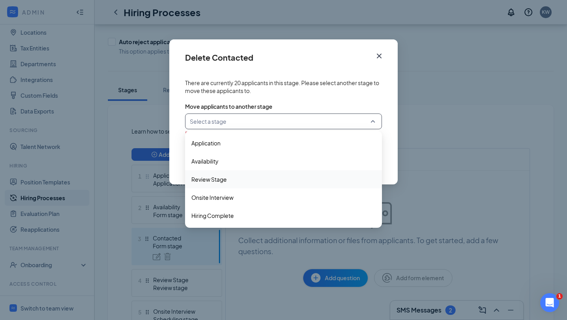
click at [265, 180] on span "Review Stage" at bounding box center [283, 179] width 184 height 9
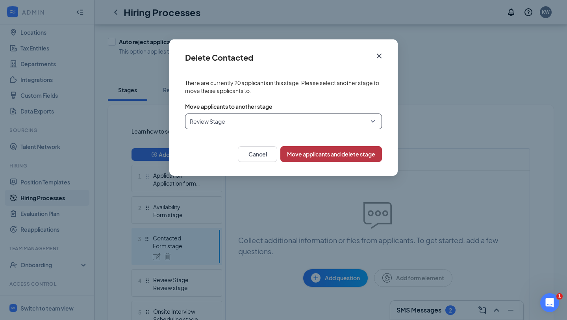
click at [320, 159] on button "Move applicants and delete stage" at bounding box center [331, 154] width 102 height 16
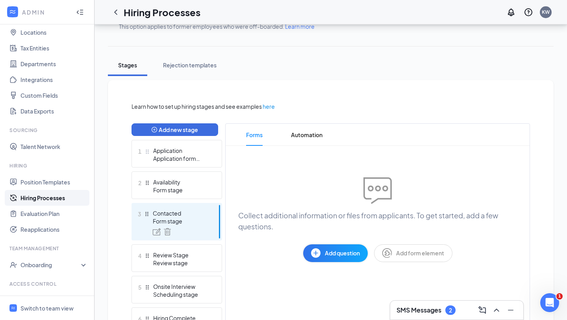
scroll to position [147, 0]
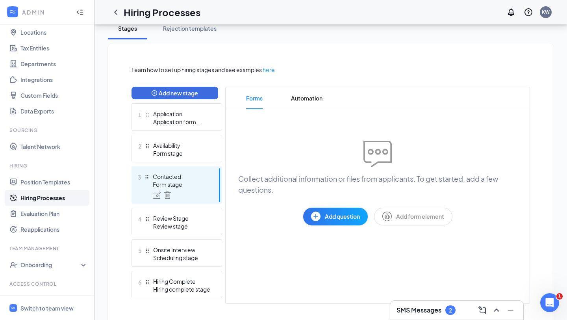
click at [30, 198] on link "Hiring Processes" at bounding box center [53, 198] width 67 height 16
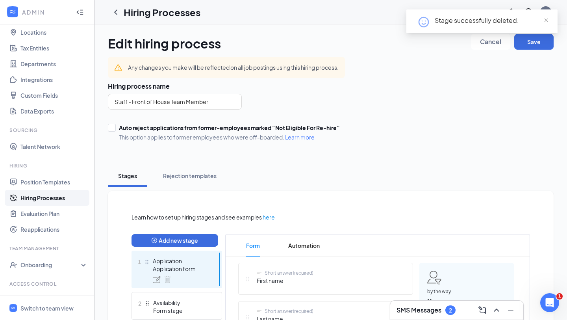
scroll to position [103, 0]
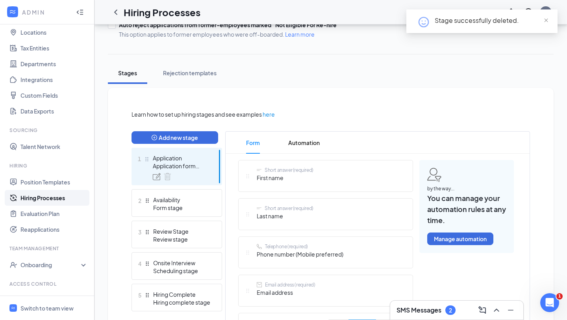
click at [48, 198] on link "Hiring Processes" at bounding box center [53, 198] width 67 height 16
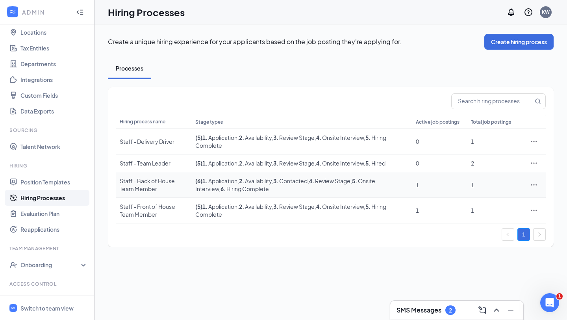
click at [536, 184] on icon "Ellipses" at bounding box center [534, 184] width 6 height 1
click at [478, 199] on span "Edit" at bounding box center [498, 201] width 68 height 9
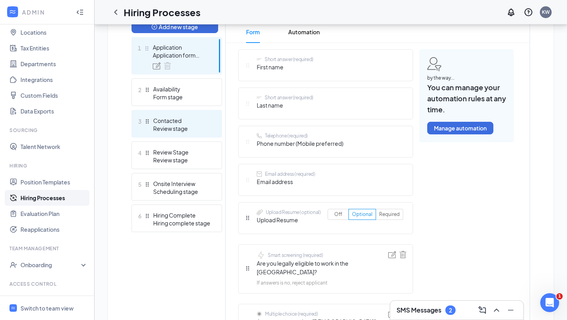
click at [193, 132] on div "3 Contacted Review stage" at bounding box center [177, 124] width 91 height 28
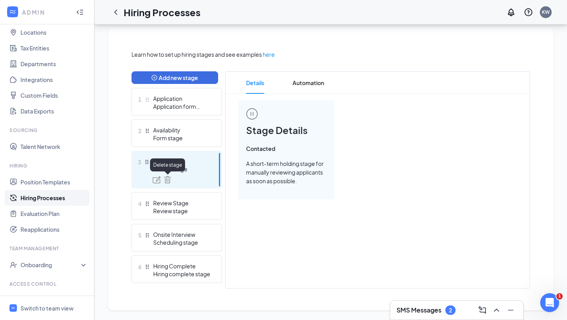
click at [169, 180] on img at bounding box center [167, 179] width 7 height 7
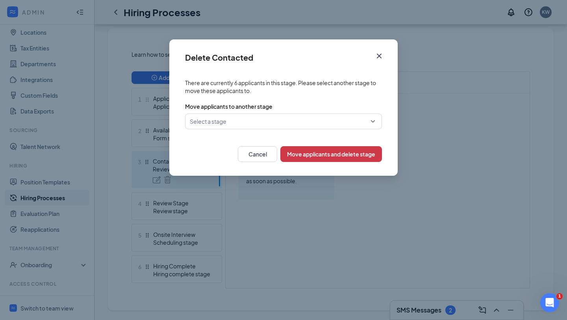
click at [295, 124] on input "search" at bounding box center [281, 121] width 182 height 15
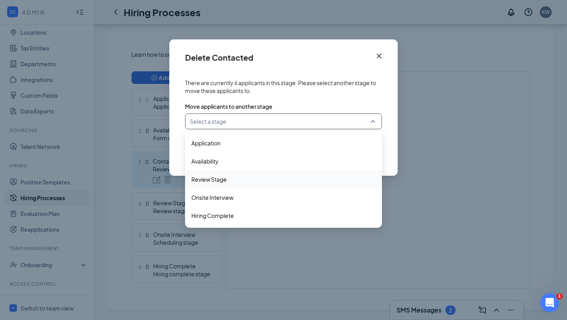
click at [237, 179] on span "Review Stage" at bounding box center [283, 179] width 184 height 9
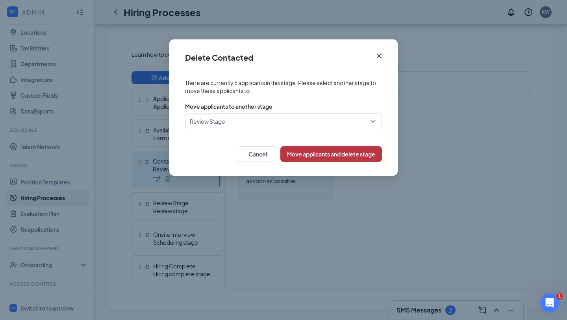
click at [326, 152] on button "Move applicants and delete stage" at bounding box center [331, 154] width 102 height 16
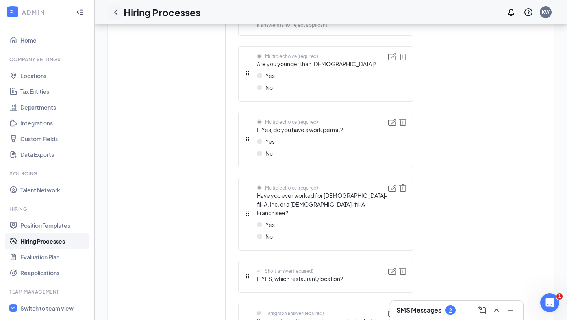
click at [117, 10] on icon "ChevronLeft" at bounding box center [115, 11] width 9 height 9
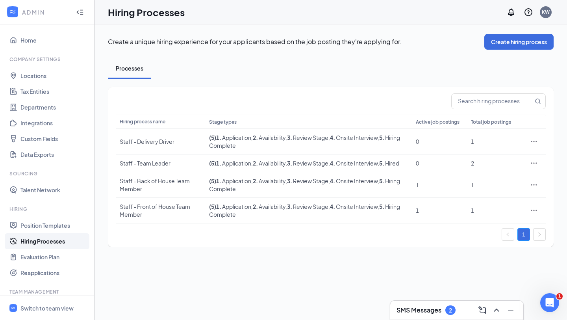
click at [82, 12] on icon "Collapse" at bounding box center [80, 12] width 8 height 8
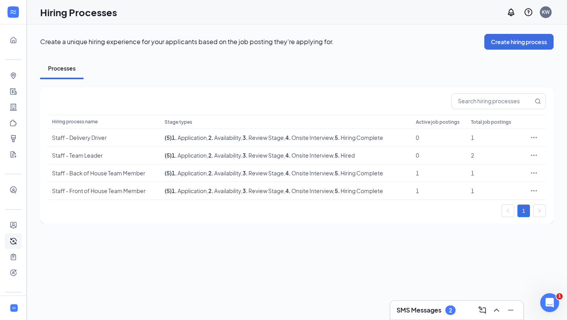
click at [19, 20] on div at bounding box center [13, 12] width 26 height 24
click at [17, 17] on div at bounding box center [14, 12] width 16 height 16
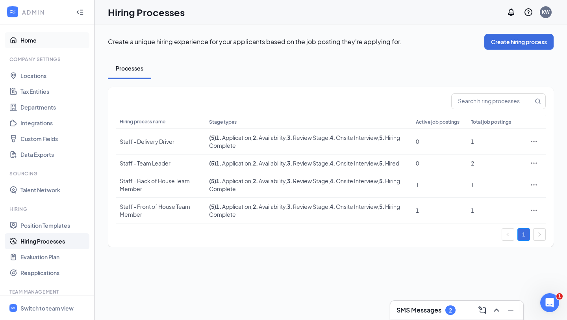
click at [27, 38] on link "Home" at bounding box center [53, 40] width 67 height 16
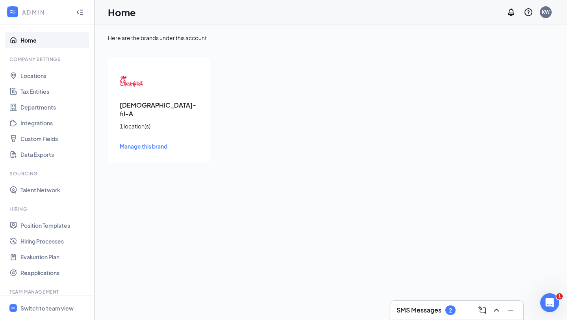
click at [16, 15] on icon "WorkstreamLogo" at bounding box center [13, 12] width 8 height 8
click at [79, 11] on icon "Collapse" at bounding box center [80, 12] width 8 height 8
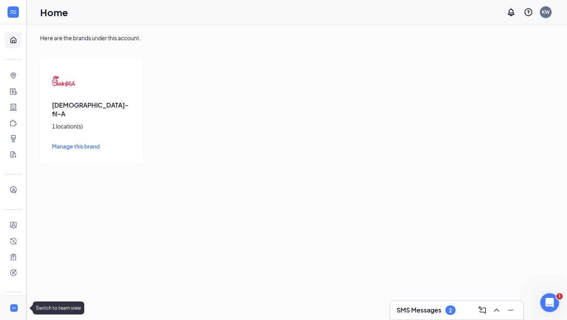
click at [16, 307] on icon "WorkstreamLogo" at bounding box center [13, 307] width 5 height 5
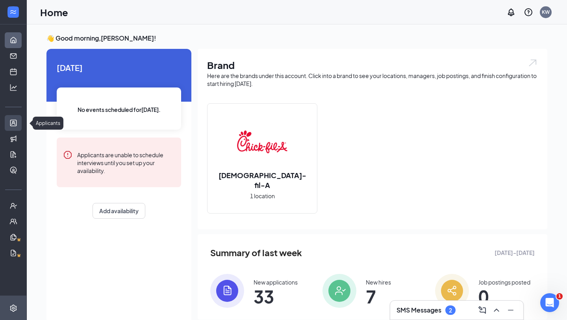
click at [20, 122] on link "Applicants" at bounding box center [24, 123] width 8 height 16
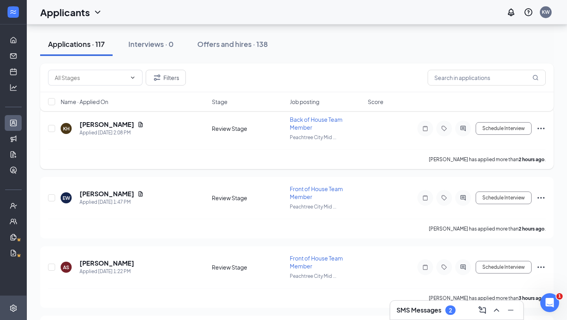
scroll to position [87, 0]
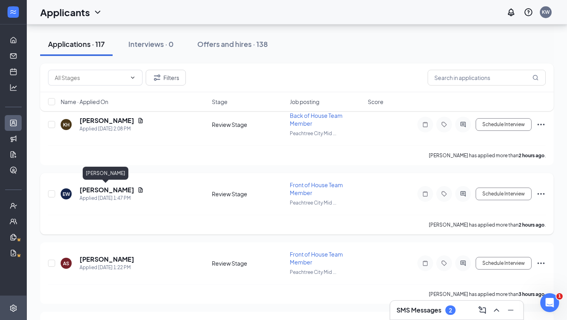
click at [112, 191] on h5 "[PERSON_NAME]" at bounding box center [107, 190] width 55 height 9
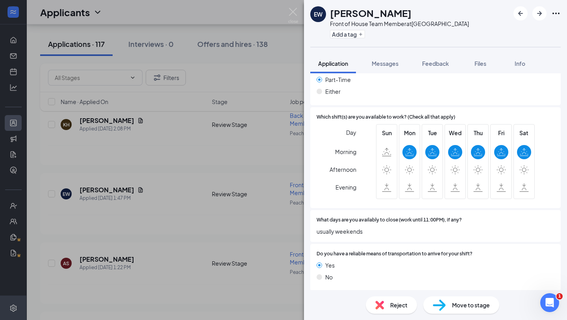
scroll to position [654, 0]
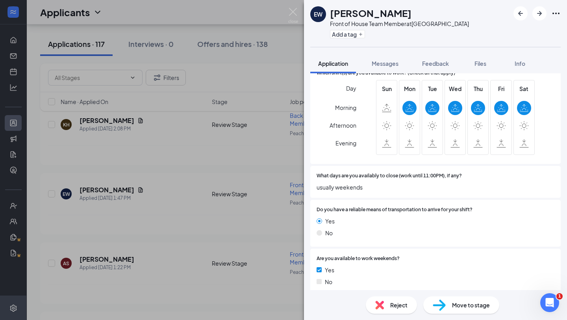
click at [300, 213] on div "[PERSON_NAME] Front of House Team Member at [GEOGRAPHIC_DATA] Midtown Add a tag…" at bounding box center [283, 160] width 567 height 320
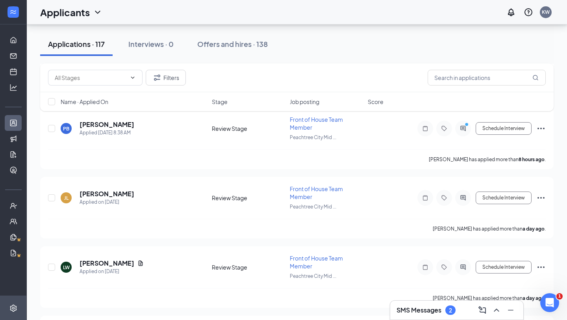
scroll to position [373, 0]
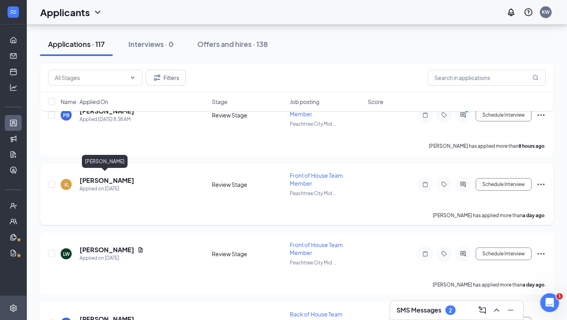
click at [112, 177] on h5 "[PERSON_NAME]" at bounding box center [107, 180] width 55 height 9
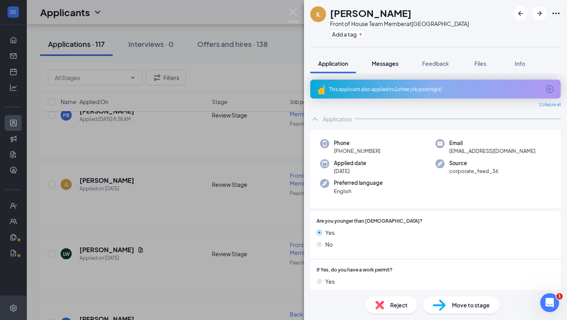
click at [384, 60] on span "Messages" at bounding box center [385, 63] width 27 height 7
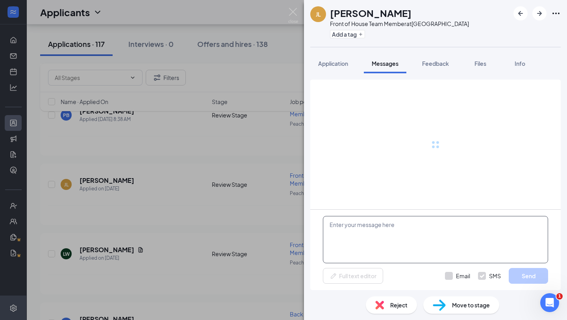
click at [391, 241] on textarea at bounding box center [435, 239] width 225 height 47
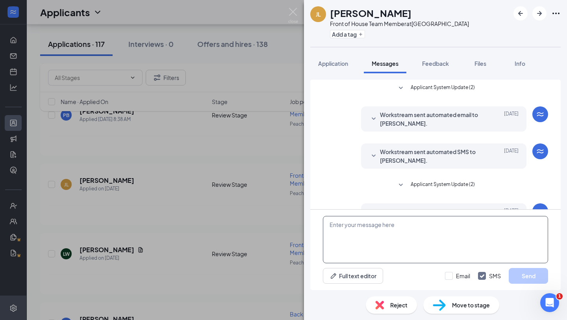
click at [380, 236] on textarea at bounding box center [435, 239] width 225 height 47
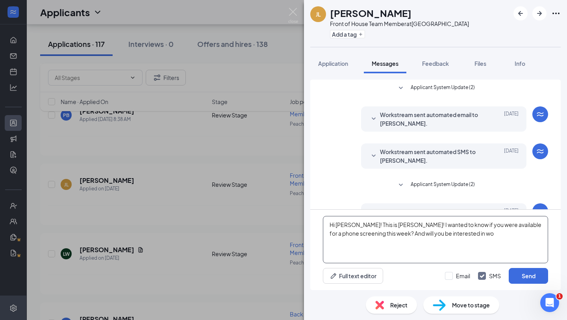
scroll to position [50, 0]
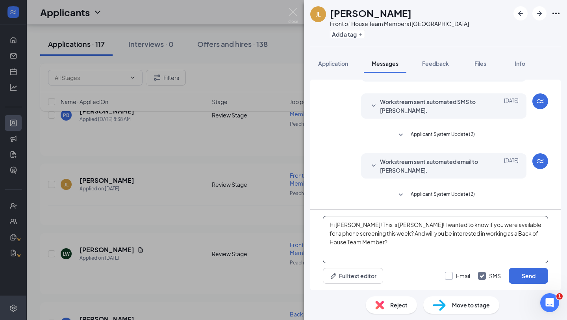
type textarea "Hi [PERSON_NAME]! This is [PERSON_NAME]! I wanted to know if you were available…"
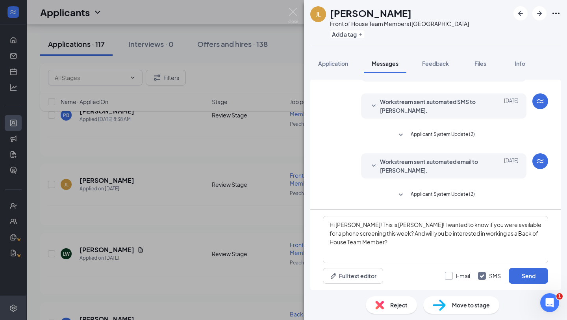
click at [463, 273] on input "Email" at bounding box center [457, 276] width 25 height 8
checkbox input "true"
click at [534, 273] on button "Send" at bounding box center [528, 276] width 39 height 16
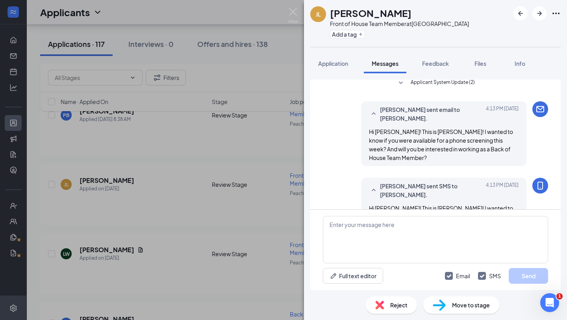
scroll to position [186, 0]
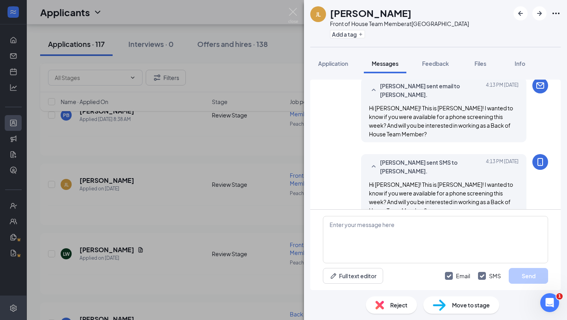
click at [236, 202] on div "[PERSON_NAME] [PERSON_NAME] Front of House Team Member at [GEOGRAPHIC_DATA] Mid…" at bounding box center [283, 160] width 567 height 320
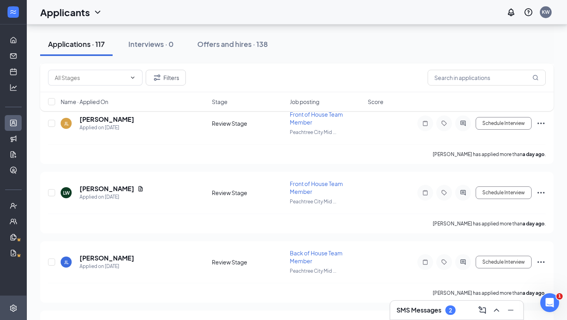
scroll to position [446, 0]
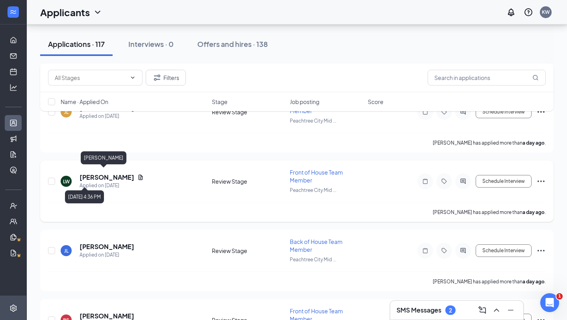
click at [98, 177] on h5 "[PERSON_NAME]" at bounding box center [107, 177] width 55 height 9
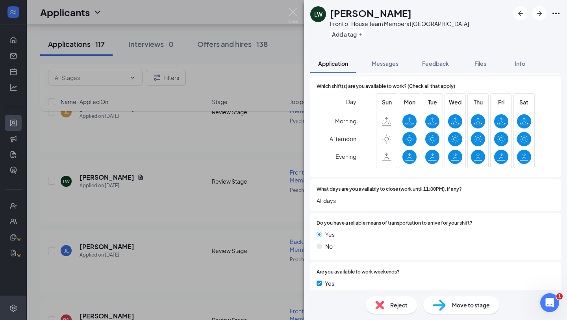
scroll to position [706, 0]
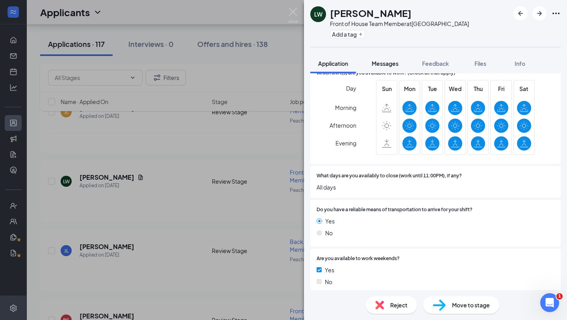
click at [401, 63] on button "Messages" at bounding box center [385, 64] width 43 height 20
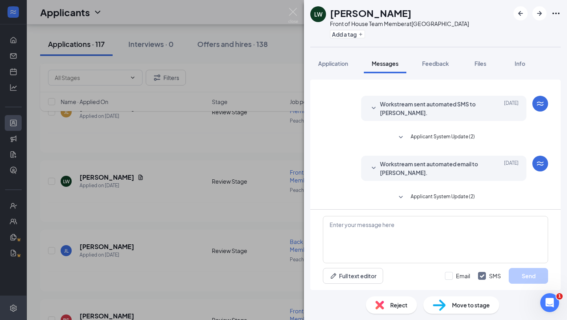
scroll to position [73, 0]
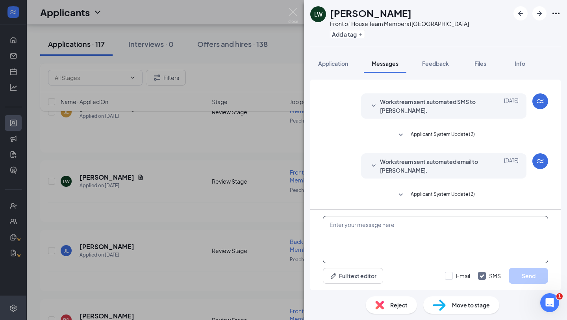
click at [373, 255] on textarea at bounding box center [435, 239] width 225 height 47
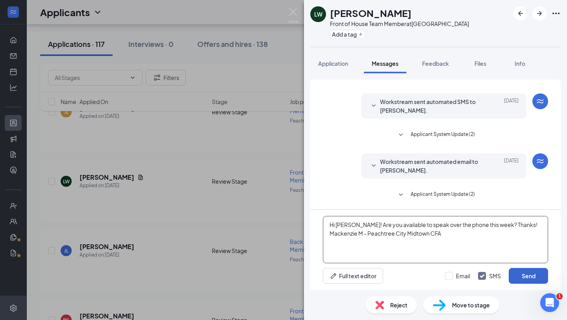
type textarea "Hi [PERSON_NAME]! Are you available to speak over the phone this week? Thanks! …"
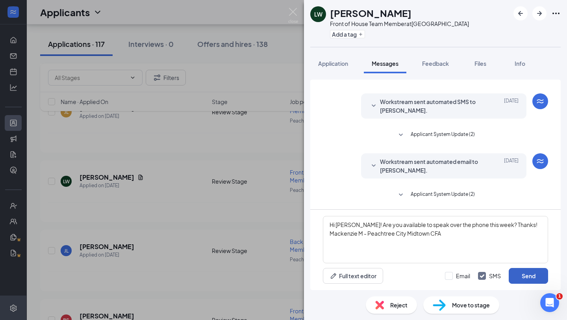
click at [525, 272] on button "Send" at bounding box center [528, 276] width 39 height 16
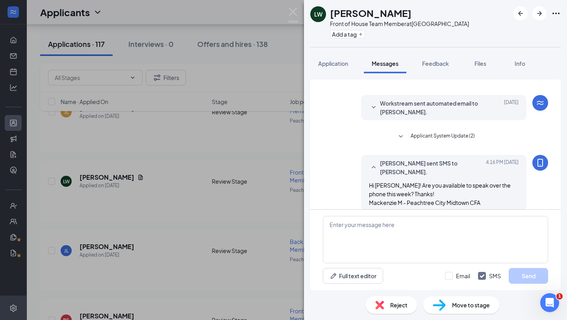
scroll to position [133, 0]
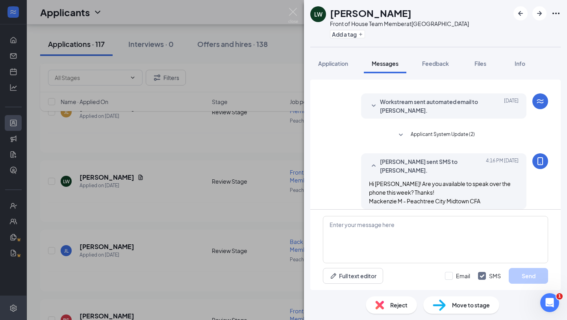
click at [235, 199] on div "[PERSON_NAME] Front of House Team Member at [GEOGRAPHIC_DATA] Midtown Add a tag…" at bounding box center [283, 160] width 567 height 320
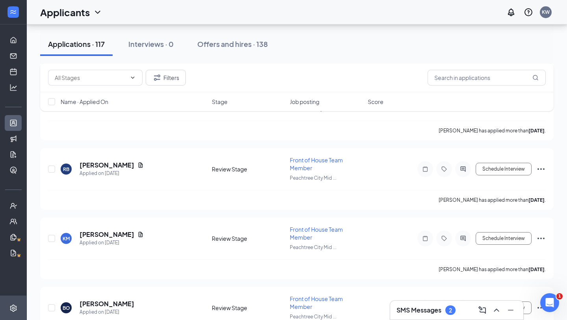
scroll to position [670, 0]
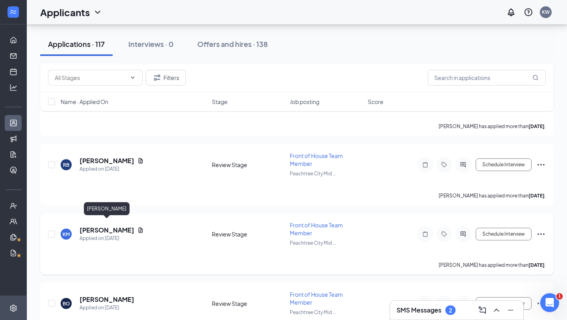
click at [117, 226] on h5 "[PERSON_NAME]" at bounding box center [107, 230] width 55 height 9
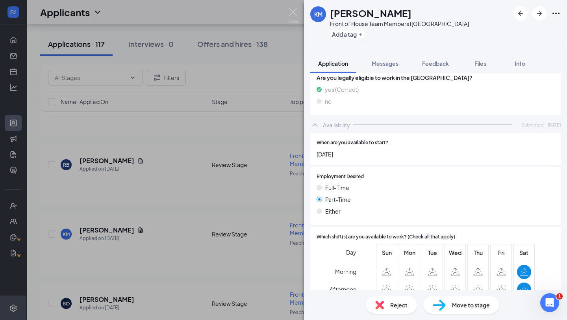
scroll to position [638, 0]
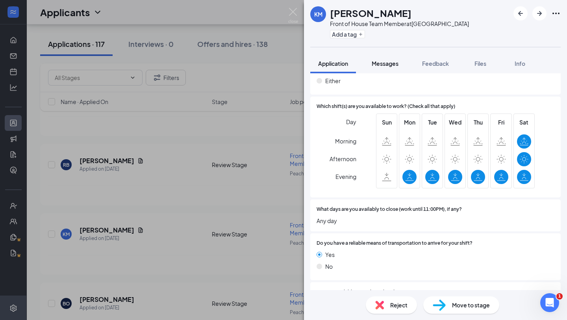
click at [385, 70] on button "Messages" at bounding box center [385, 64] width 43 height 20
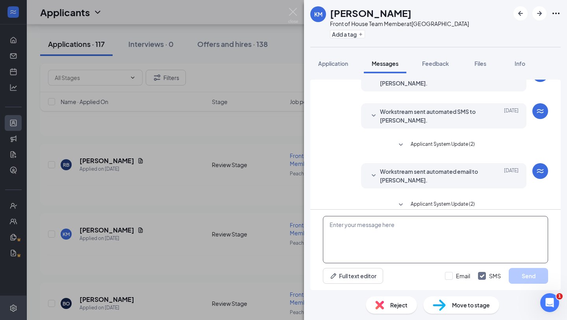
click at [355, 237] on textarea at bounding box center [435, 239] width 225 height 47
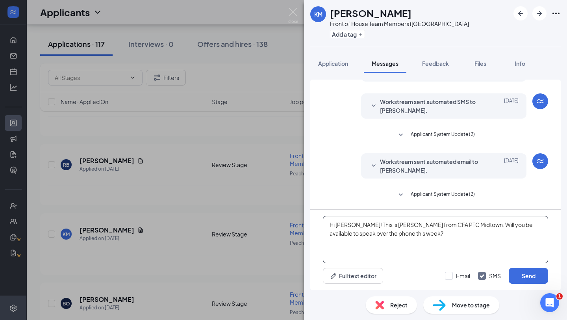
type textarea "Hi [PERSON_NAME]! This is [PERSON_NAME] from CFA PTC Midtown. Will you be avail…"
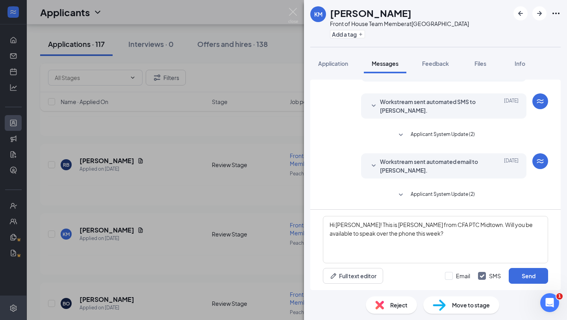
click at [529, 267] on div "Hi [PERSON_NAME]! This is [PERSON_NAME] from CFA PTC Midtown. Will you be avail…" at bounding box center [435, 250] width 250 height 80
click at [520, 275] on button "Send" at bounding box center [528, 276] width 39 height 16
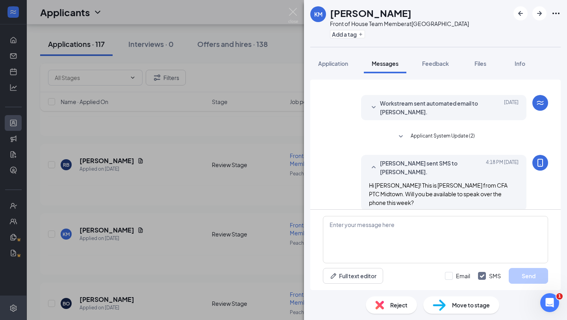
scroll to position [109, 0]
click at [124, 214] on div "KM [PERSON_NAME] Front of House Team Member at [GEOGRAPHIC_DATA] Midtown Add a …" at bounding box center [283, 160] width 567 height 320
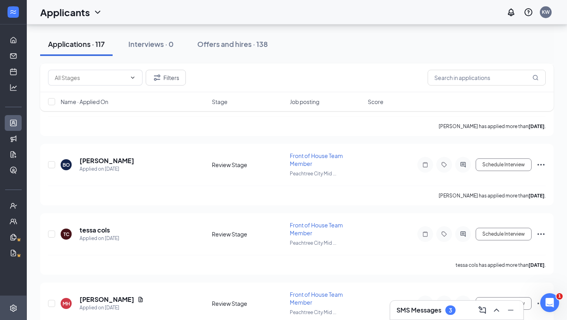
scroll to position [809, 0]
click at [97, 225] on h5 "tessa cols" at bounding box center [95, 229] width 30 height 9
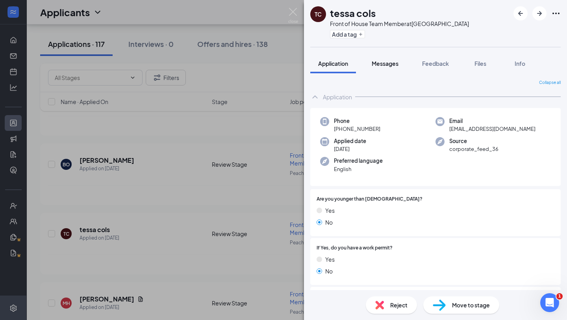
click at [390, 65] on span "Messages" at bounding box center [385, 63] width 27 height 7
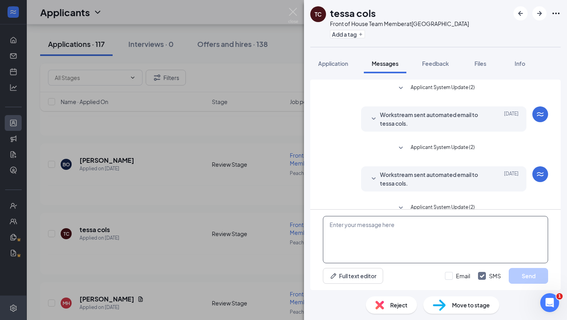
scroll to position [13, 0]
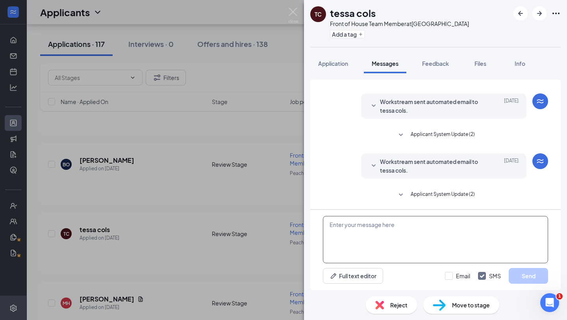
click at [366, 222] on textarea at bounding box center [435, 239] width 225 height 47
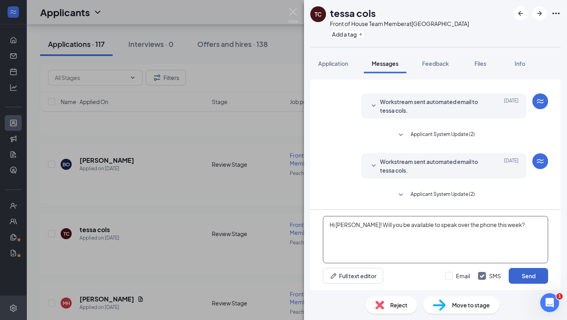
type textarea "Hi [PERSON_NAME]! Will you be available to speak over the phone this week?"
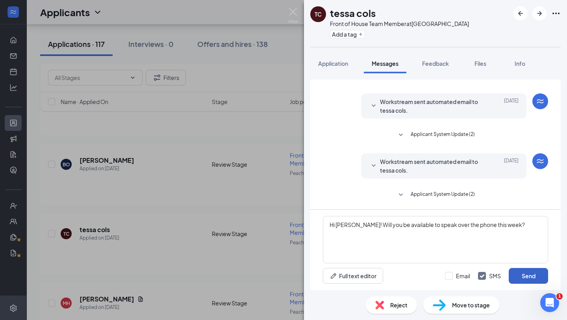
click at [535, 275] on button "Send" at bounding box center [528, 276] width 39 height 16
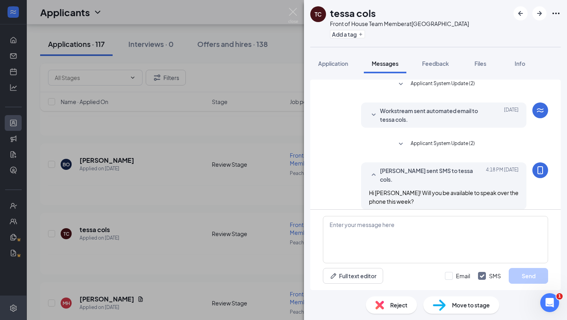
scroll to position [64, 0]
click at [332, 68] on button "Application" at bounding box center [333, 64] width 46 height 20
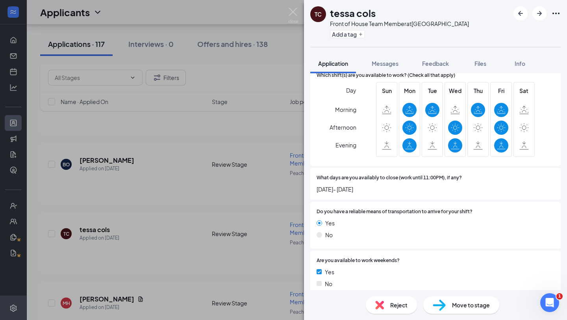
scroll to position [663, 0]
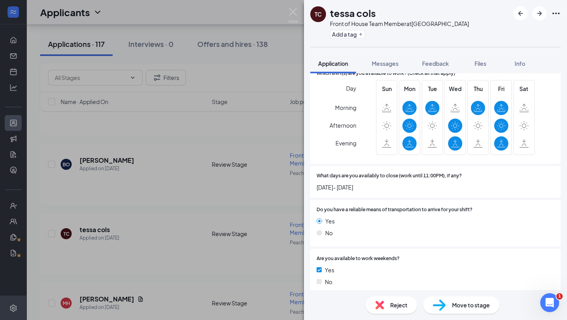
click at [237, 217] on div "TC tessa cols Front of House Team Member at [GEOGRAPHIC_DATA] Midtown Add a tag…" at bounding box center [283, 160] width 567 height 320
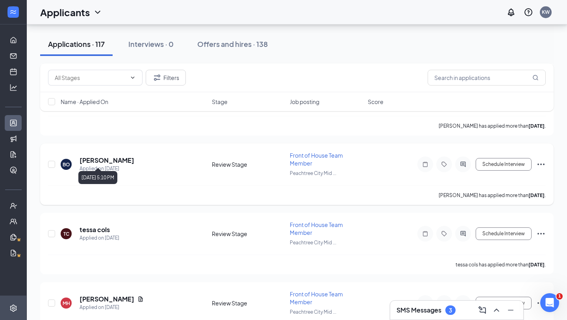
click at [134, 156] on h5 "[PERSON_NAME]" at bounding box center [107, 160] width 55 height 9
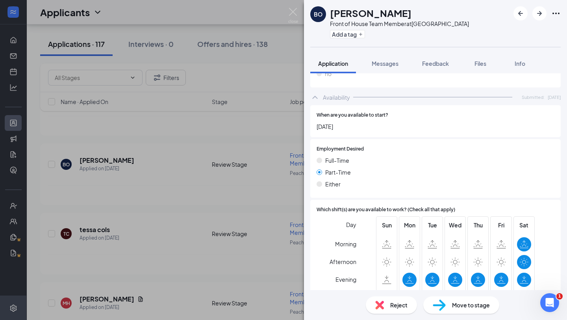
scroll to position [611, 0]
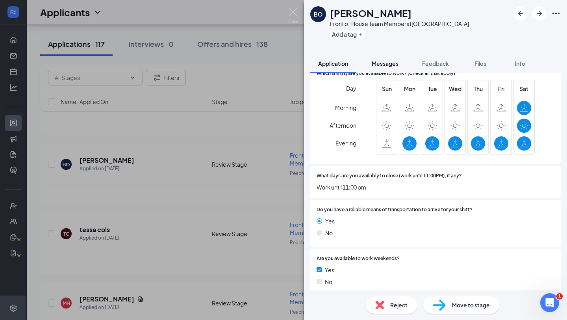
click at [395, 59] on button "Messages" at bounding box center [385, 64] width 43 height 20
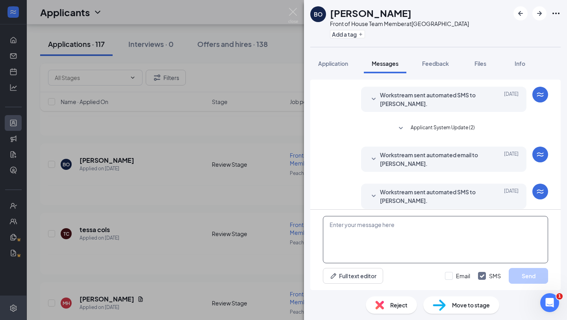
click at [357, 228] on textarea at bounding box center [435, 239] width 225 height 47
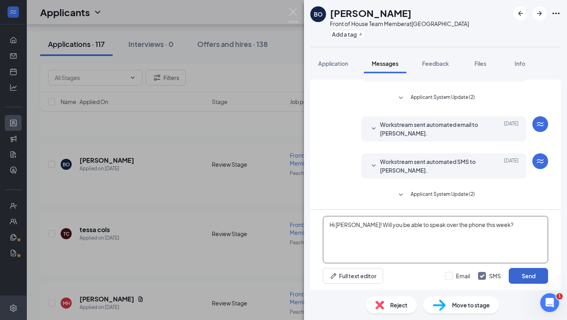
type textarea "Hi [PERSON_NAME]! Will you be able to speak over the phone this week?"
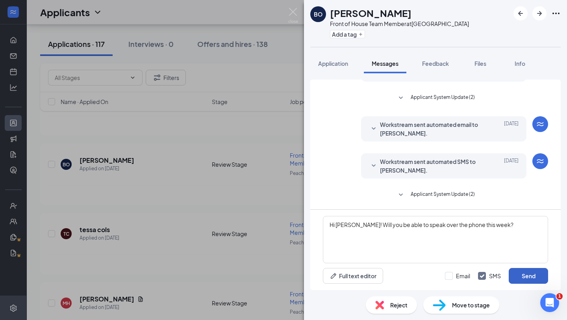
click at [524, 282] on button "Send" at bounding box center [528, 276] width 39 height 16
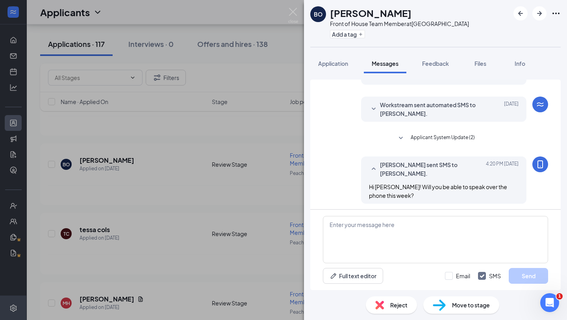
scroll to position [146, 0]
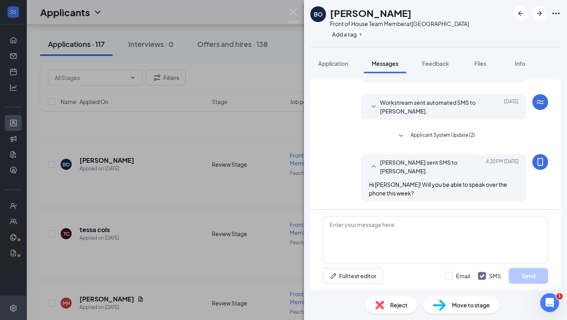
click at [192, 184] on div "[PERSON_NAME] Front of House Team Member at [GEOGRAPHIC_DATA] Midtown Add a tag…" at bounding box center [283, 160] width 567 height 320
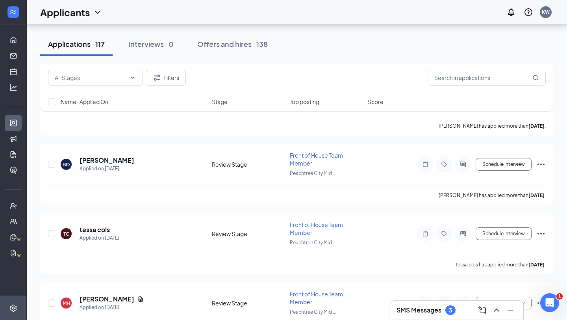
click at [438, 305] on div "SMS Messages 3" at bounding box center [457, 310] width 121 height 13
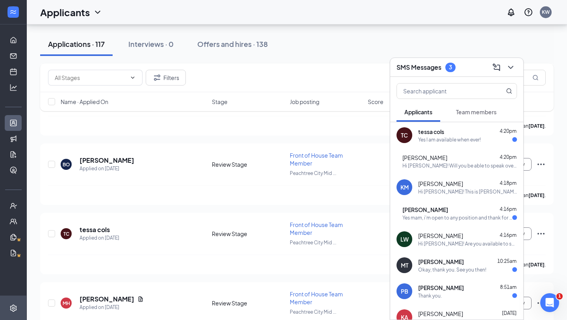
click at [424, 139] on div "Yes I am available when ever!" at bounding box center [449, 139] width 63 height 7
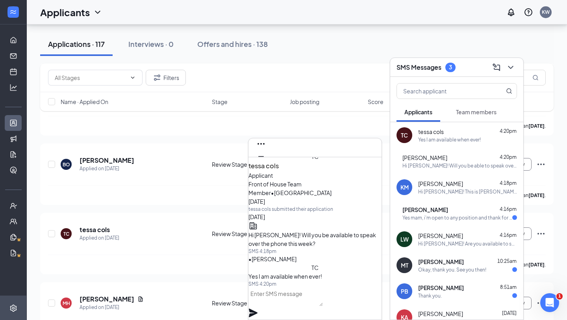
click at [424, 139] on div "Yes I am available when ever!" at bounding box center [449, 139] width 63 height 7
click at [306, 305] on textarea at bounding box center [286, 296] width 74 height 19
type textarea "o"
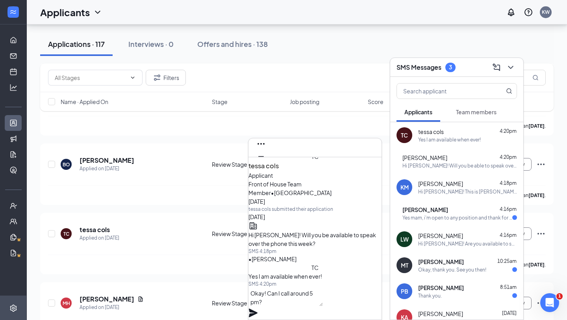
type textarea "Okay! Can I call around 5 pm?"
click at [258, 308] on icon "Plane" at bounding box center [253, 312] width 9 height 9
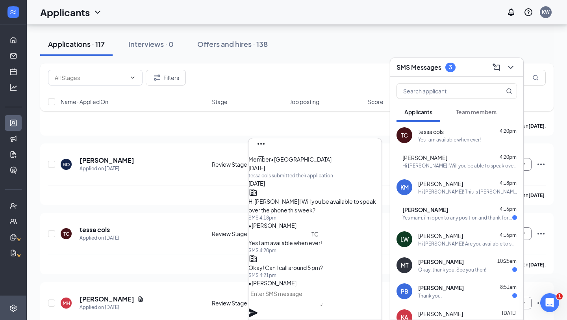
click at [448, 210] on span "[PERSON_NAME]" at bounding box center [426, 210] width 46 height 8
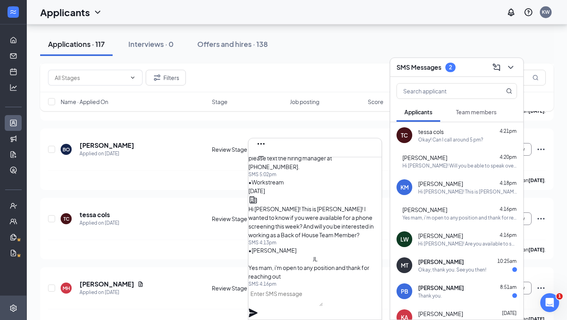
scroll to position [826, 0]
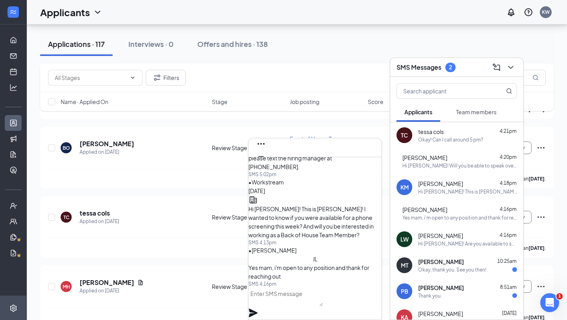
click at [301, 306] on textarea at bounding box center [286, 296] width 74 height 19
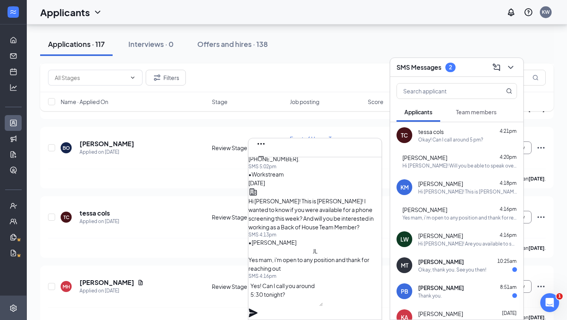
type textarea "Yes! Can I call you around 5:30 tonight?"
click at [258, 308] on icon "Plane" at bounding box center [253, 312] width 9 height 9
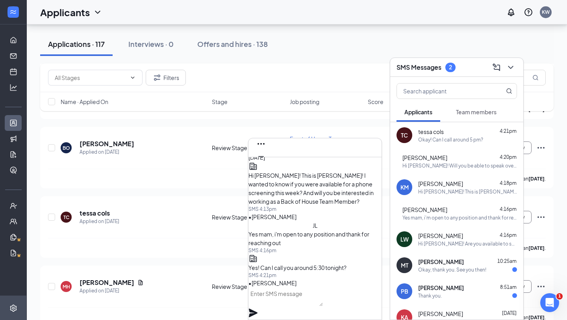
scroll to position [0, 0]
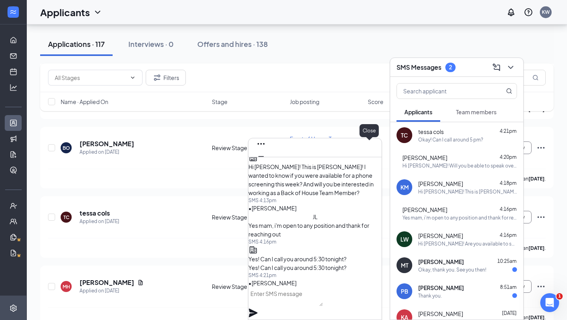
click at [263, 166] on icon "Cross" at bounding box center [261, 168] width 5 height 5
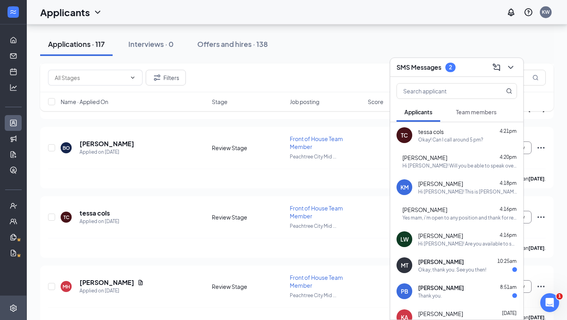
click at [512, 69] on icon "ChevronDown" at bounding box center [510, 67] width 9 height 9
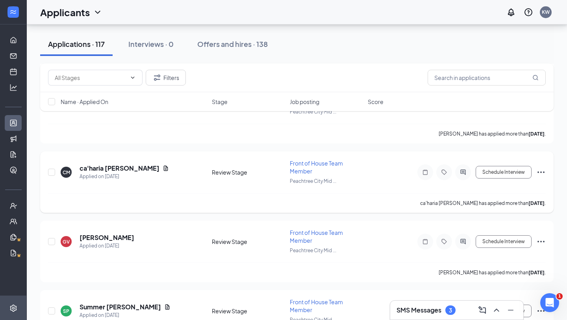
scroll to position [1112, 0]
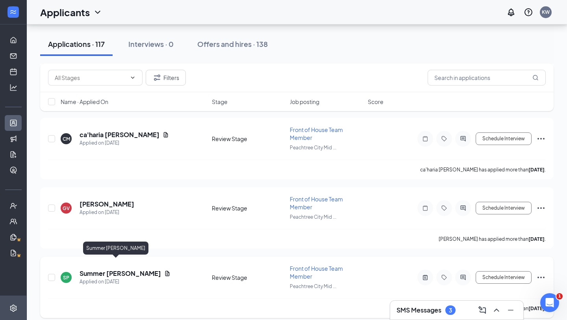
click at [100, 269] on h5 "Summer [PERSON_NAME]" at bounding box center [121, 273] width 82 height 9
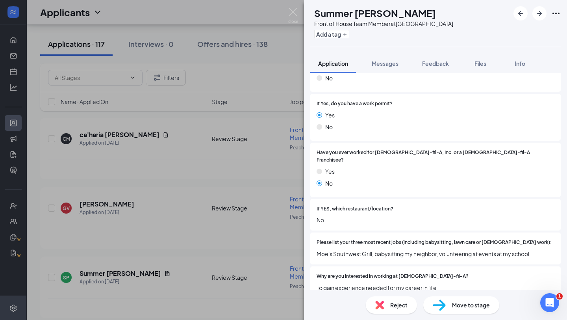
click at [432, 239] on span "Please list your three most recent jobs (including babysitting, lawn care or [D…" at bounding box center [434, 242] width 235 height 7
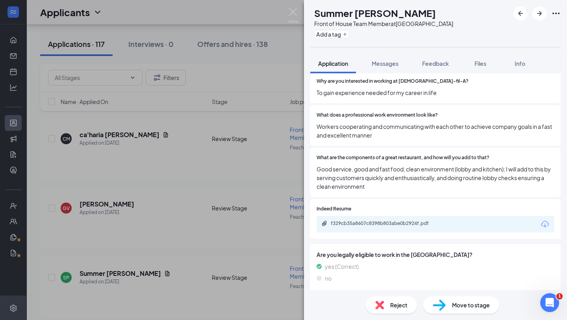
scroll to position [367, 0]
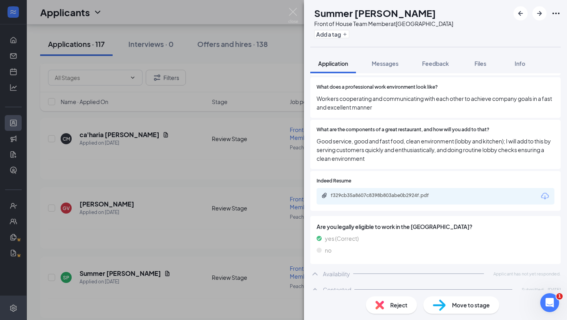
click at [166, 225] on div "SP Summer [PERSON_NAME] Front of House Team Member at [GEOGRAPHIC_DATA] Midtown…" at bounding box center [283, 160] width 567 height 320
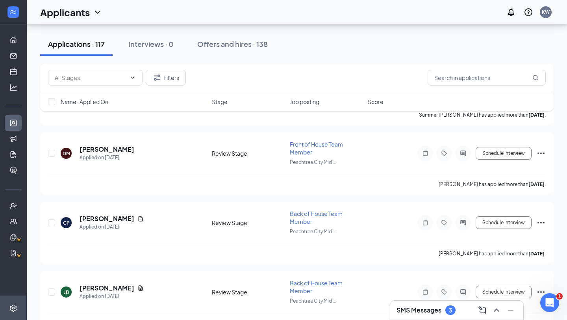
scroll to position [1332, 0]
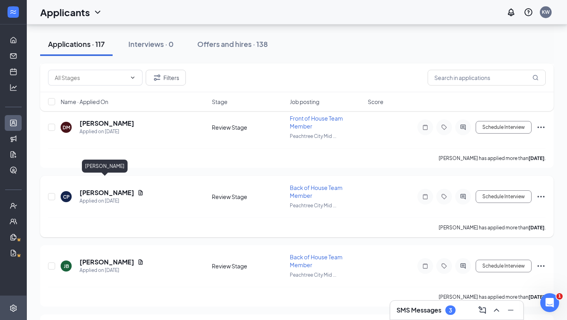
click at [108, 188] on h5 "[PERSON_NAME]" at bounding box center [107, 192] width 55 height 9
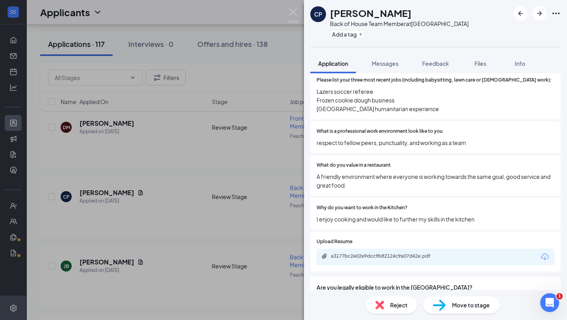
scroll to position [392, 0]
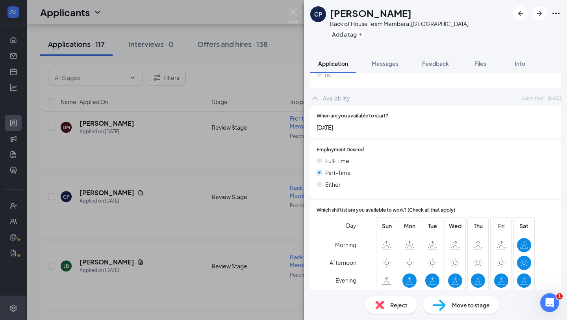
click at [414, 238] on div at bounding box center [410, 245] width 14 height 14
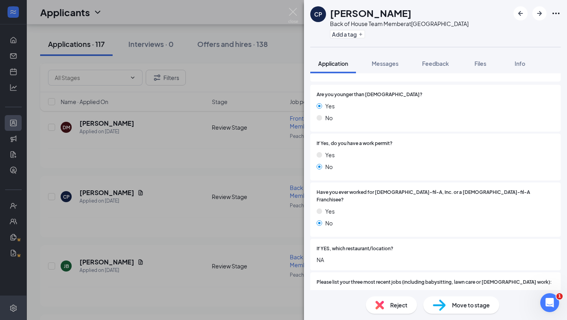
scroll to position [0, 0]
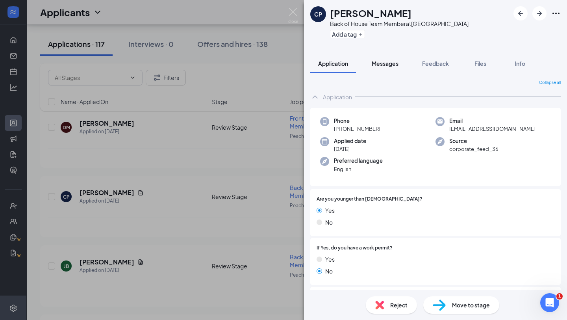
click at [397, 65] on span "Messages" at bounding box center [385, 63] width 27 height 7
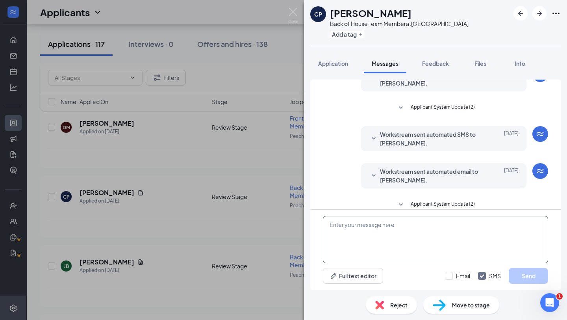
scroll to position [50, 0]
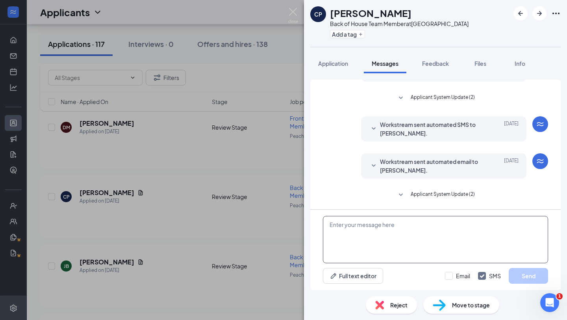
click at [388, 231] on textarea at bounding box center [435, 239] width 225 height 47
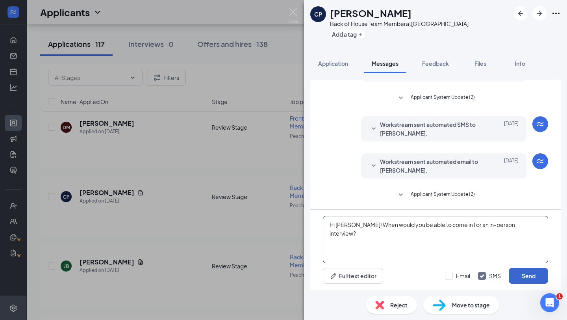
type textarea "Hi [PERSON_NAME]! When would you be able to come in for an in-person interview?"
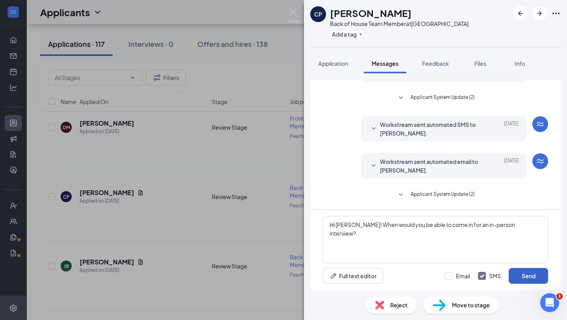
click at [512, 275] on button "Send" at bounding box center [528, 276] width 39 height 16
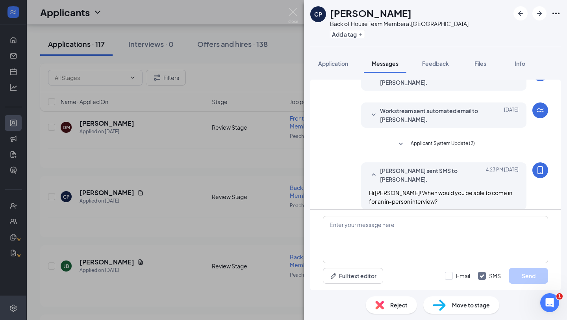
scroll to position [101, 0]
click at [222, 182] on div "CP [PERSON_NAME] Back of House Team Member at [GEOGRAPHIC_DATA] Midtown Add a t…" at bounding box center [283, 160] width 567 height 320
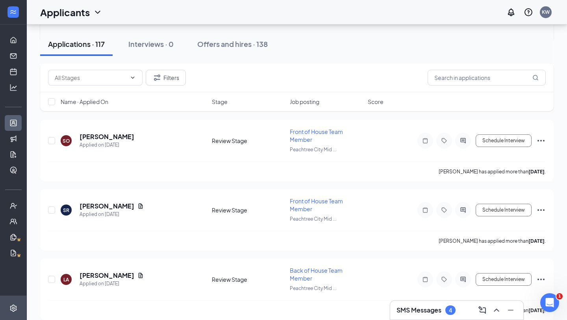
scroll to position [1512, 0]
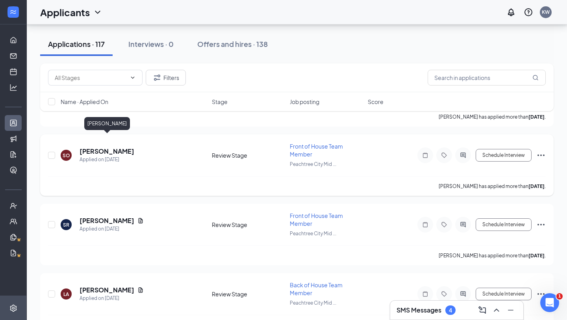
click at [114, 147] on h5 "[PERSON_NAME]" at bounding box center [107, 151] width 55 height 9
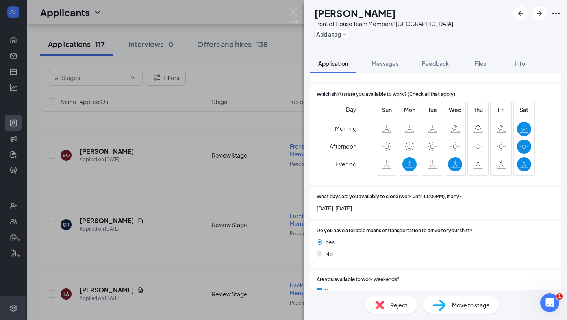
scroll to position [628, 0]
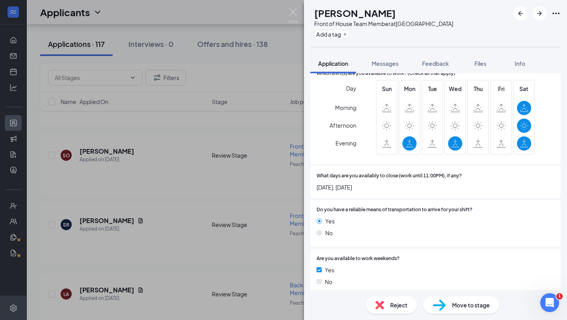
click at [152, 210] on div "SO [PERSON_NAME] Front of House Team Member at [GEOGRAPHIC_DATA] Midtown Add a …" at bounding box center [283, 160] width 567 height 320
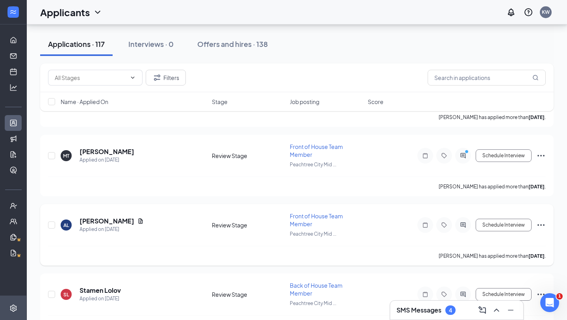
scroll to position [1724, 0]
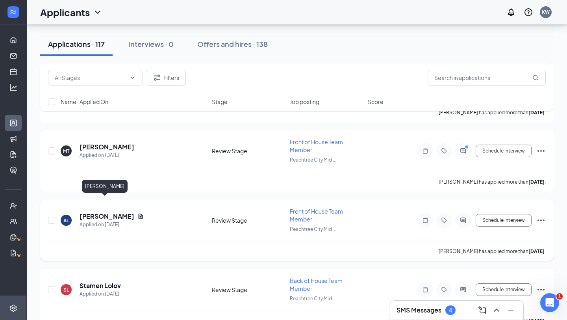
click at [98, 212] on h5 "[PERSON_NAME]" at bounding box center [107, 216] width 55 height 9
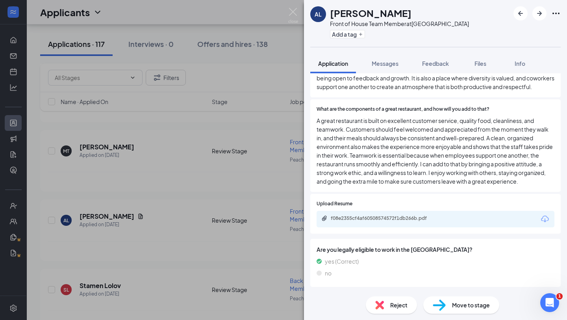
scroll to position [501, 0]
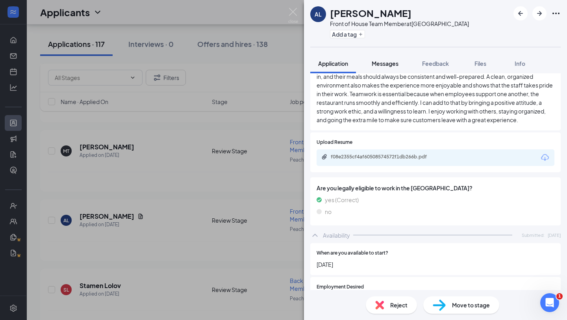
click at [387, 65] on span "Messages" at bounding box center [385, 63] width 27 height 7
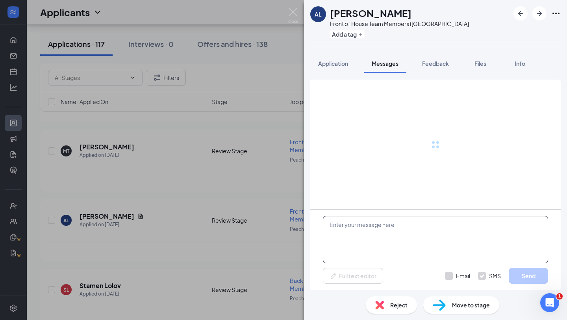
click at [364, 239] on textarea at bounding box center [435, 239] width 225 height 47
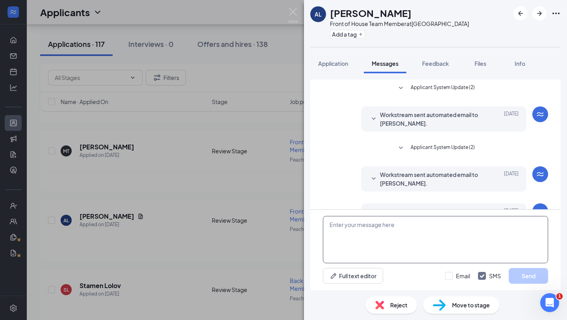
scroll to position [27, 0]
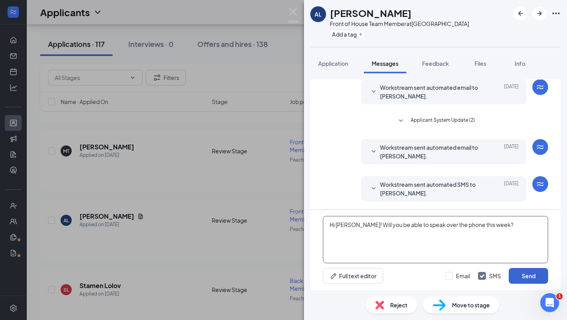
type textarea "Hi Avery! Will you be able to speak over the phone this week?"
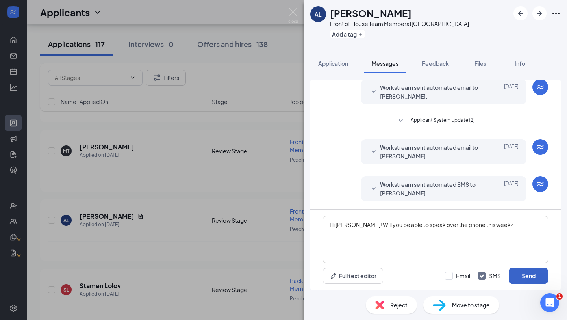
click at [542, 277] on button "Send" at bounding box center [528, 276] width 39 height 16
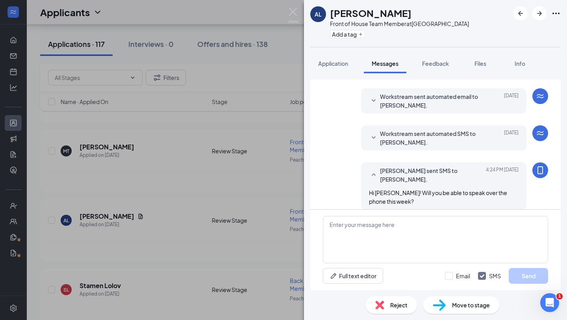
scroll to position [78, 0]
click at [196, 189] on div "AL Avery Linton Front of House Team Member at Peachtree City Midtown Add a tag …" at bounding box center [283, 160] width 567 height 320
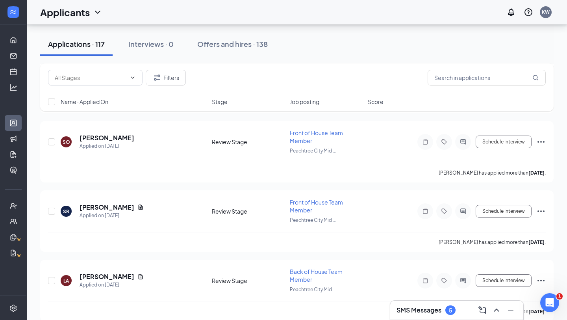
scroll to position [1495, 0]
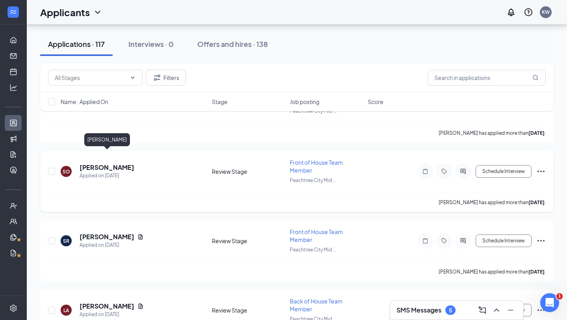
click at [128, 163] on h5 "Samantha Ohonde" at bounding box center [107, 167] width 55 height 9
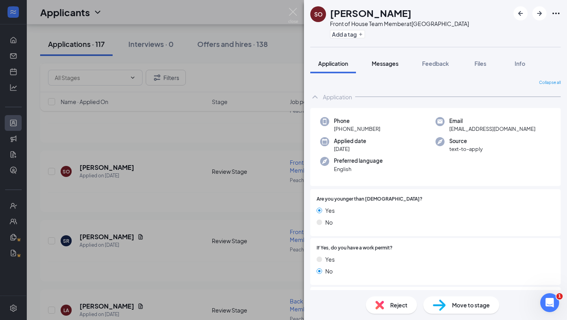
click at [391, 59] on div "Messages" at bounding box center [385, 63] width 27 height 8
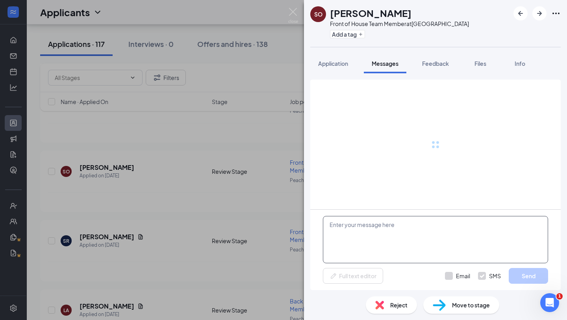
click at [390, 253] on textarea at bounding box center [435, 239] width 225 height 47
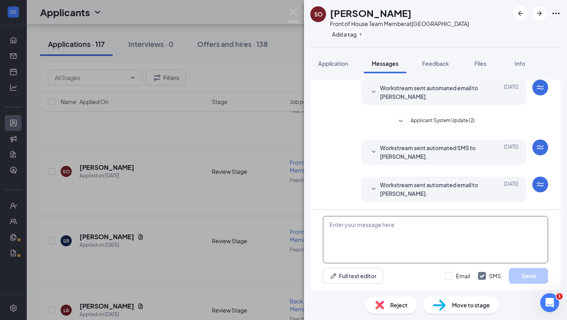
scroll to position [27, 0]
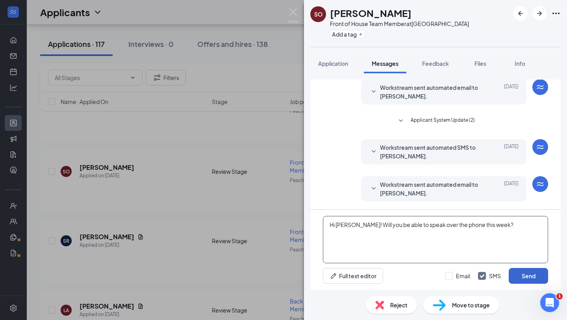
type textarea "Hi samantha! Will you be able to speak over the phone this week?"
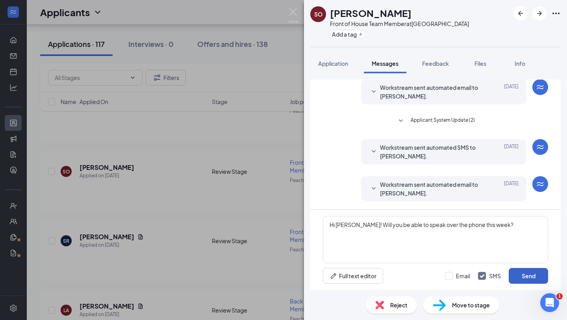
click at [525, 282] on button "Send" at bounding box center [528, 276] width 39 height 16
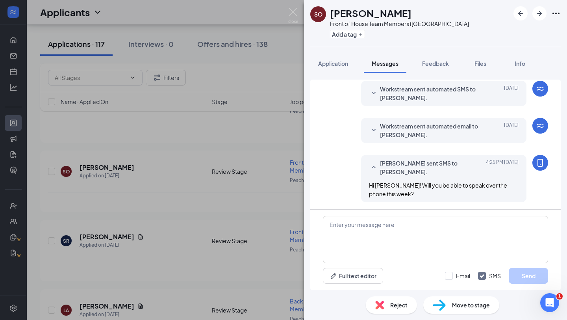
scroll to position [86, 0]
click at [207, 178] on div "SO Samantha Ohonde Front of House Team Member at Peachtree City Midtown Add a t…" at bounding box center [283, 160] width 567 height 320
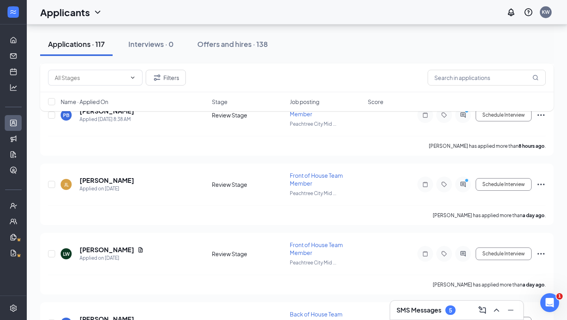
scroll to position [359, 0]
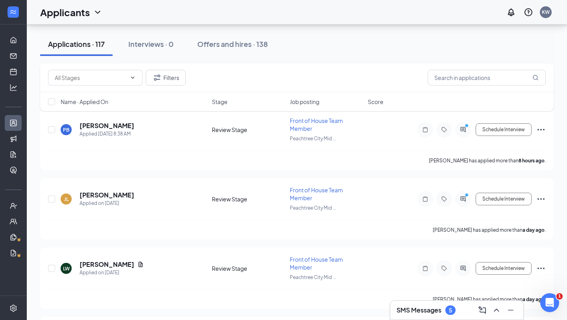
click at [412, 309] on h3 "SMS Messages" at bounding box center [419, 310] width 45 height 9
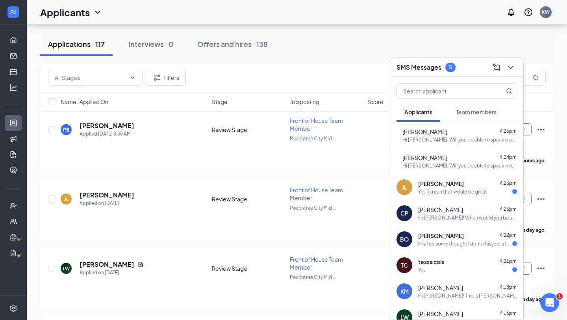
click at [443, 243] on div "Hi after some thought I don't this job is fit for me I'm sorry for wasting your…" at bounding box center [465, 243] width 94 height 7
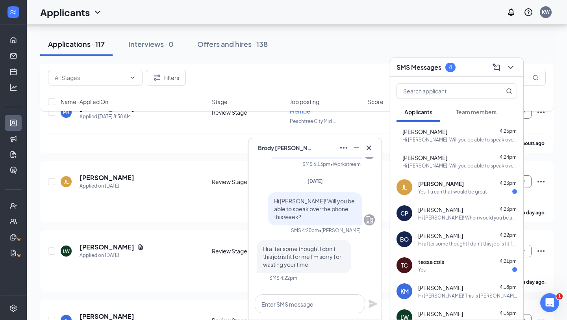
scroll to position [367, 0]
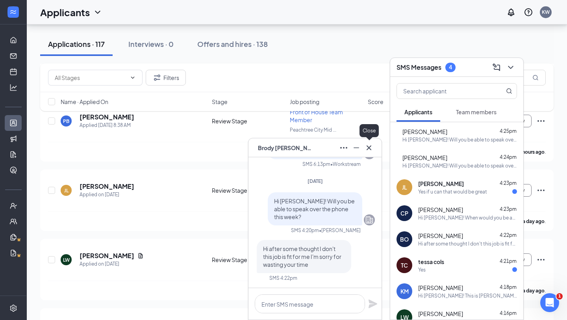
click at [368, 151] on icon "Cross" at bounding box center [368, 147] width 9 height 9
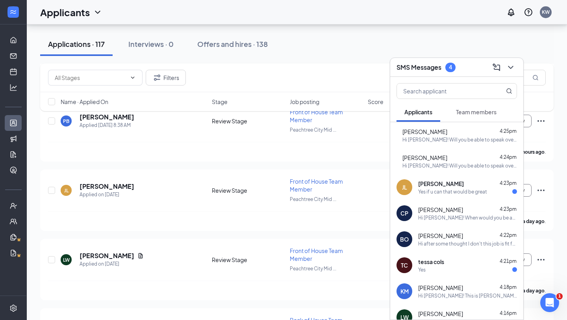
click at [450, 266] on div "Yes" at bounding box center [467, 269] width 99 height 7
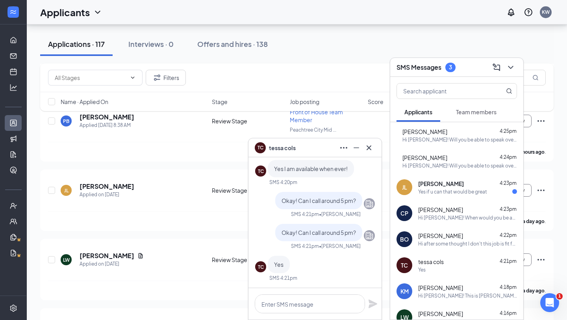
click at [456, 192] on div "Yes if u can that would be great" at bounding box center [452, 191] width 69 height 7
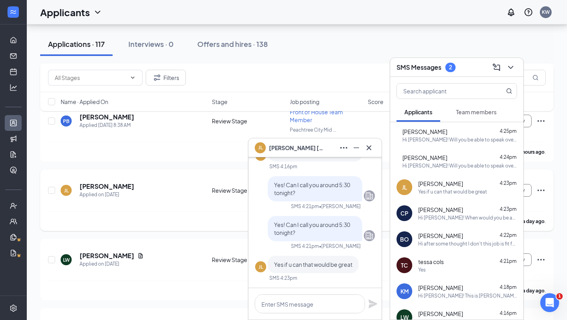
click at [168, 172] on div "JL Jackson Leigh Applied on Sep 15 Review Stage Front of House Team Member Peac…" at bounding box center [297, 199] width 514 height 61
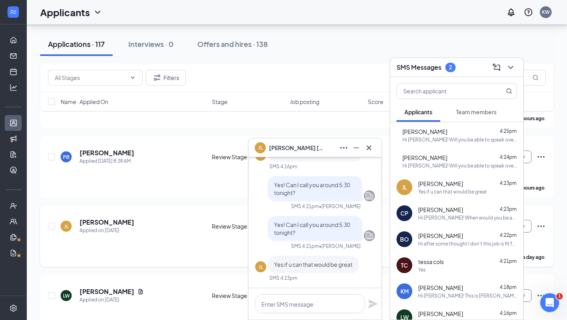
scroll to position [323, 0]
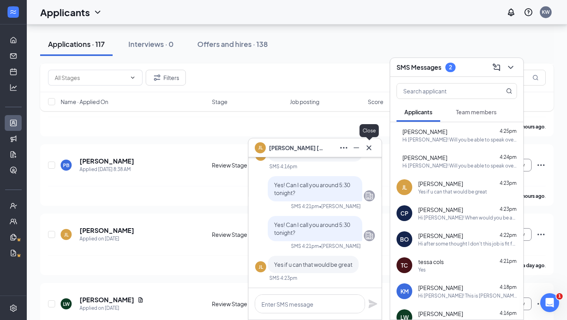
click at [368, 151] on icon "Cross" at bounding box center [368, 147] width 9 height 9
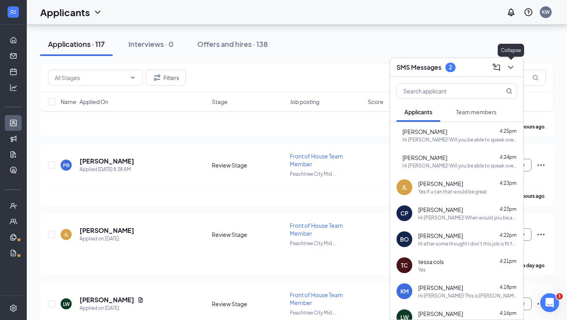
click at [512, 69] on icon "ChevronDown" at bounding box center [510, 67] width 9 height 9
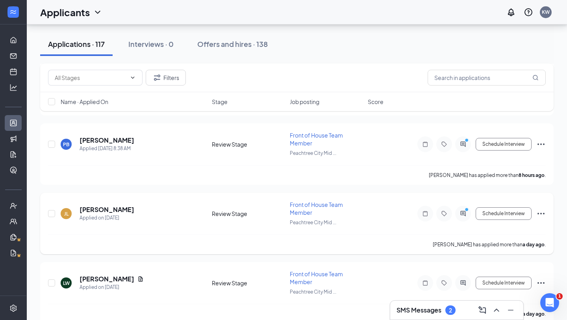
scroll to position [347, 0]
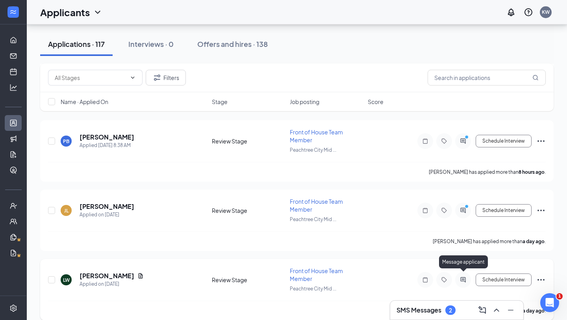
click at [462, 276] on icon "ActiveChat" at bounding box center [462, 279] width 9 height 6
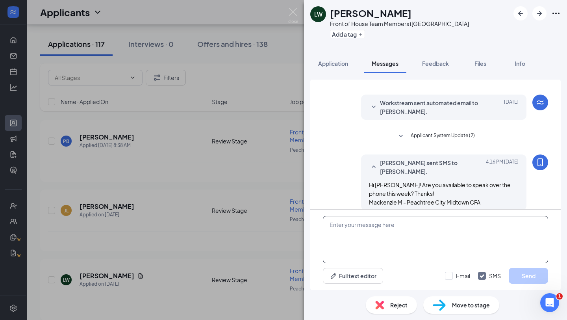
scroll to position [133, 0]
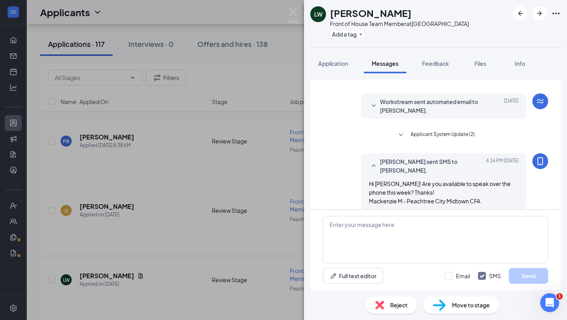
click at [248, 230] on div "[PERSON_NAME] Front of House Team Member at [GEOGRAPHIC_DATA] Midtown Add a tag…" at bounding box center [283, 160] width 567 height 320
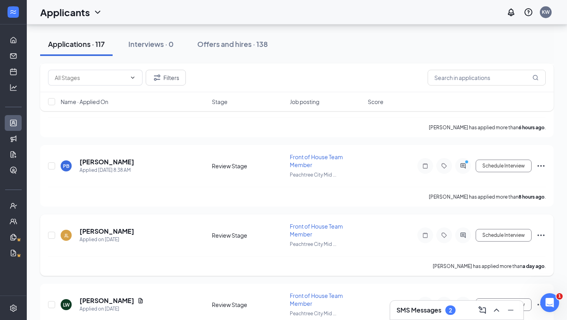
scroll to position [184, 0]
click at [108, 162] on h5 "[PERSON_NAME]" at bounding box center [107, 162] width 55 height 9
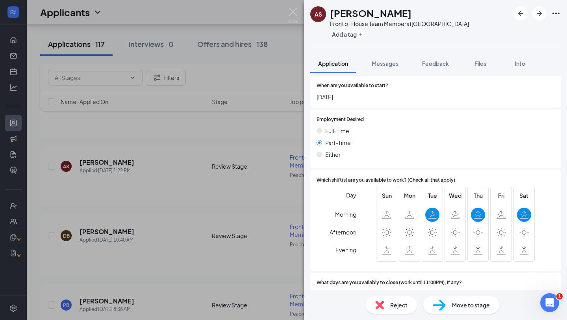
scroll to position [550, 0]
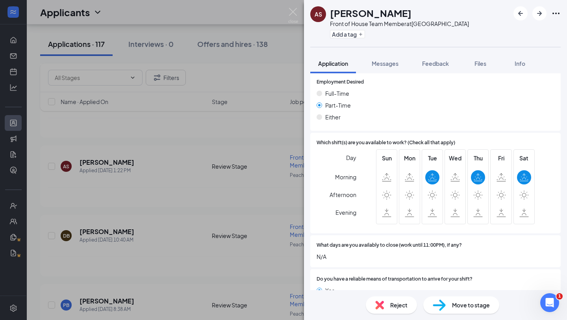
click at [388, 304] on div "Reject" at bounding box center [391, 304] width 51 height 17
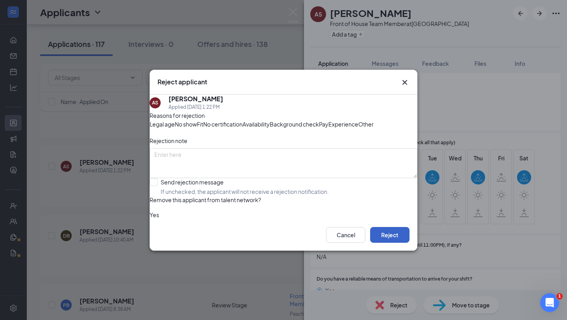
click at [388, 243] on button "Reject" at bounding box center [389, 235] width 39 height 16
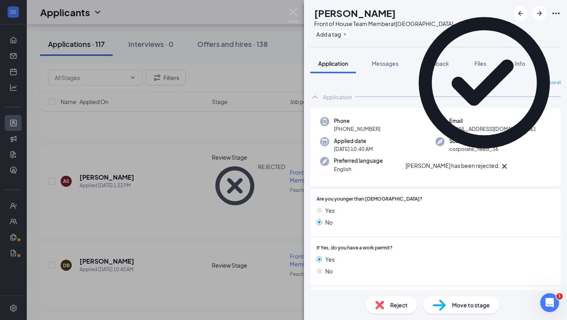
click at [123, 222] on div "DB desiree barber Front of House Team Member at Peachtree City Midtown Add a ta…" at bounding box center [283, 160] width 567 height 320
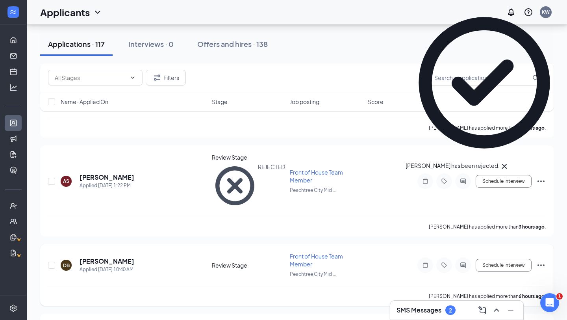
click at [113, 257] on h5 "[PERSON_NAME]" at bounding box center [107, 261] width 55 height 9
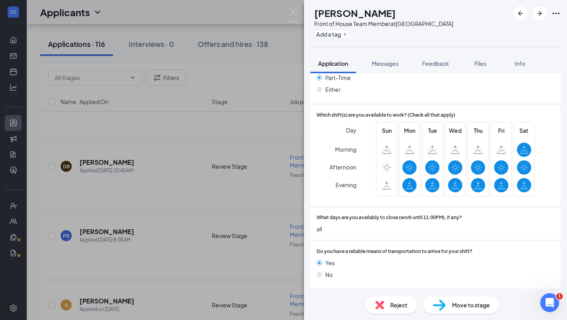
scroll to position [640, 0]
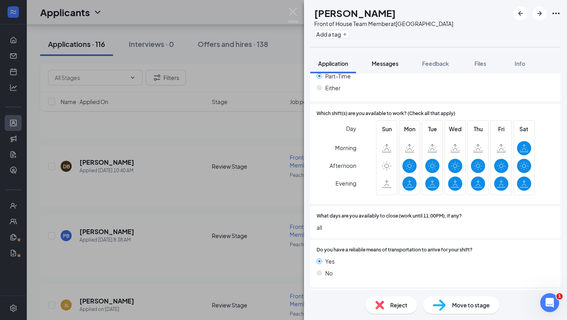
click at [396, 65] on span "Messages" at bounding box center [385, 63] width 27 height 7
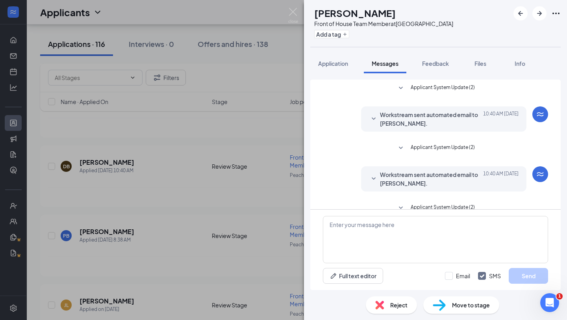
scroll to position [13, 0]
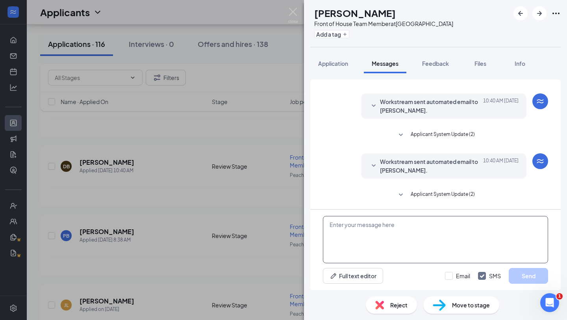
click at [363, 224] on textarea at bounding box center [435, 239] width 225 height 47
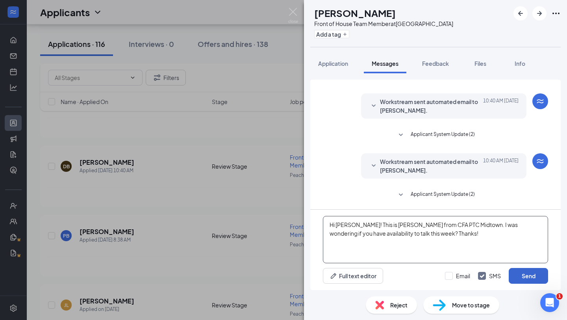
type textarea "Hi desiree! This is Mackenzie from CFA PTC Midtown. I was wondering if you have…"
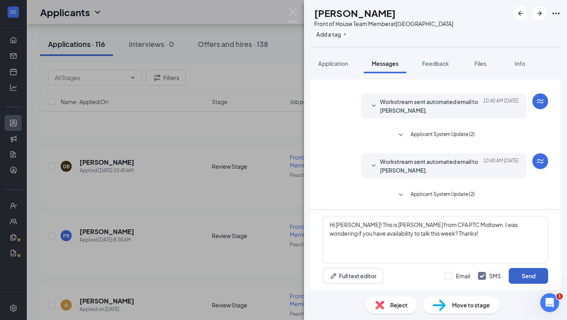
click at [518, 270] on button "Send" at bounding box center [528, 276] width 39 height 16
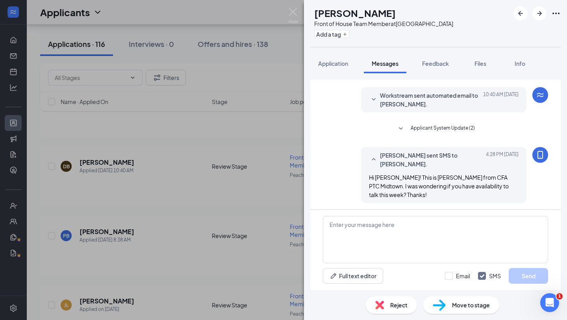
scroll to position [81, 0]
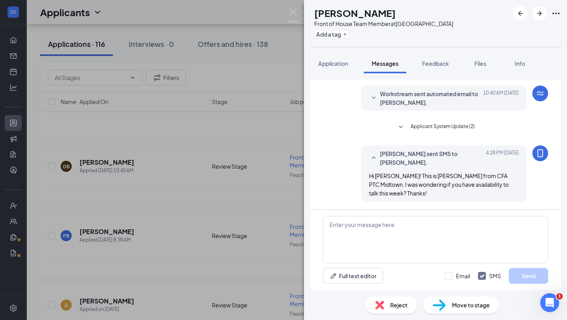
click at [245, 170] on div "DB desiree barber Front of House Team Member at Peachtree City Midtown Add a ta…" at bounding box center [283, 160] width 567 height 320
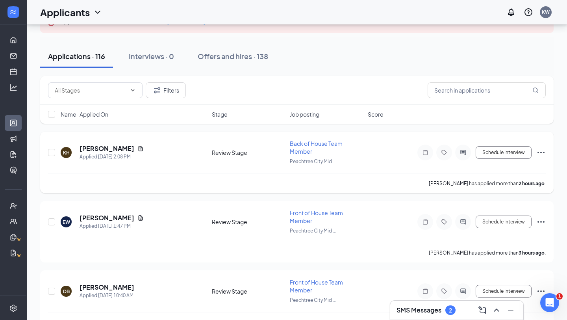
scroll to position [70, 0]
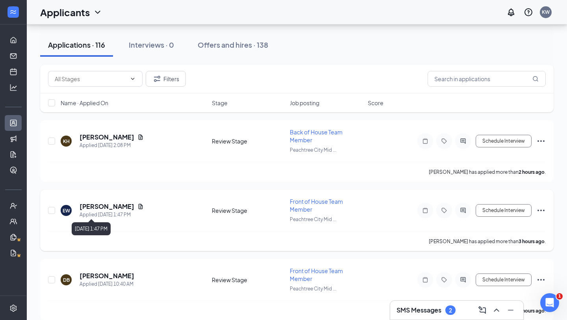
click at [113, 204] on h5 "[PERSON_NAME]" at bounding box center [107, 206] width 55 height 9
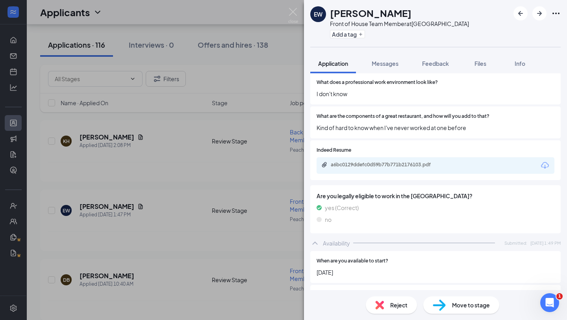
scroll to position [316, 0]
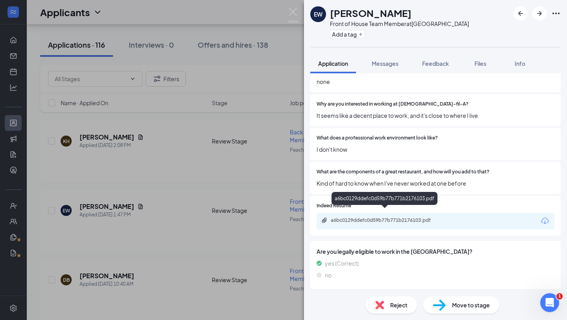
click at [399, 217] on div "a6bc0129ddefc0d59b77b771b2176103.pdf" at bounding box center [386, 220] width 110 height 6
click at [388, 306] on div "Reject" at bounding box center [391, 304] width 51 height 17
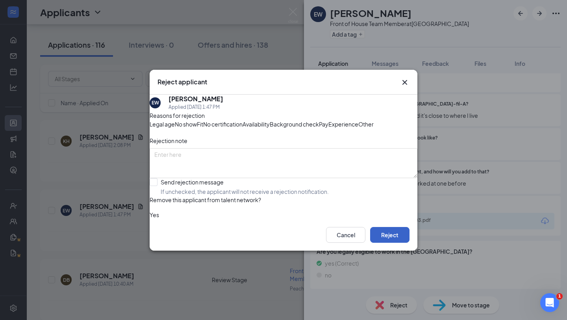
click at [383, 243] on button "Reject" at bounding box center [389, 235] width 39 height 16
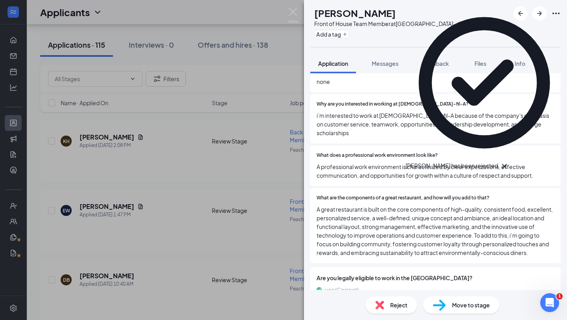
click at [124, 173] on div "DB desiree barber Front of House Team Member at Peachtree City Midtown Add a ta…" at bounding box center [283, 160] width 567 height 320
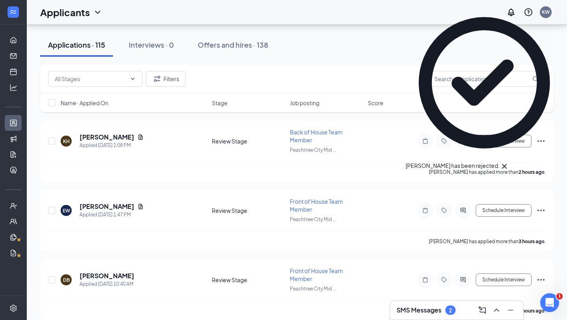
scroll to position [39, 0]
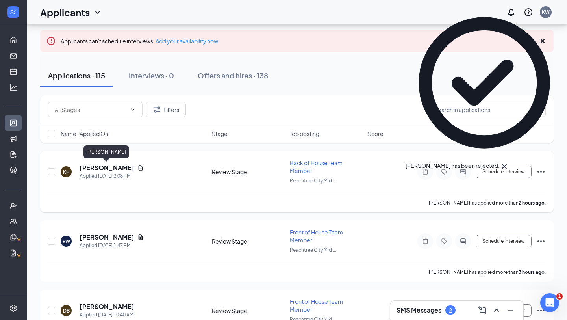
click at [119, 170] on h5 "[PERSON_NAME]" at bounding box center [107, 167] width 55 height 9
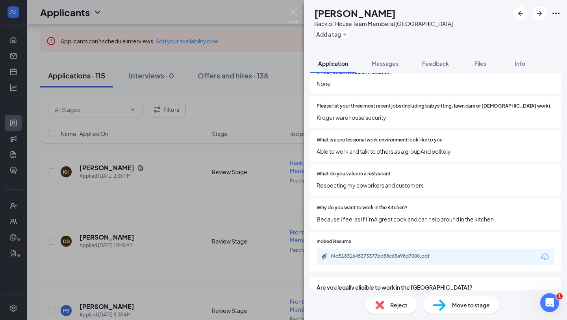
scroll to position [377, 0]
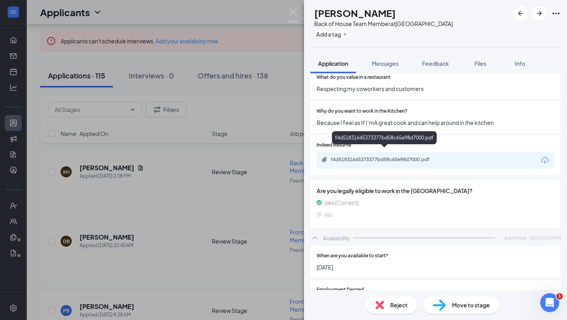
click at [385, 156] on div "f4d51831645373377bd58c65e98d7000.pdf" at bounding box center [386, 159] width 110 height 6
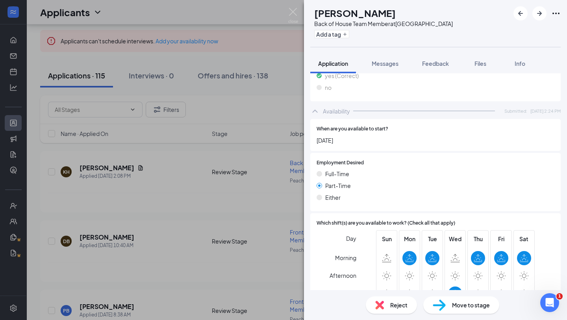
scroll to position [503, 0]
click at [274, 195] on div "KH kentrell hamilton Back of House Team Member at Peachtree City Midtown Add a …" at bounding box center [283, 160] width 567 height 320
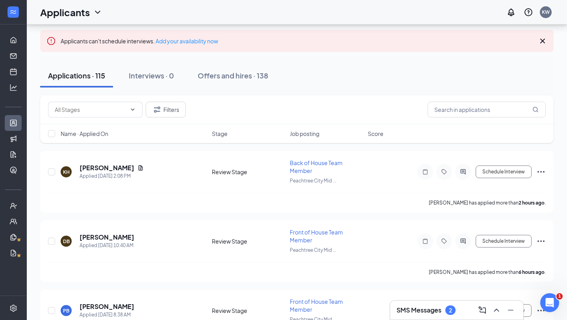
click at [449, 304] on div "SMS Messages 2" at bounding box center [457, 310] width 121 height 13
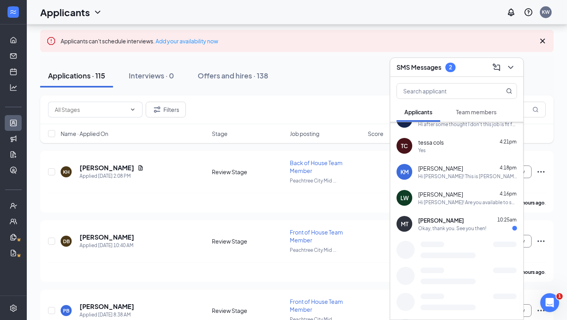
scroll to position [147, 0]
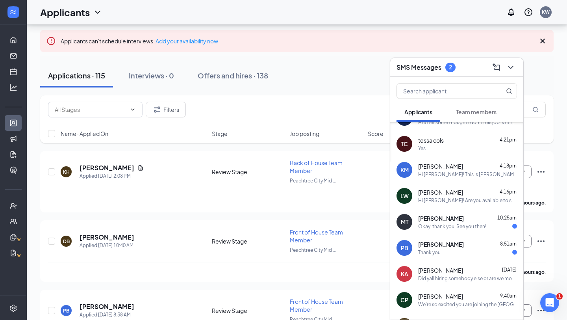
click at [441, 220] on span "[PERSON_NAME]" at bounding box center [441, 218] width 46 height 8
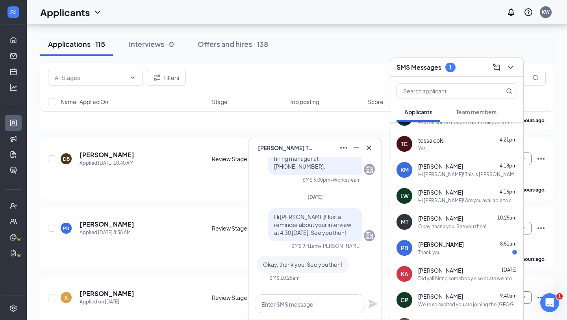
scroll to position [129, 0]
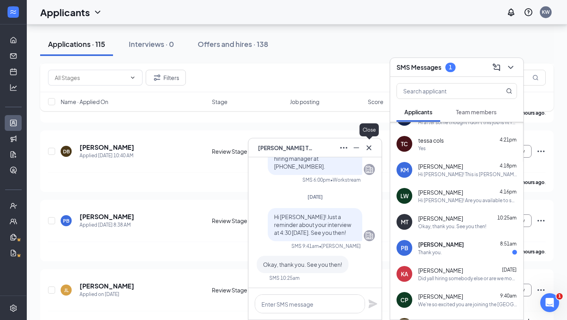
click at [373, 147] on icon "Cross" at bounding box center [368, 147] width 9 height 9
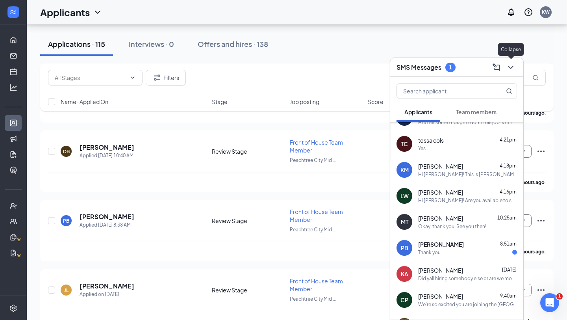
click at [510, 67] on icon "ChevronDown" at bounding box center [510, 67] width 9 height 9
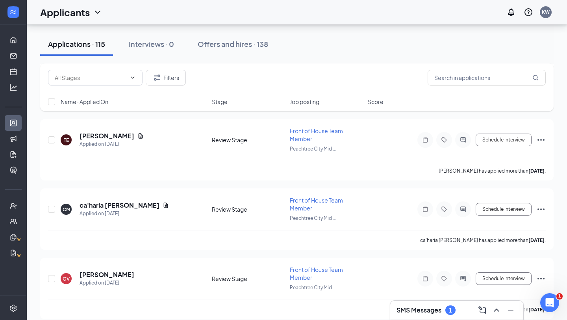
scroll to position [965, 0]
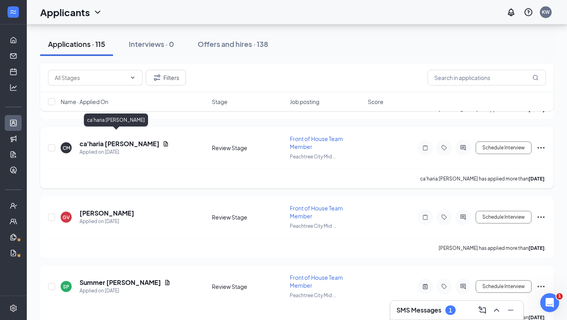
click at [118, 139] on h5 "ca'haria [PERSON_NAME]" at bounding box center [120, 143] width 80 height 9
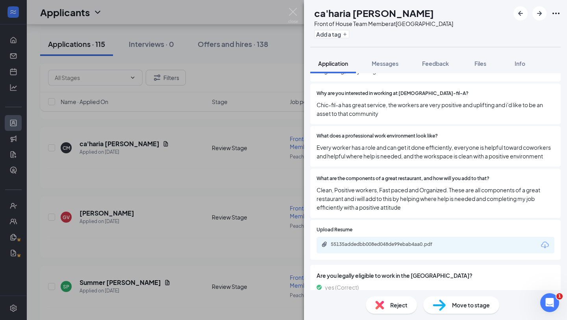
scroll to position [359, 0]
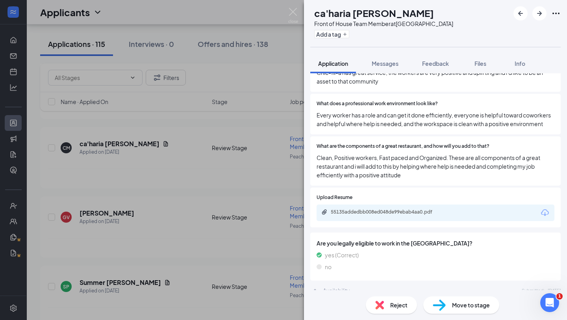
click at [357, 210] on div "55135addedbb008ed048de99ebab4aa0.pdf" at bounding box center [436, 212] width 238 height 17
click at [356, 209] on div "55135addedbb008ed048de99ebab4aa0.pdf" at bounding box center [386, 212] width 110 height 6
click at [395, 61] on span "Messages" at bounding box center [385, 63] width 27 height 7
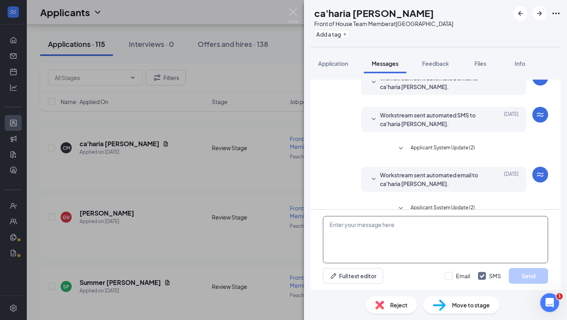
scroll to position [50, 0]
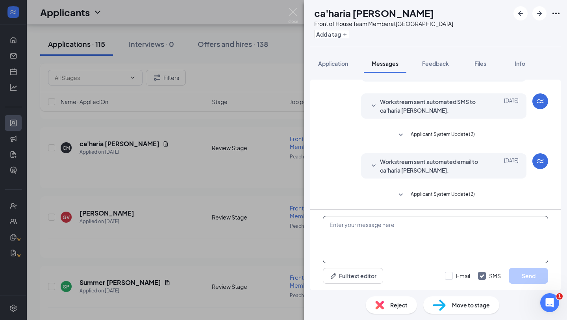
click at [353, 236] on textarea at bounding box center [435, 239] width 225 height 47
type textarea "Hi Ca'Haria! Will there be a time this week I can call you?"
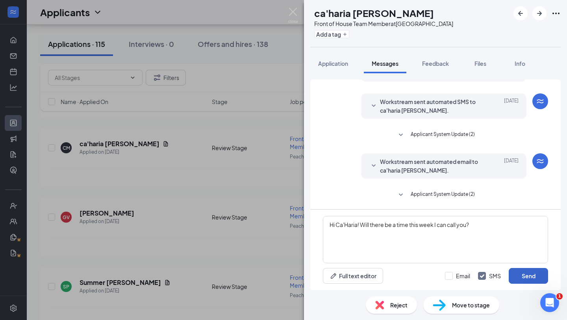
click at [529, 278] on button "Send" at bounding box center [528, 276] width 39 height 16
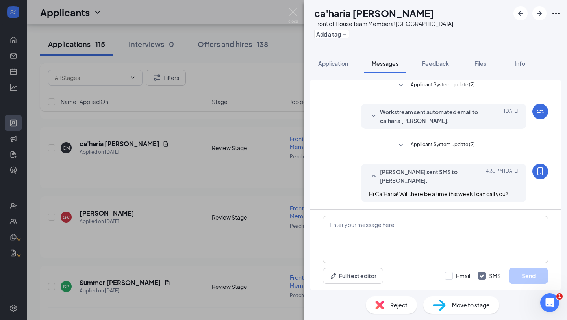
scroll to position [100, 0]
click at [416, 295] on div "Reject Move to stage" at bounding box center [435, 305] width 263 height 30
click at [247, 200] on div "CM ca'haria mcduffie Front of House Team Member at Peachtree City Midtown Add a…" at bounding box center [283, 160] width 567 height 320
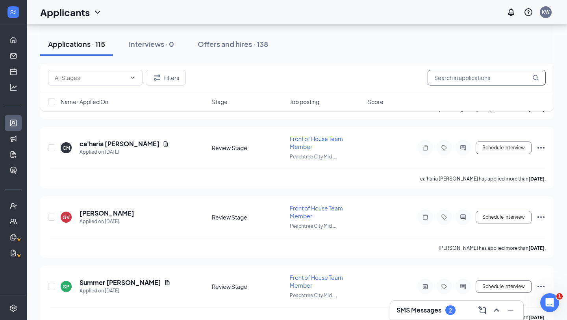
click at [464, 76] on input "text" at bounding box center [487, 78] width 118 height 16
type input "michael"
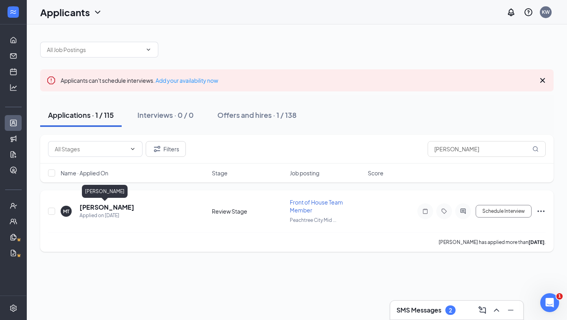
click at [102, 208] on h5 "[PERSON_NAME]" at bounding box center [107, 207] width 55 height 9
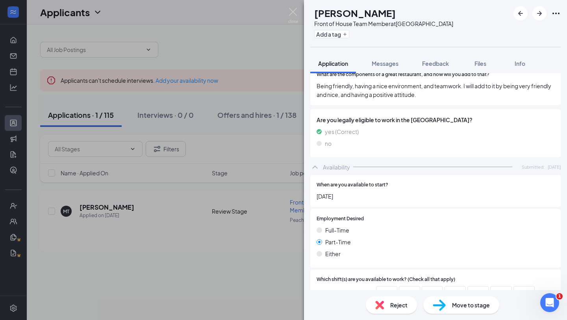
scroll to position [599, 0]
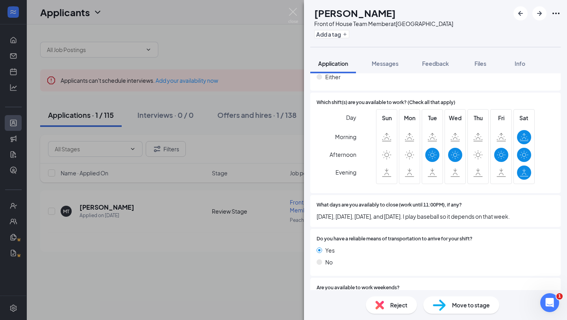
click at [469, 304] on span "Move to stage" at bounding box center [471, 305] width 38 height 9
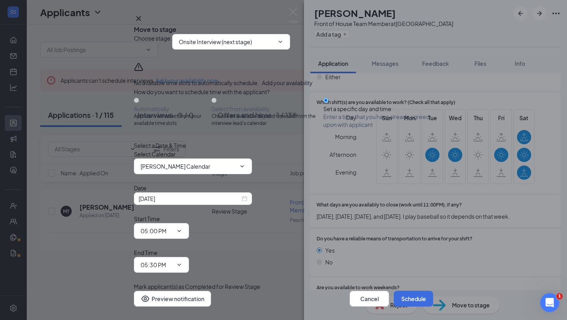
click at [251, 46] on input "Onsite Interview (next stage)" at bounding box center [226, 41] width 95 height 9
click at [228, 99] on div "Hiring Complete" at bounding box center [206, 94] width 43 height 9
type input "Hiring Complete"
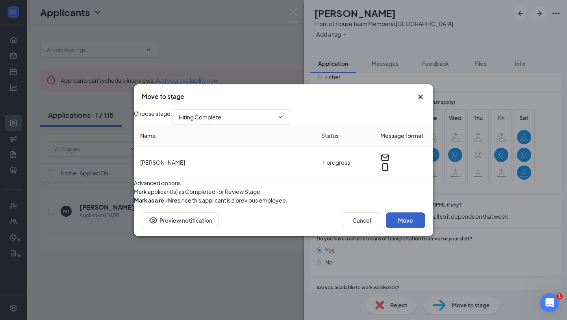
click at [416, 228] on button "Move" at bounding box center [405, 220] width 39 height 16
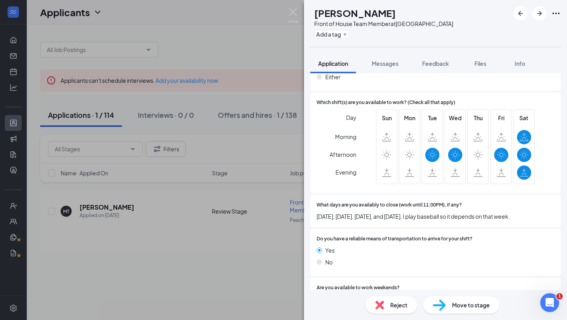
click at [226, 127] on div "MT Michael Tally Front of House Team Member at Peachtree City Midtown Add a tag…" at bounding box center [283, 160] width 567 height 320
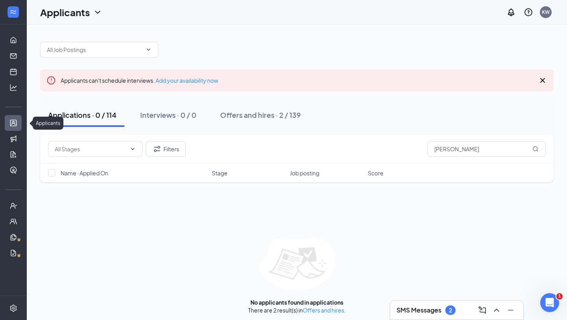
click at [20, 126] on link "Applicants" at bounding box center [24, 123] width 8 height 16
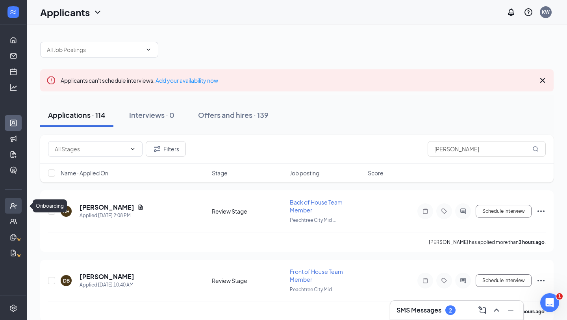
click at [16, 206] on icon at bounding box center [17, 206] width 6 height 0
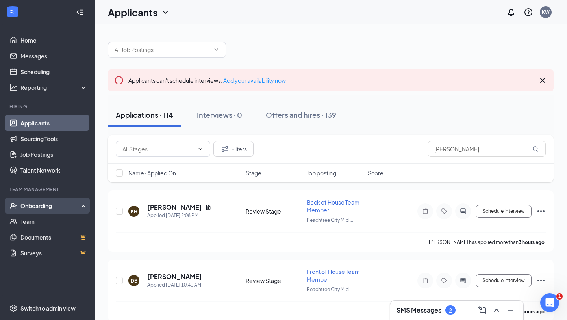
click at [37, 206] on div "Onboarding" at bounding box center [50, 206] width 61 height 8
click at [55, 203] on div "Onboarding" at bounding box center [50, 206] width 61 height 8
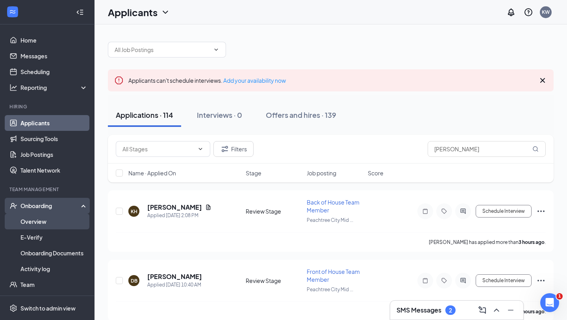
click at [41, 228] on link "Overview" at bounding box center [53, 221] width 67 height 16
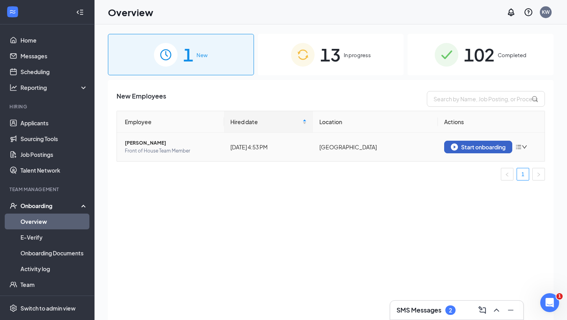
click at [462, 143] on div "Start onboarding" at bounding box center [478, 146] width 55 height 7
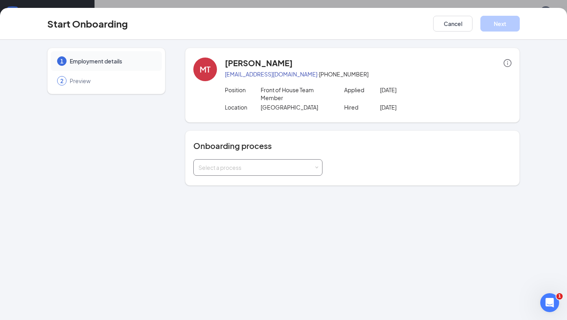
click at [289, 160] on div "Select a process" at bounding box center [258, 168] width 119 height 16
click at [239, 182] on span "Standard Onboarding" at bounding box center [225, 183] width 56 height 7
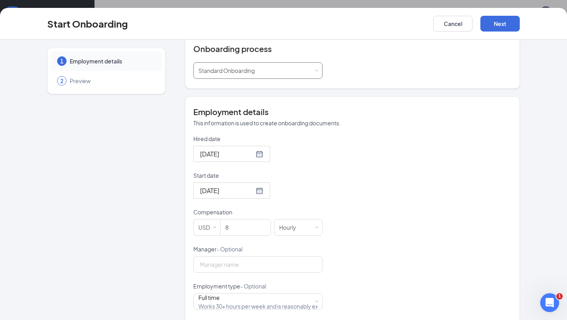
scroll to position [119, 0]
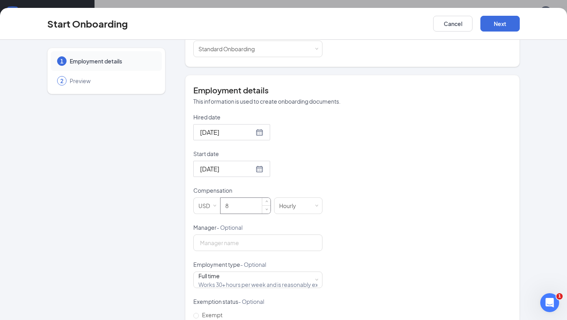
click at [240, 206] on input "8" at bounding box center [246, 206] width 50 height 16
type input "11"
click at [374, 199] on div "Hired date Sep 11, 2025 Start date Sep 22, 2025 Compensation USD 11 Hourly Mana…" at bounding box center [352, 223] width 318 height 221
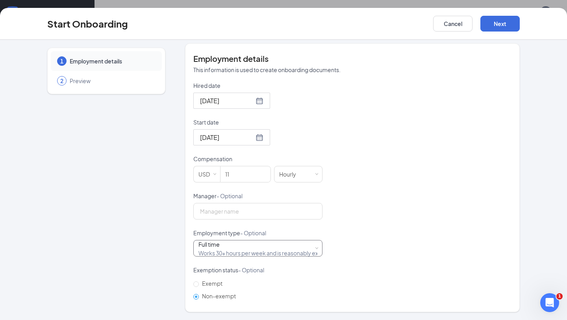
click at [294, 247] on div "Full time Works 30+ hours per week and is reasonably expected to work" at bounding box center [258, 248] width 119 height 16
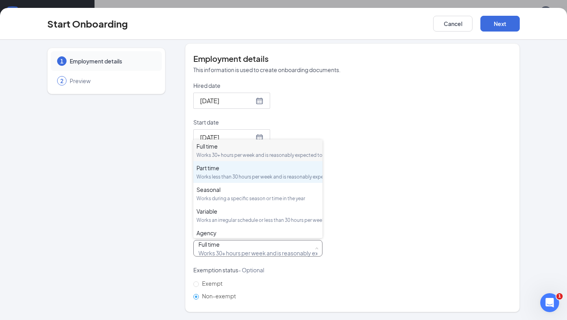
click at [254, 180] on div "Works less than 30 hours per week and is reasonably expected to work" at bounding box center [258, 176] width 123 height 7
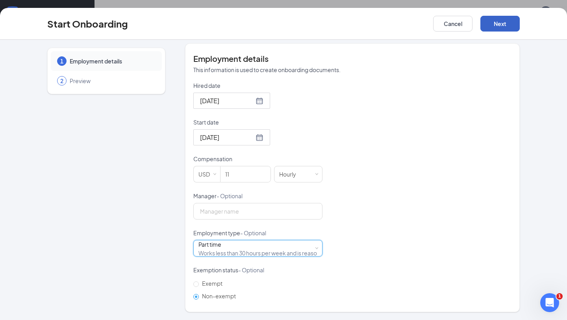
click at [512, 20] on button "Next" at bounding box center [500, 24] width 39 height 16
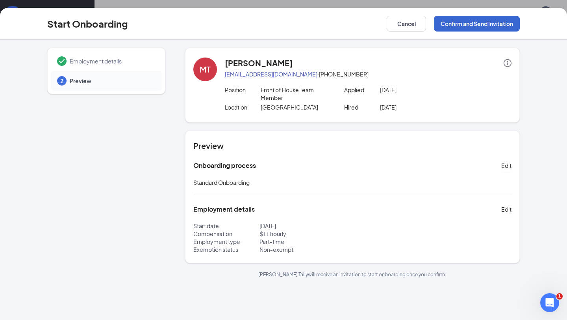
scroll to position [0, 0]
click at [492, 22] on button "Confirm and Send Invitation" at bounding box center [477, 24] width 86 height 16
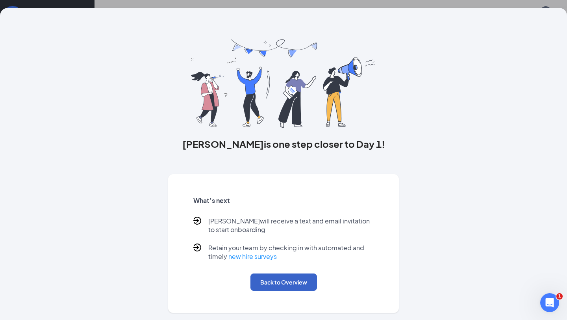
click at [299, 281] on button "Back to Overview" at bounding box center [283, 281] width 67 height 17
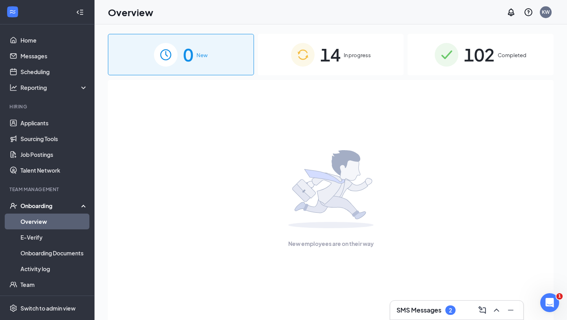
click at [380, 61] on div "14 In progress" at bounding box center [331, 54] width 146 height 41
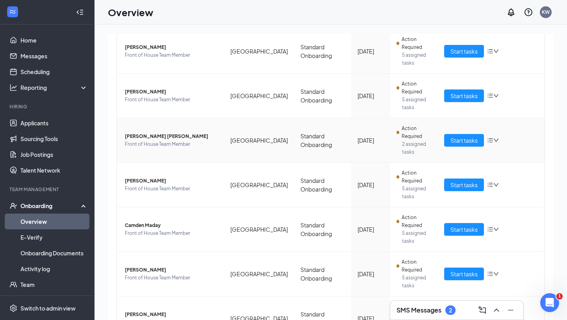
scroll to position [294, 0]
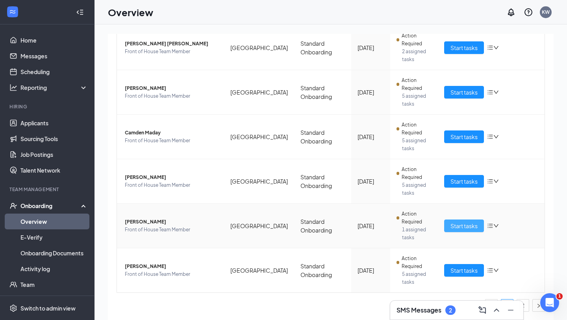
click at [471, 225] on span "Start tasks" at bounding box center [464, 225] width 27 height 9
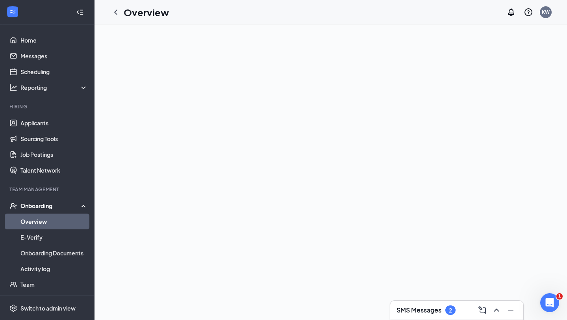
click at [34, 229] on link "Overview" at bounding box center [53, 221] width 67 height 16
click at [40, 220] on link "Overview" at bounding box center [53, 221] width 67 height 16
click at [47, 224] on link "Overview" at bounding box center [53, 221] width 67 height 16
click at [45, 217] on link "Overview" at bounding box center [53, 221] width 67 height 16
click at [36, 217] on link "Overview" at bounding box center [53, 221] width 67 height 16
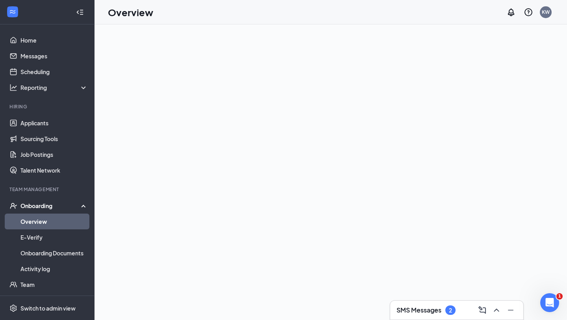
click at [42, 203] on div "Onboarding" at bounding box center [50, 206] width 61 height 8
